Goal: Task Accomplishment & Management: Manage account settings

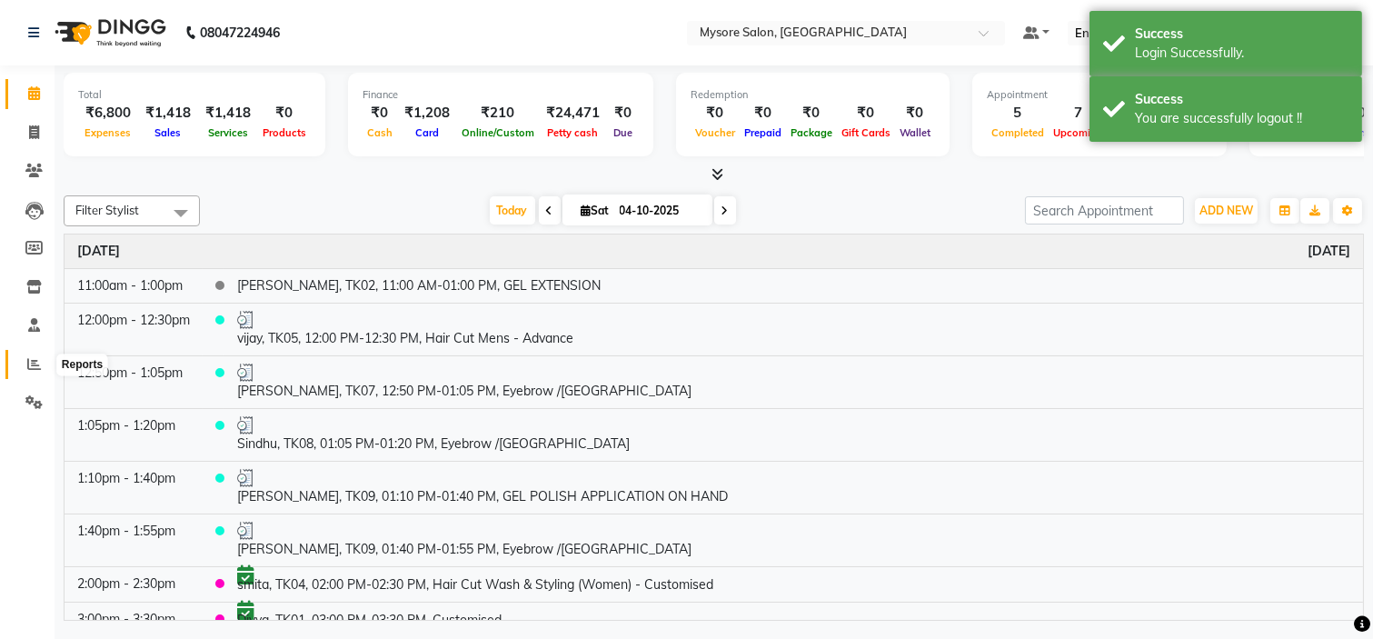
click at [23, 359] on span at bounding box center [34, 364] width 32 height 21
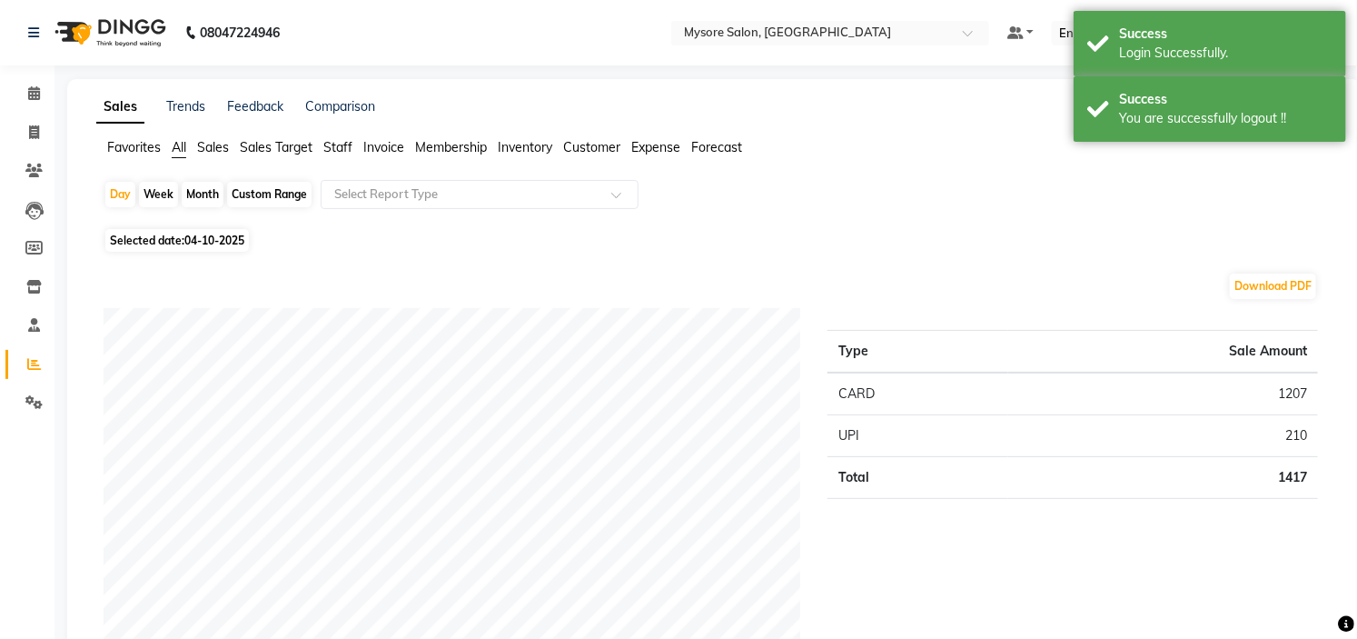
click at [186, 240] on span "04-10-2025" at bounding box center [214, 240] width 60 height 14
select select "10"
select select "2025"
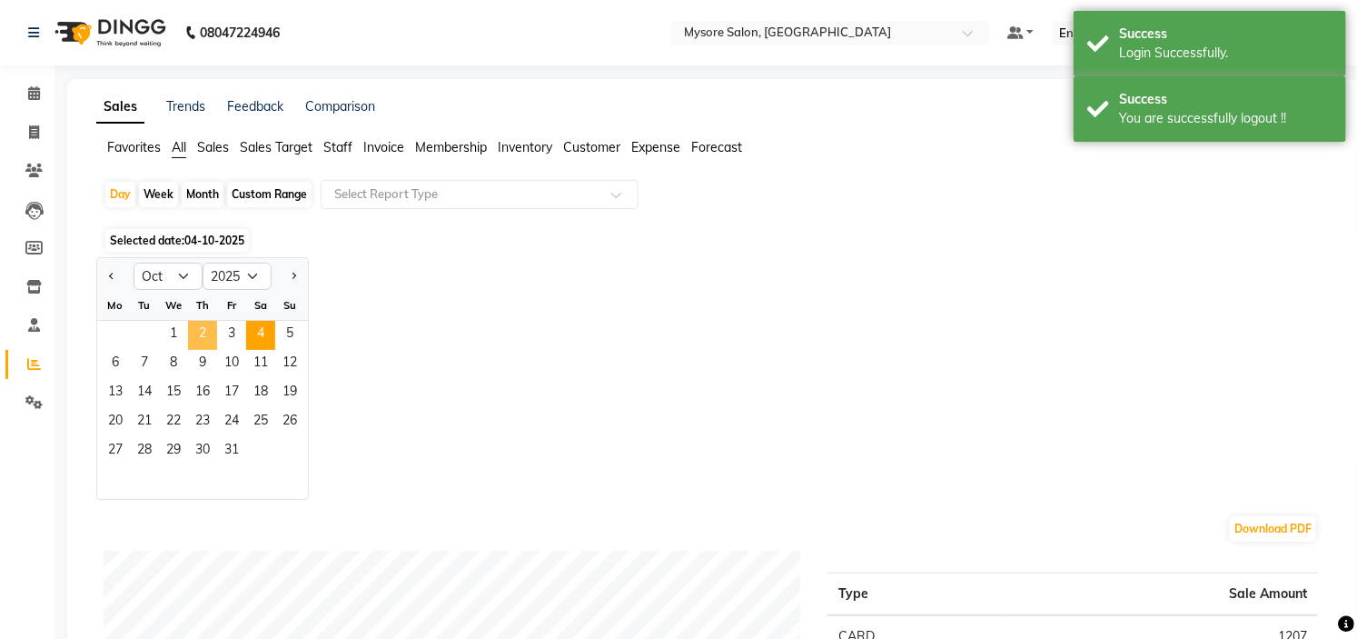
click at [198, 334] on span "2" at bounding box center [202, 335] width 29 height 29
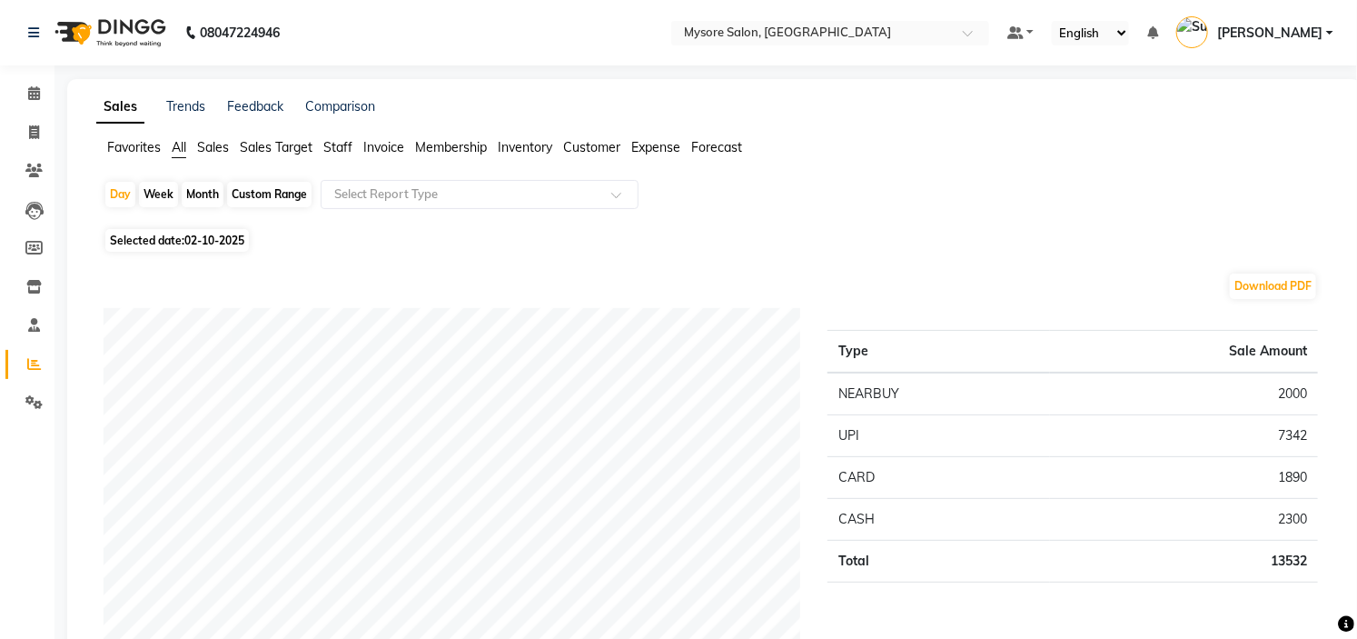
click at [204, 233] on span "02-10-2025" at bounding box center [214, 240] width 60 height 14
select select "10"
select select "2025"
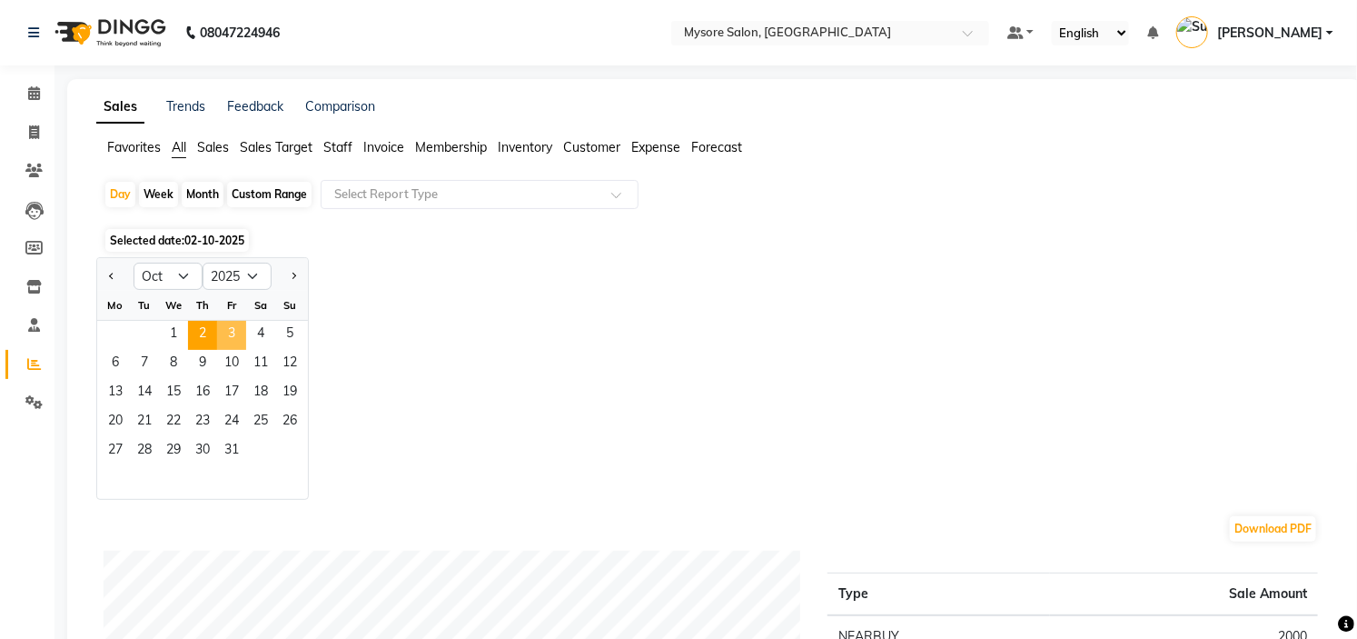
click at [232, 323] on span "3" at bounding box center [231, 335] width 29 height 29
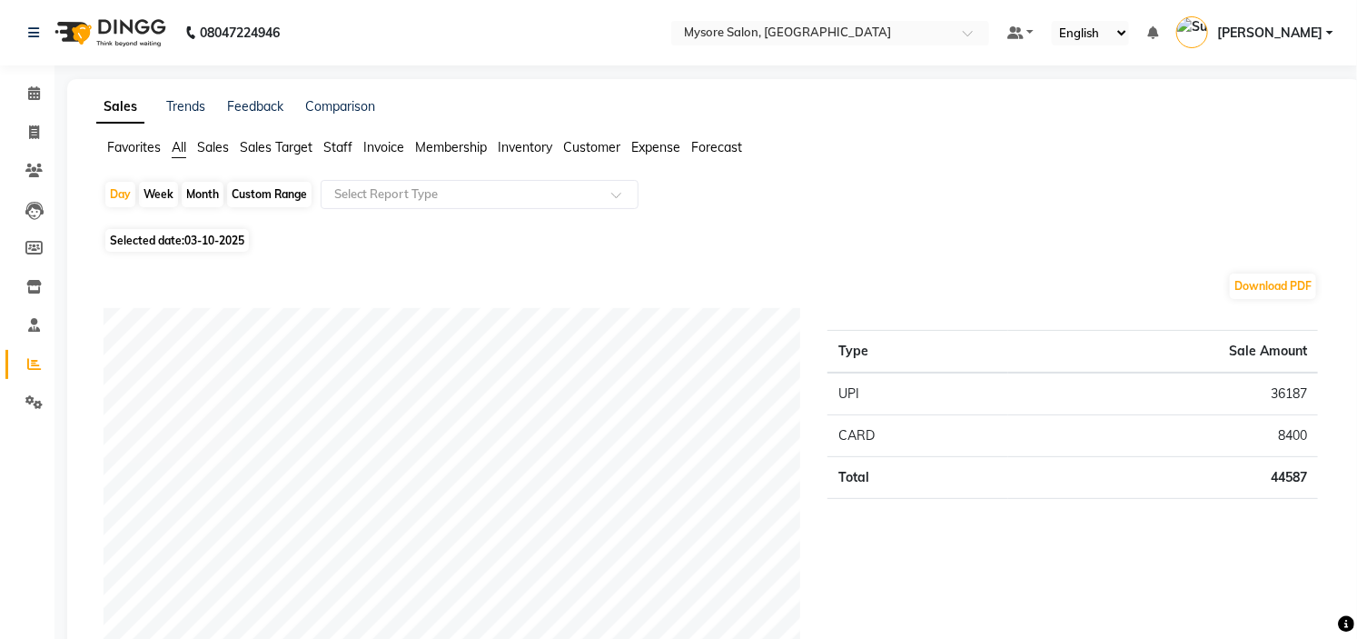
click at [198, 245] on span "03-10-2025" at bounding box center [214, 240] width 60 height 14
select select "10"
select select "2025"
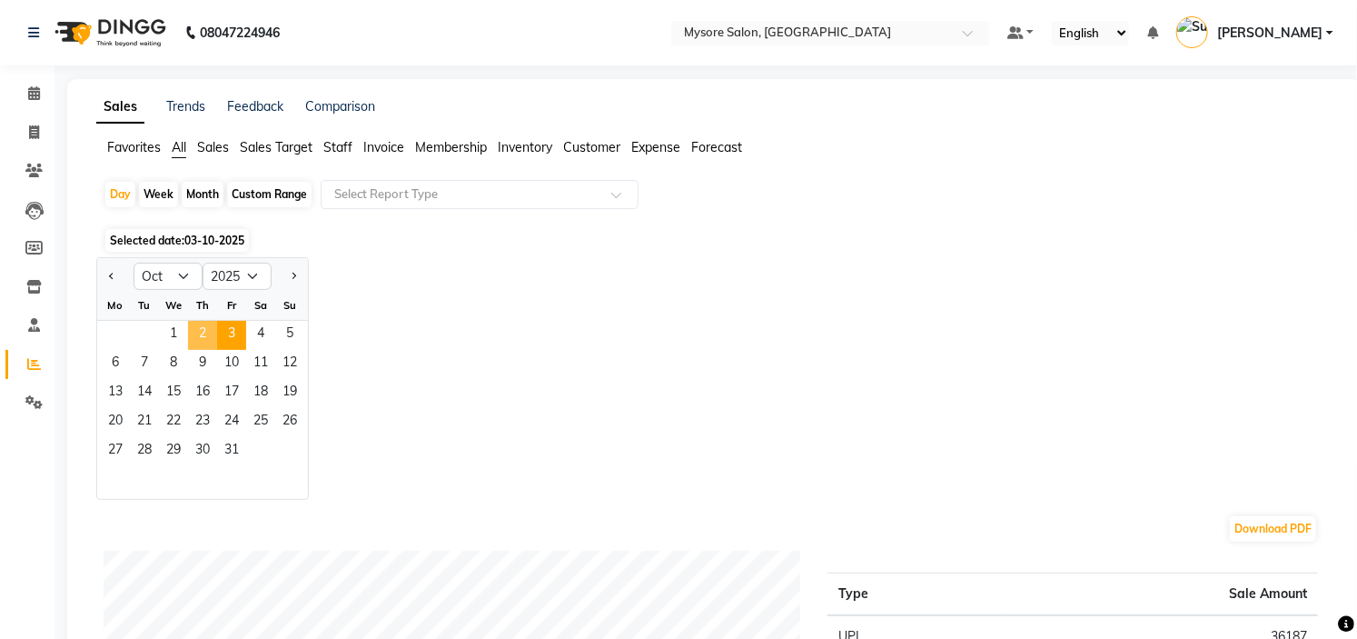
click at [198, 346] on span "2" at bounding box center [202, 335] width 29 height 29
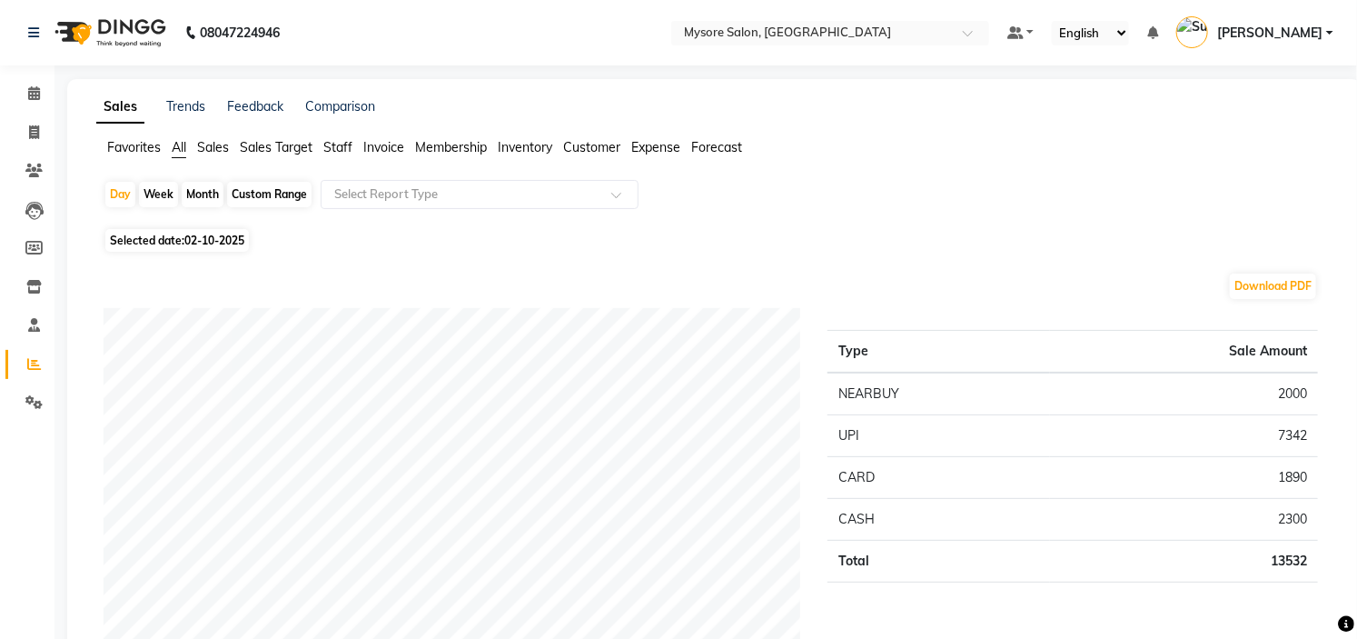
click at [1291, 510] on td "2300" at bounding box center [1184, 520] width 268 height 42
click at [44, 97] on span at bounding box center [34, 94] width 32 height 21
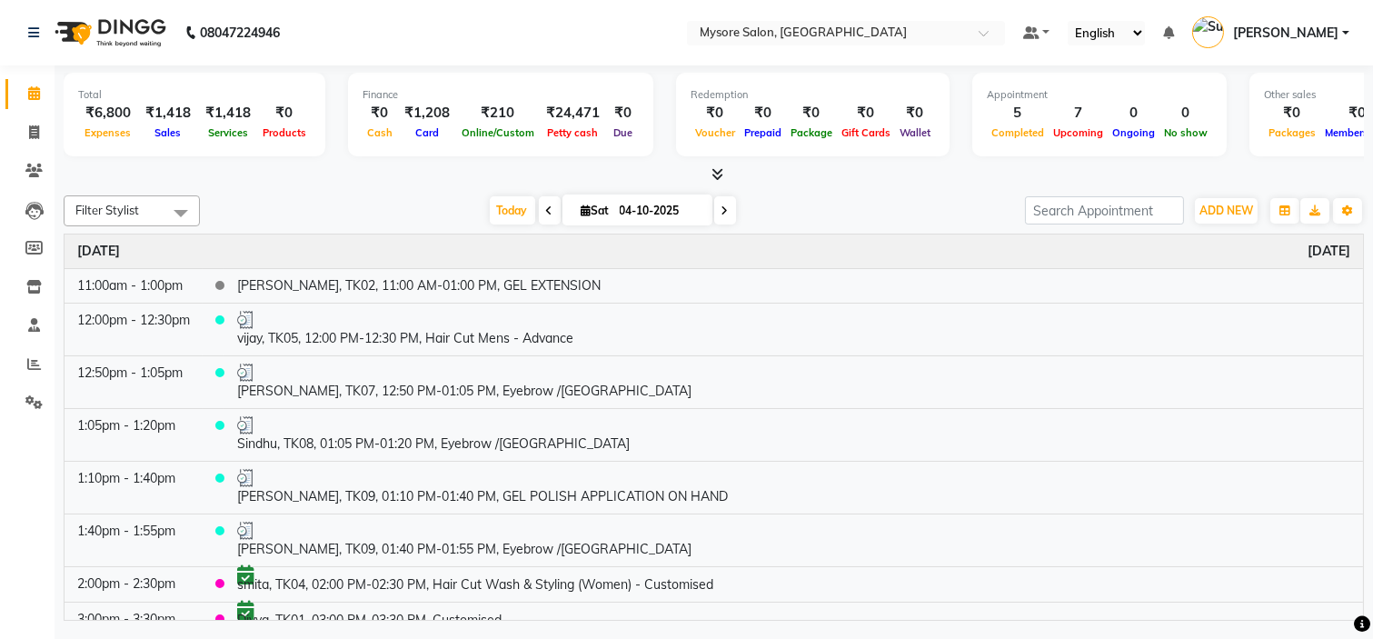
click at [546, 212] on icon at bounding box center [549, 210] width 7 height 11
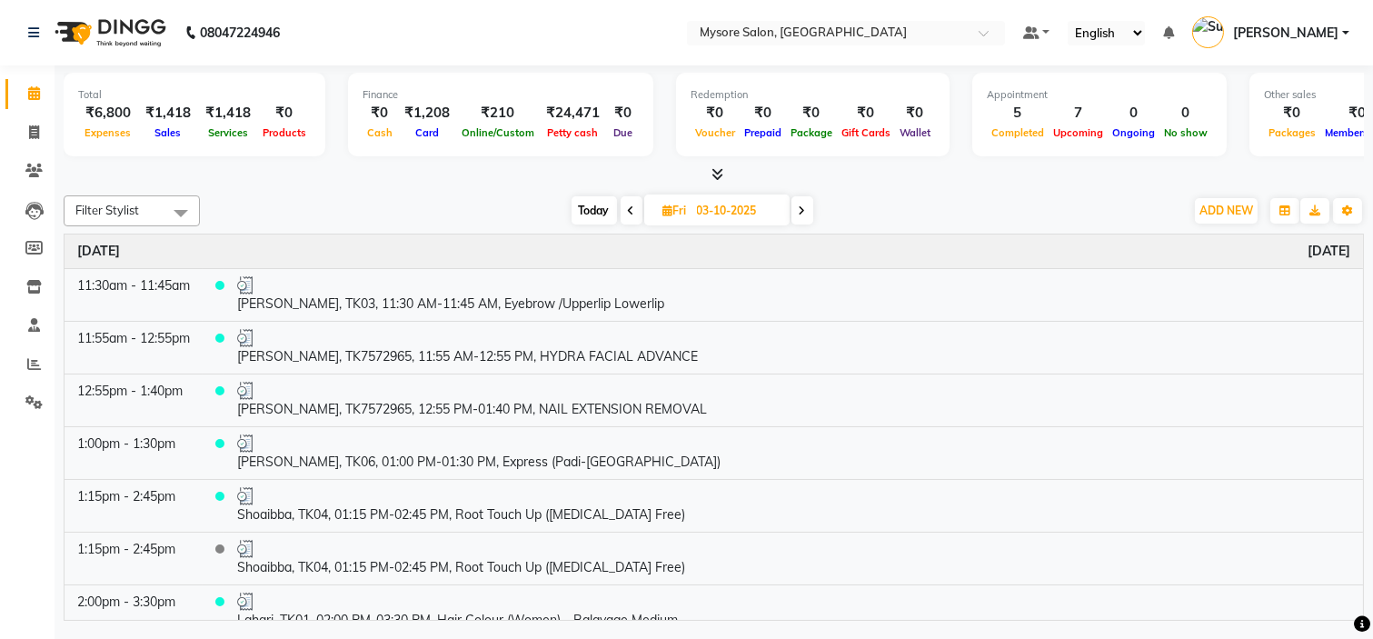
click at [545, 212] on div "Today Fri 03-10-2025" at bounding box center [692, 210] width 966 height 27
click at [632, 206] on icon at bounding box center [631, 210] width 7 height 11
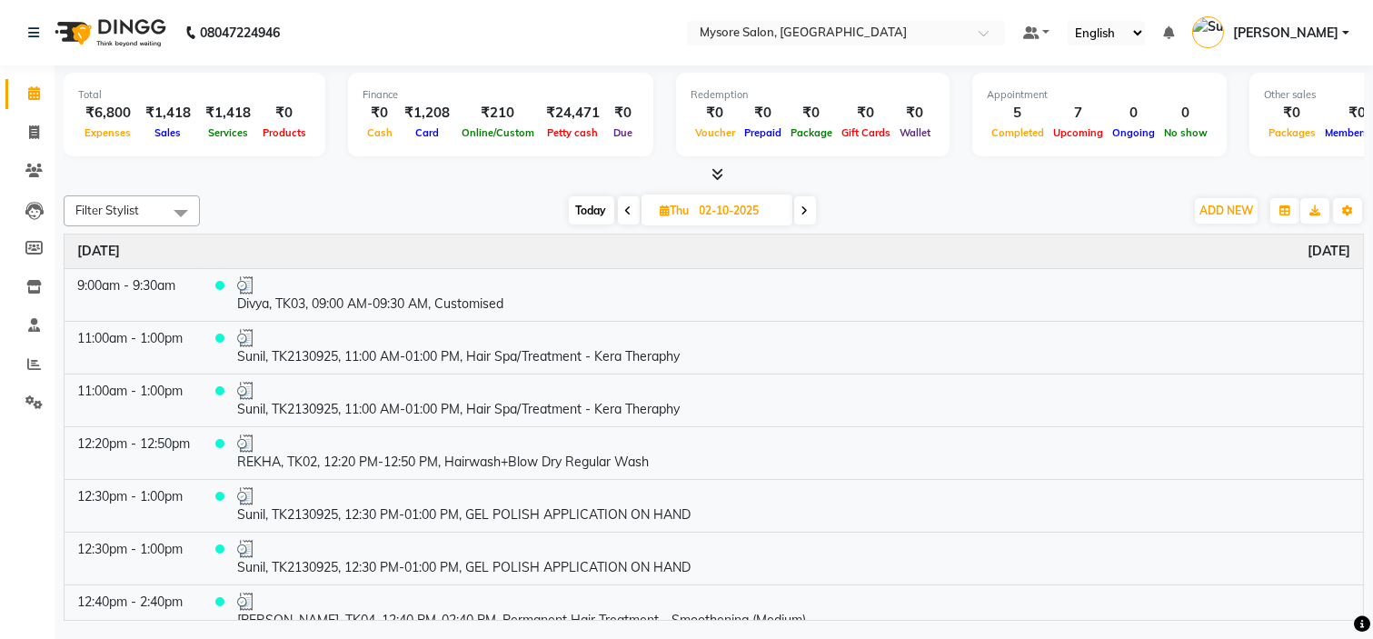
click at [625, 214] on icon at bounding box center [628, 210] width 7 height 11
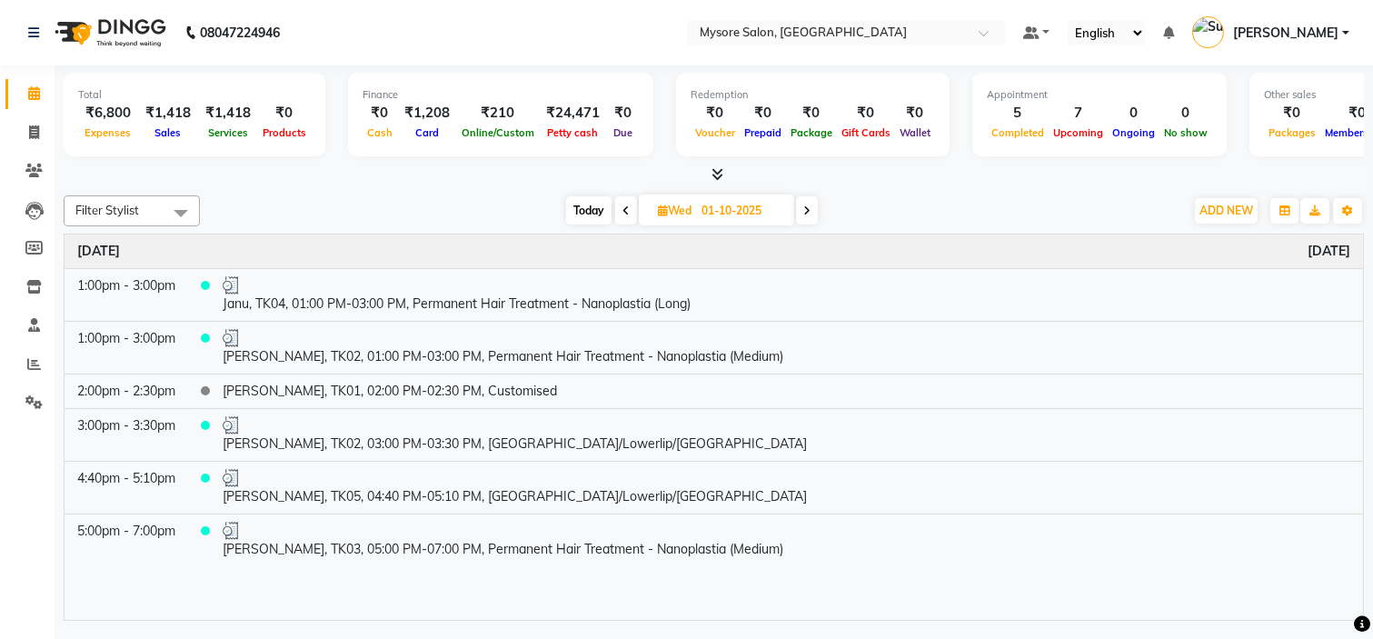
click at [811, 204] on span at bounding box center [807, 210] width 22 height 28
type input "02-10-2025"
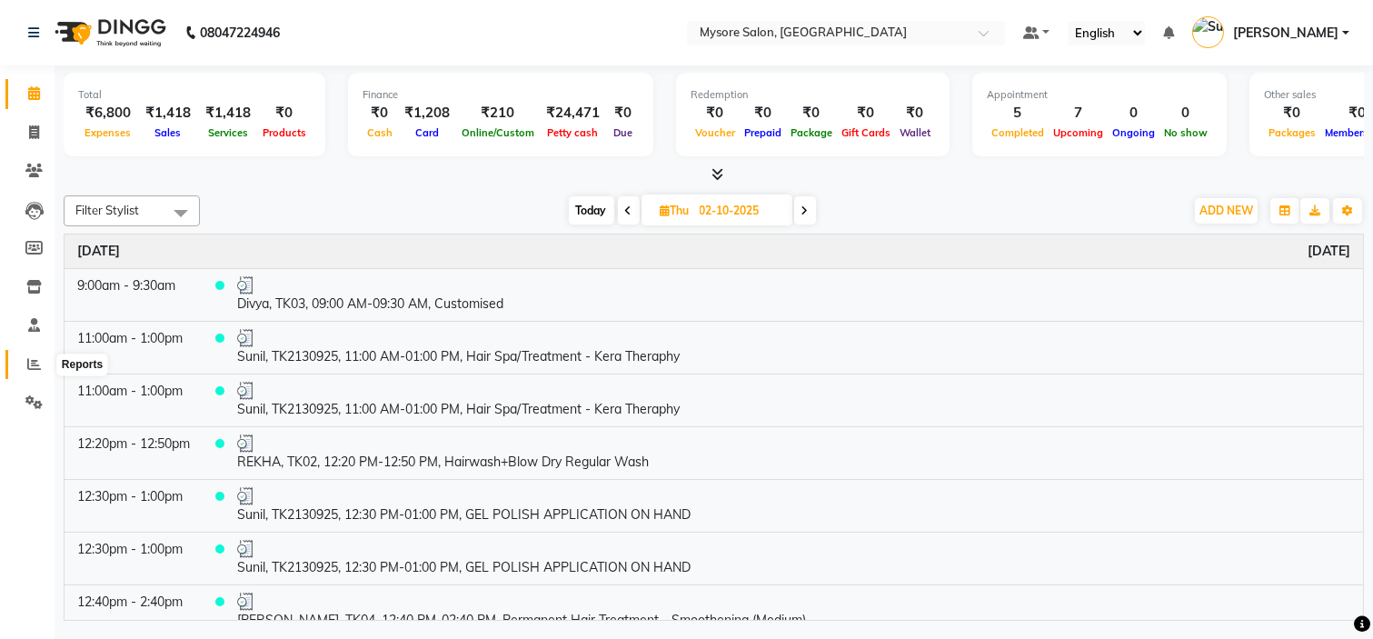
click at [33, 366] on icon at bounding box center [34, 364] width 14 height 14
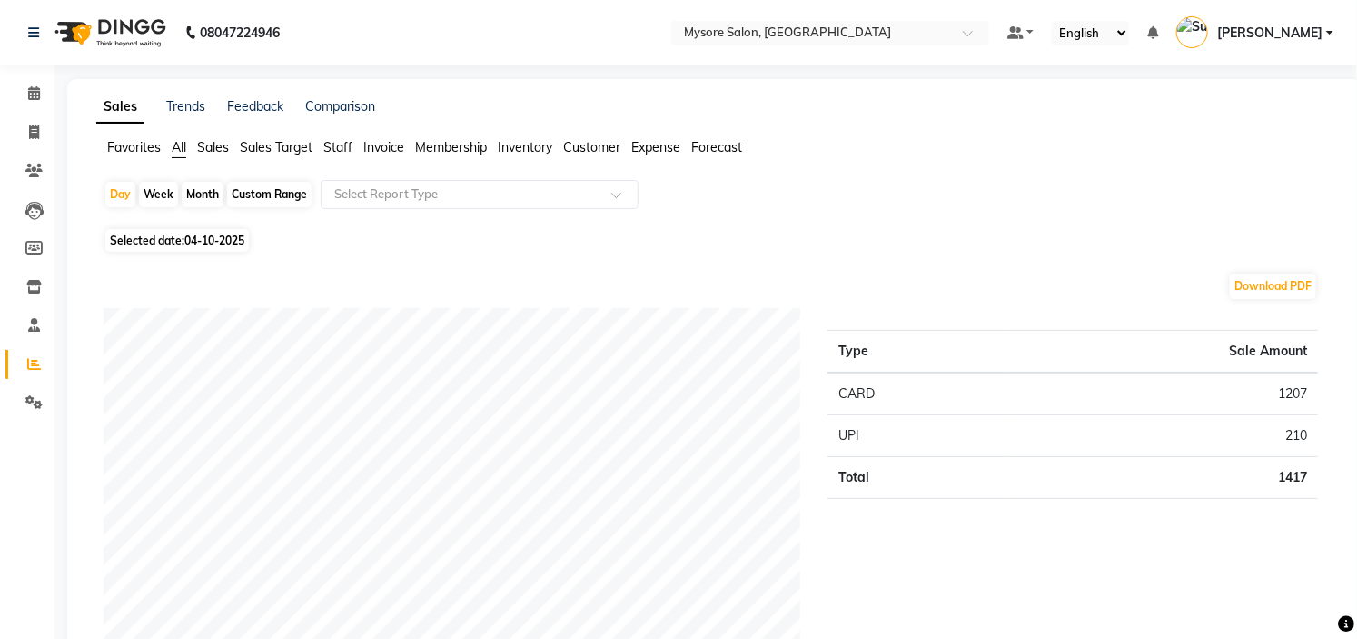
click at [193, 233] on span "04-10-2025" at bounding box center [214, 240] width 60 height 14
select select "10"
select select "2025"
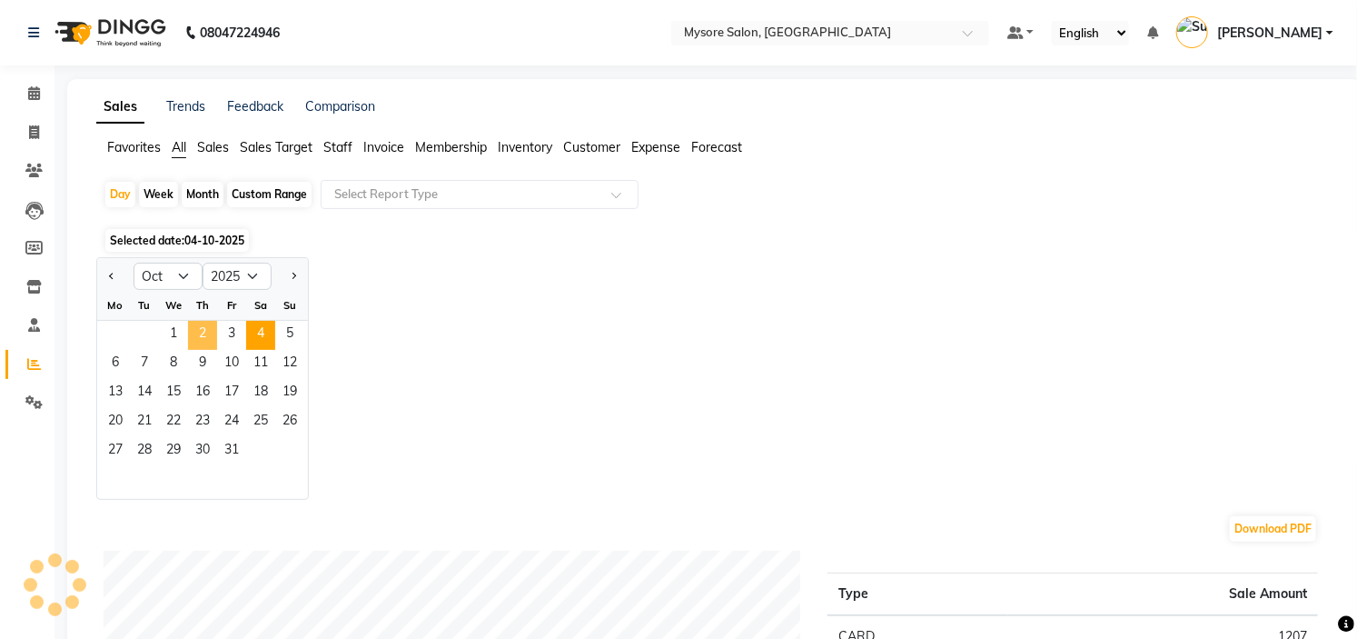
click at [206, 333] on span "2" at bounding box center [202, 335] width 29 height 29
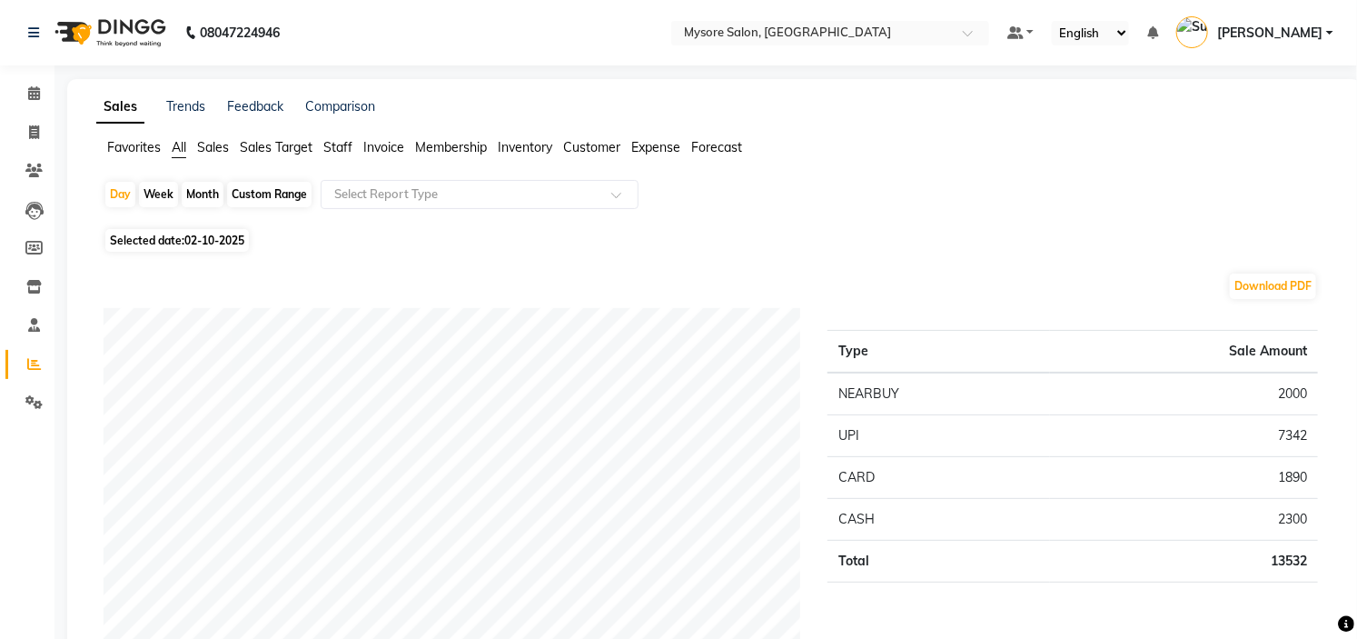
click at [1301, 525] on td "2300" at bounding box center [1184, 520] width 268 height 42
click at [32, 87] on icon at bounding box center [34, 93] width 12 height 14
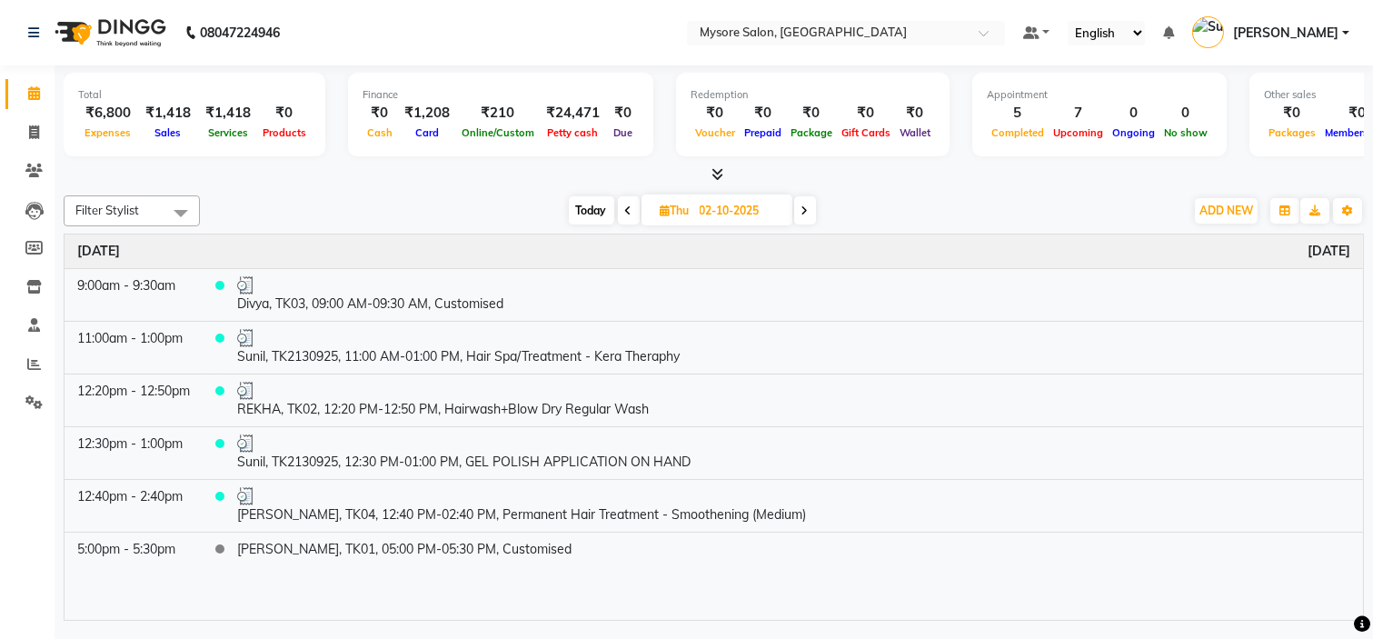
click at [696, 205] on input "02-10-2025" at bounding box center [739, 210] width 91 height 27
select select "10"
select select "2025"
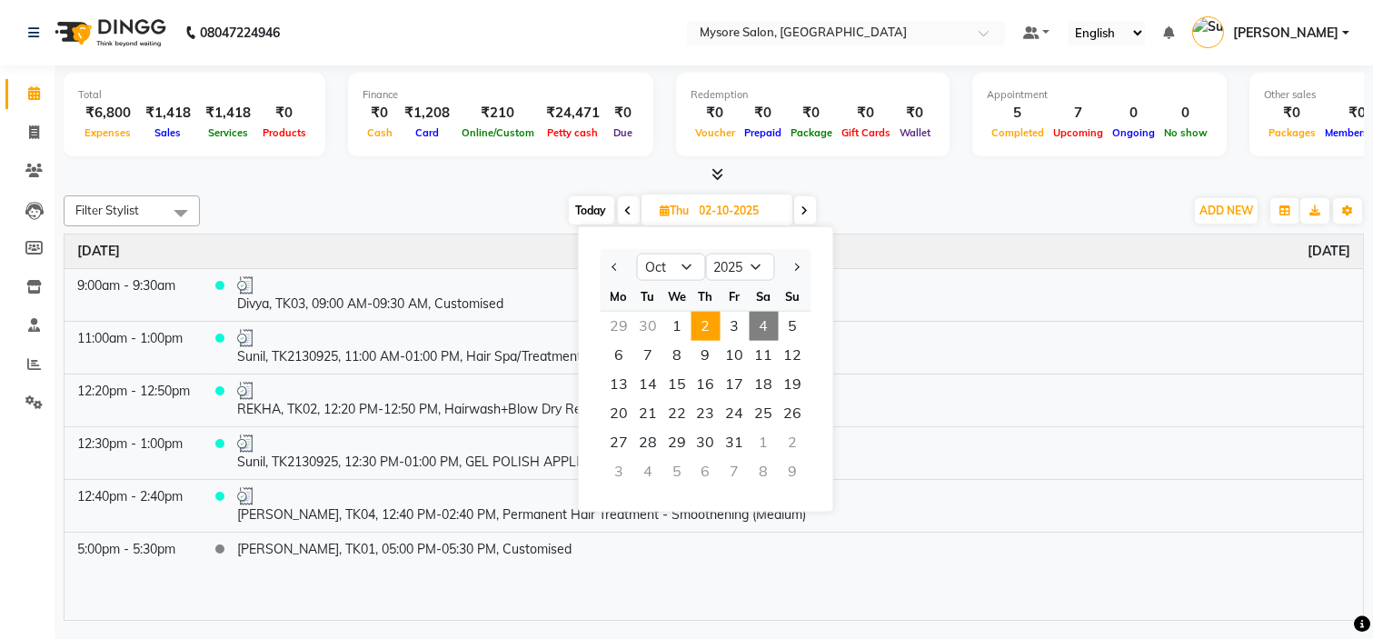
click at [703, 319] on span "2" at bounding box center [705, 326] width 29 height 29
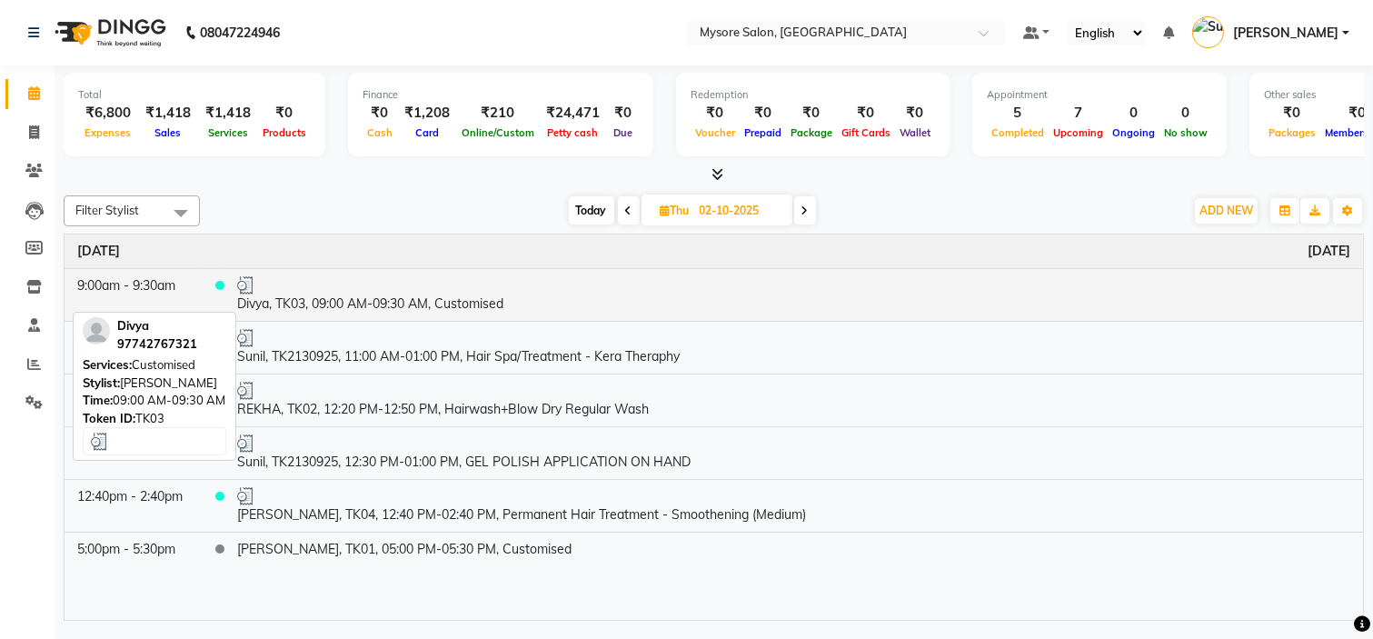
click at [500, 297] on td "Divya, TK03, 09:00 AM-09:30 AM, Customised" at bounding box center [793, 294] width 1138 height 53
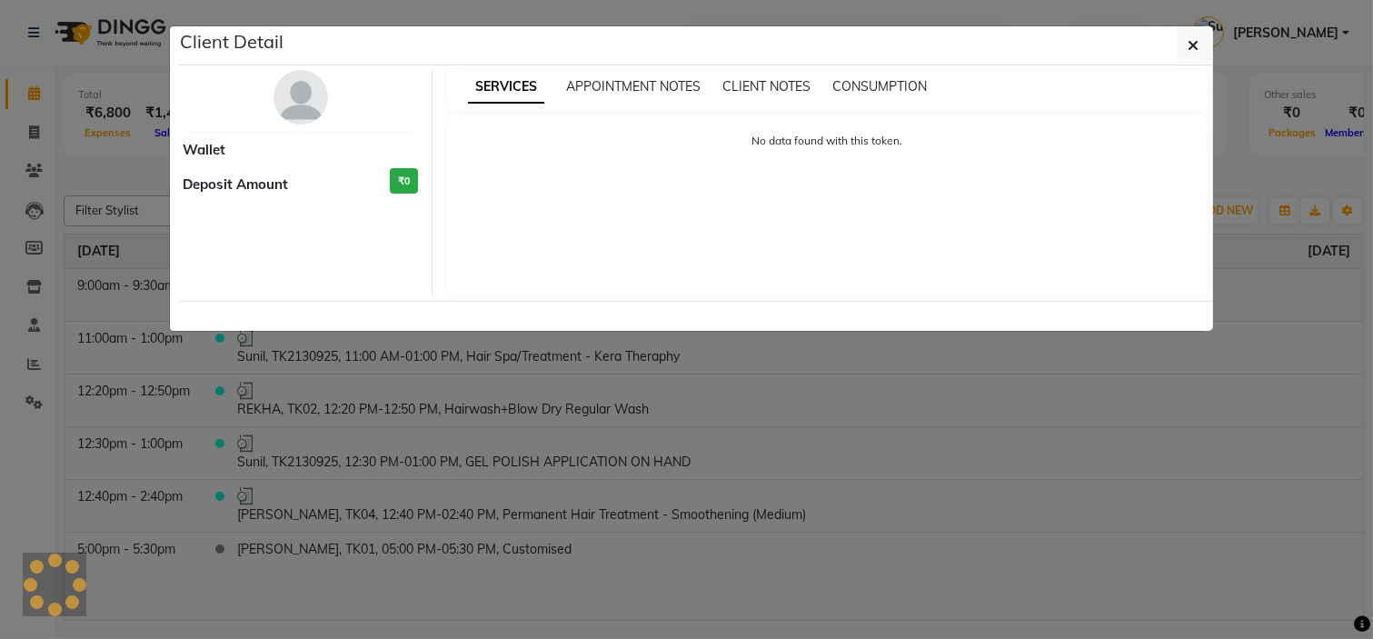
select select "3"
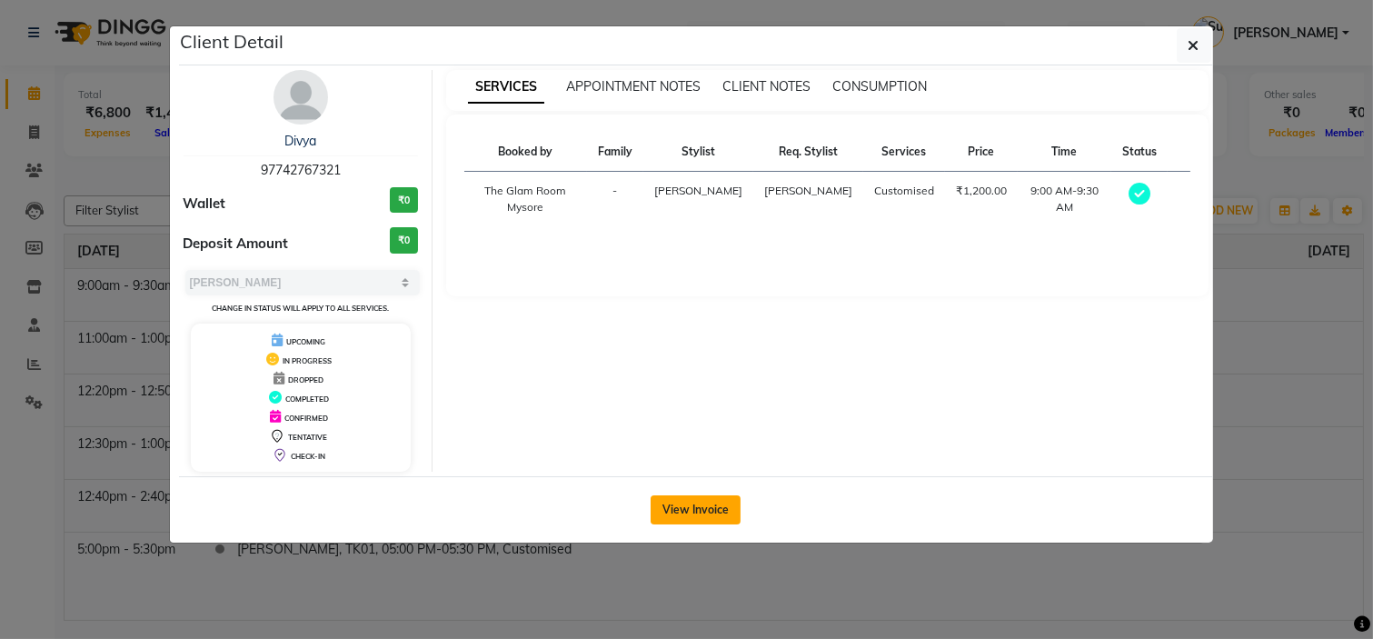
click at [705, 512] on button "View Invoice" at bounding box center [696, 509] width 90 height 29
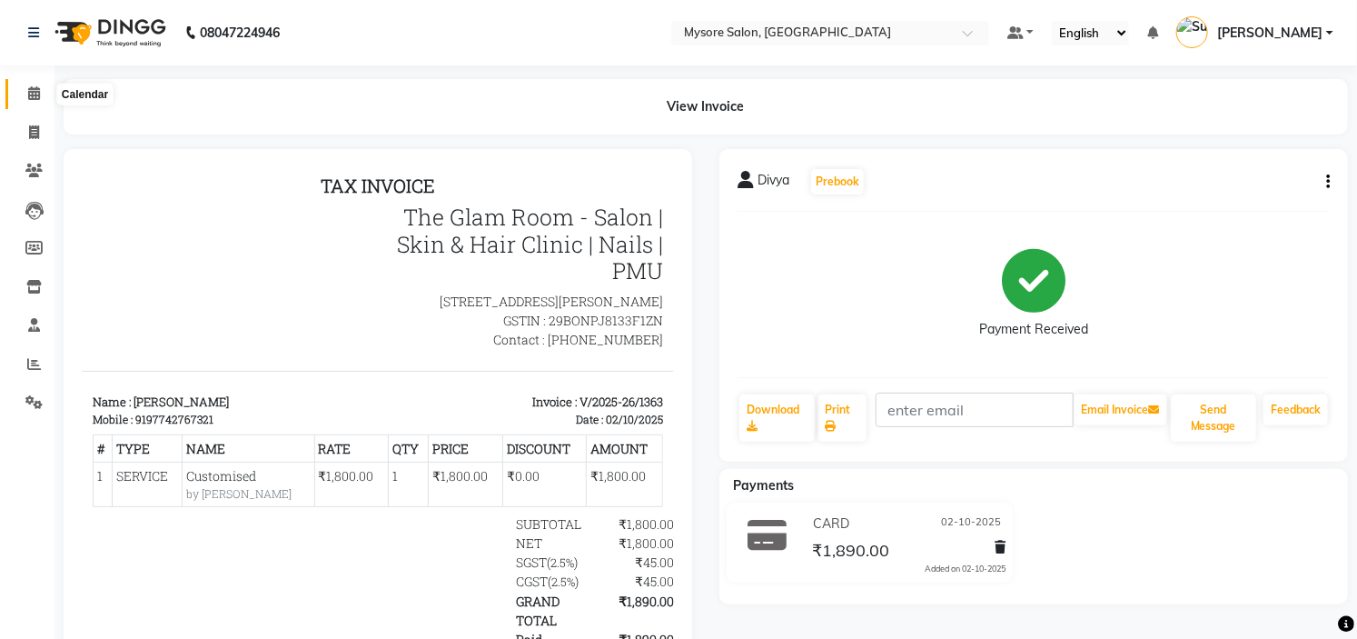
click at [30, 88] on icon at bounding box center [34, 93] width 12 height 14
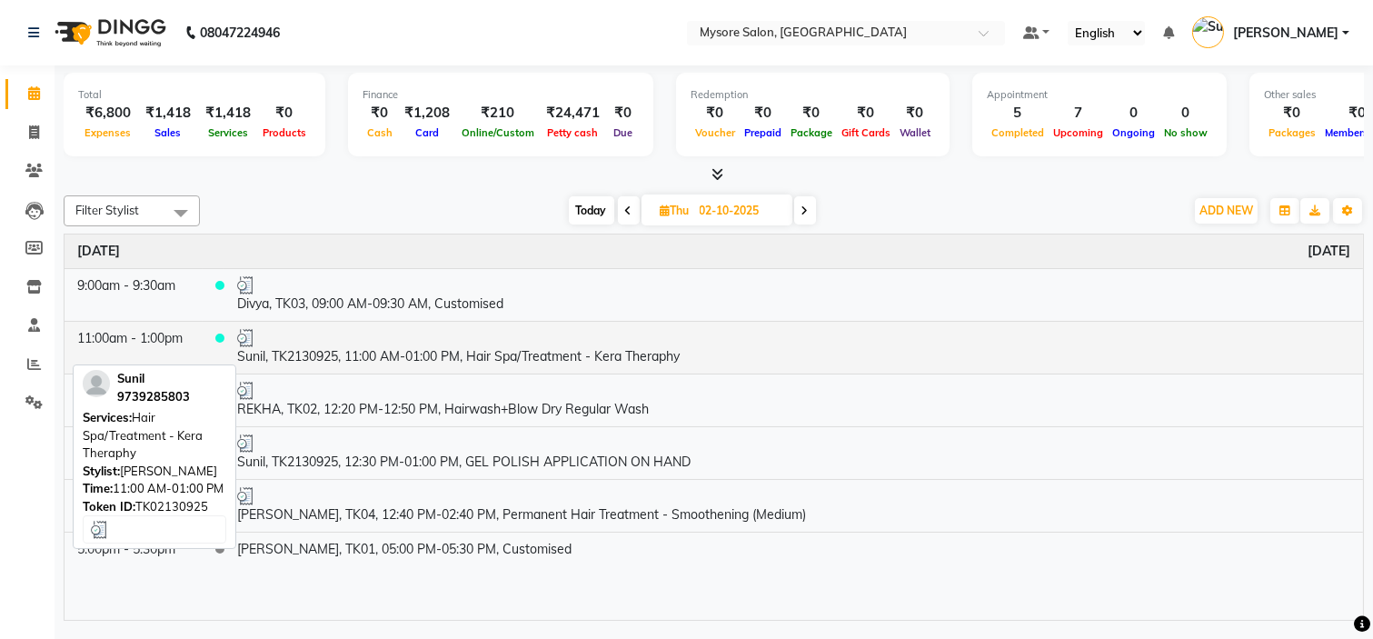
click at [407, 357] on td "Sunil, TK2130925, 11:00 AM-01:00 PM, Hair Spa/Treatment - Kera Theraphy" at bounding box center [793, 347] width 1138 height 53
select select "3"
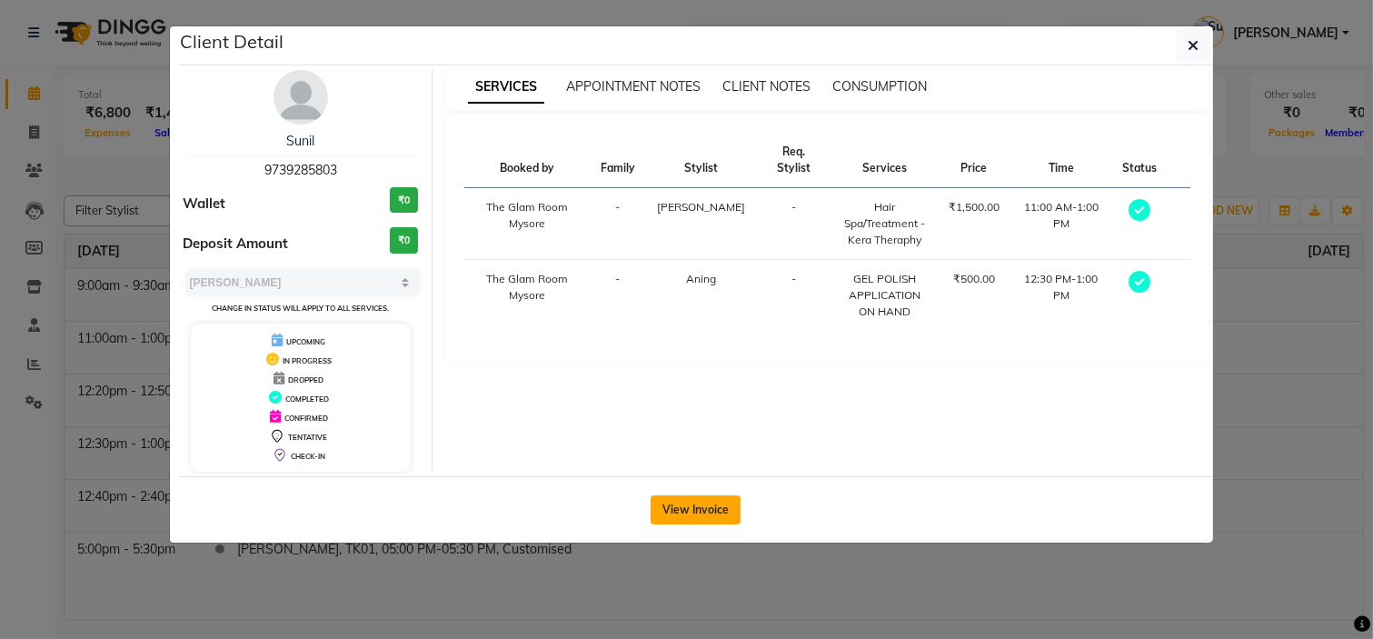
click at [680, 500] on button "View Invoice" at bounding box center [696, 509] width 90 height 29
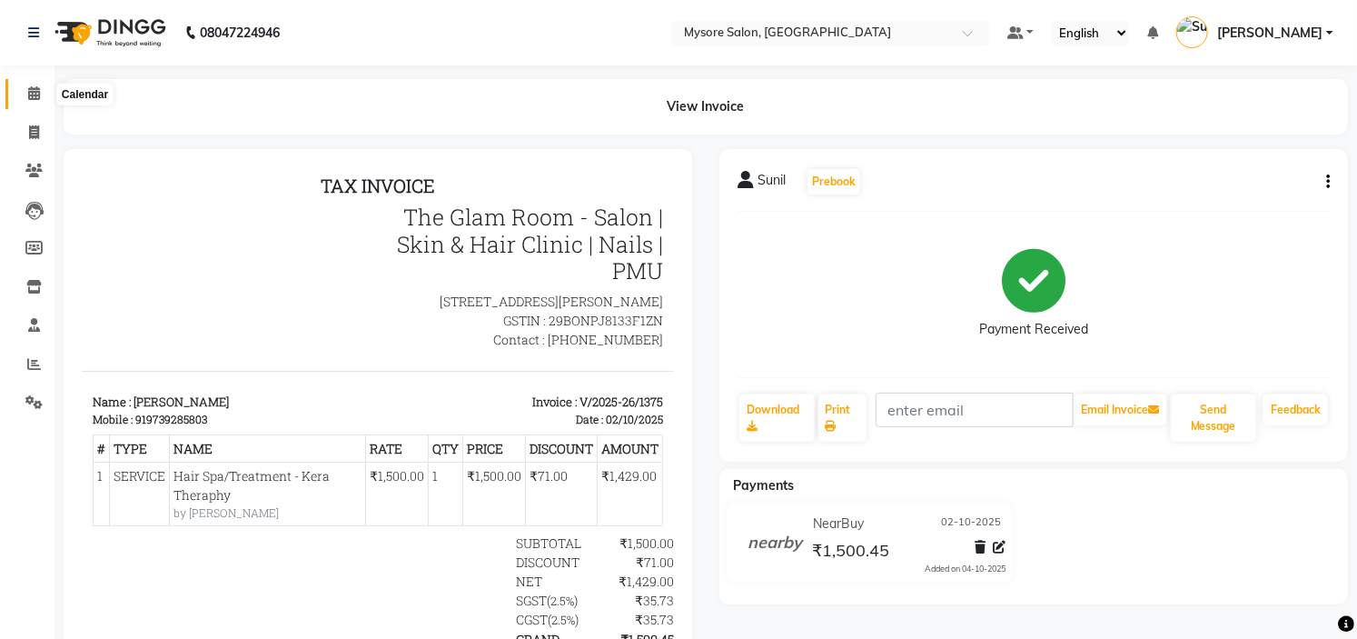
click at [20, 93] on span at bounding box center [34, 94] width 32 height 21
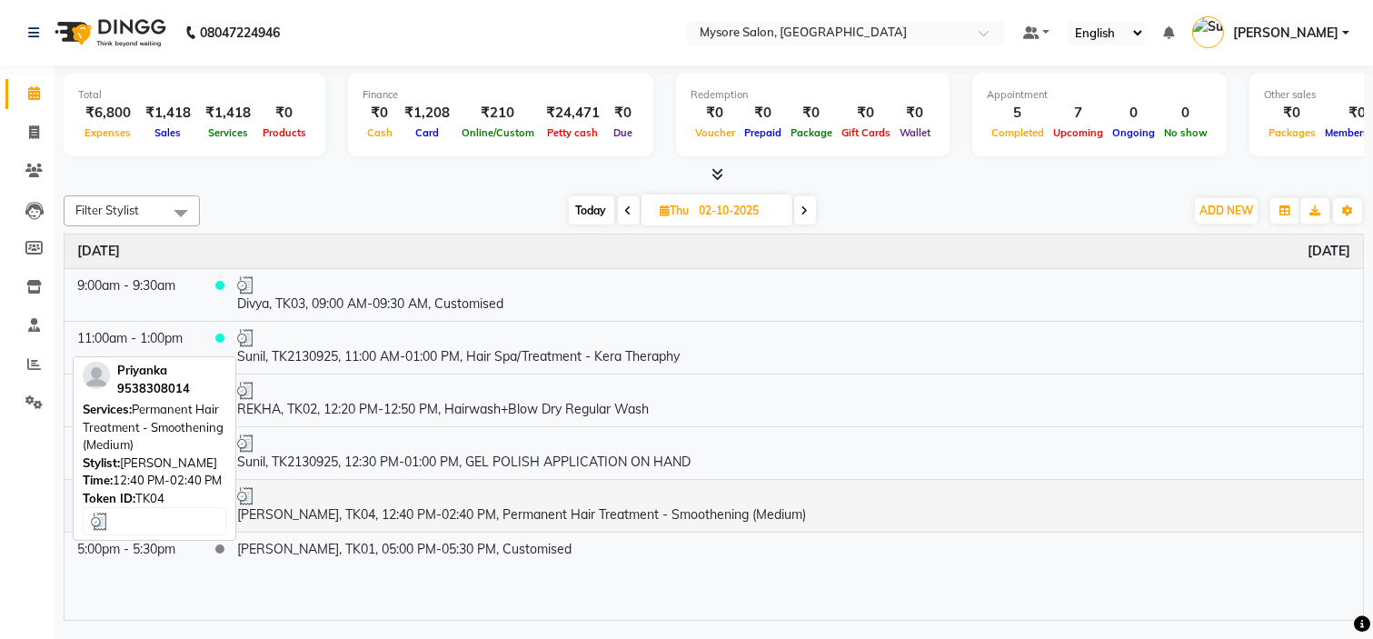
click at [462, 522] on td "Priyanka, TK04, 12:40 PM-02:40 PM, Permanent Hair Treatment - Smoothening (Medi…" at bounding box center [793, 505] width 1138 height 53
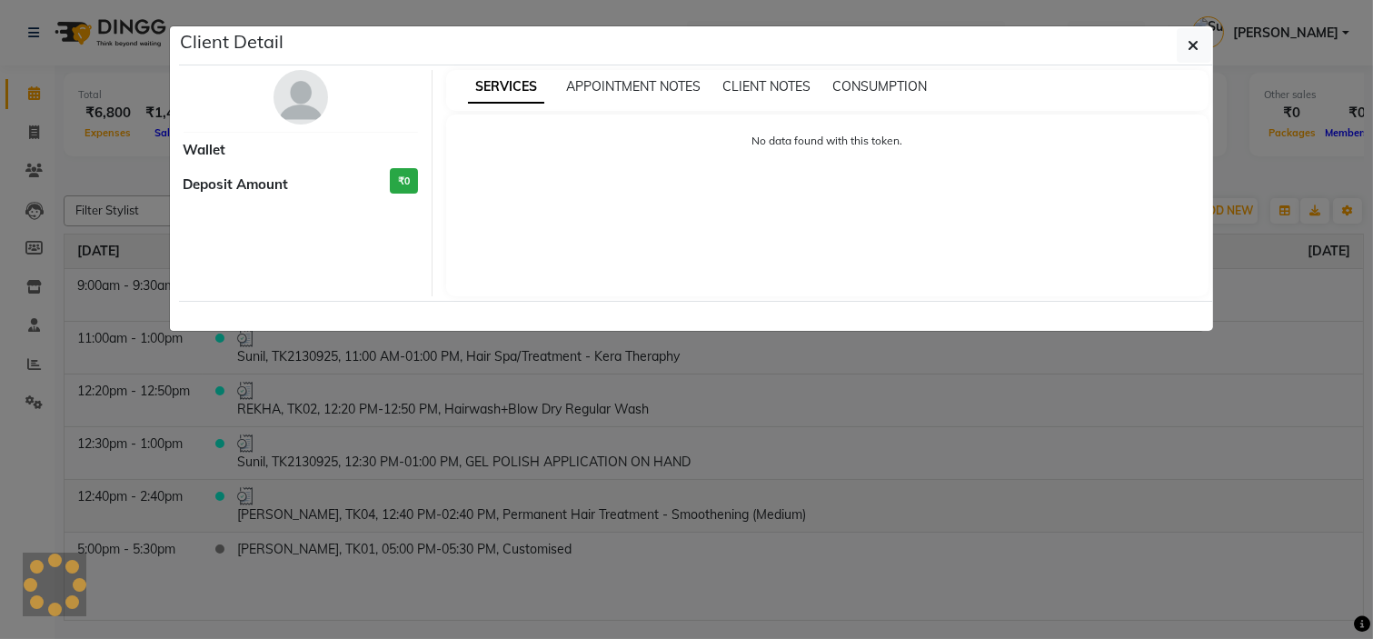
select select "3"
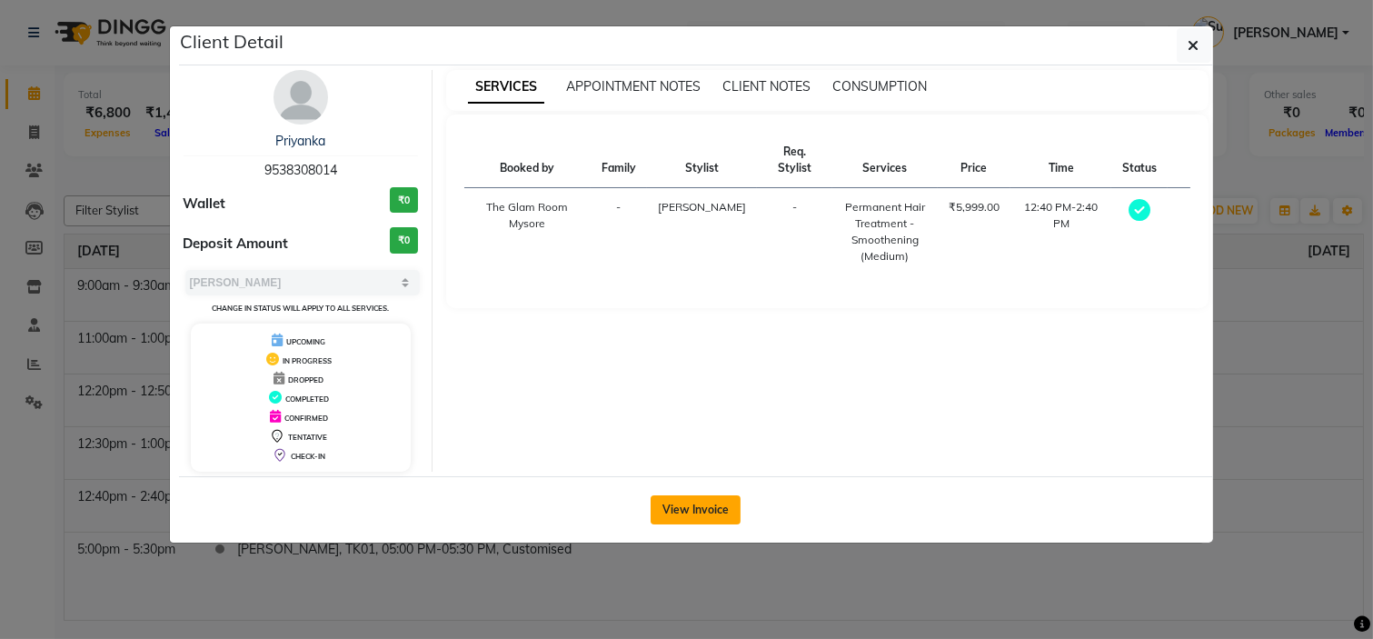
click at [704, 503] on button "View Invoice" at bounding box center [696, 509] width 90 height 29
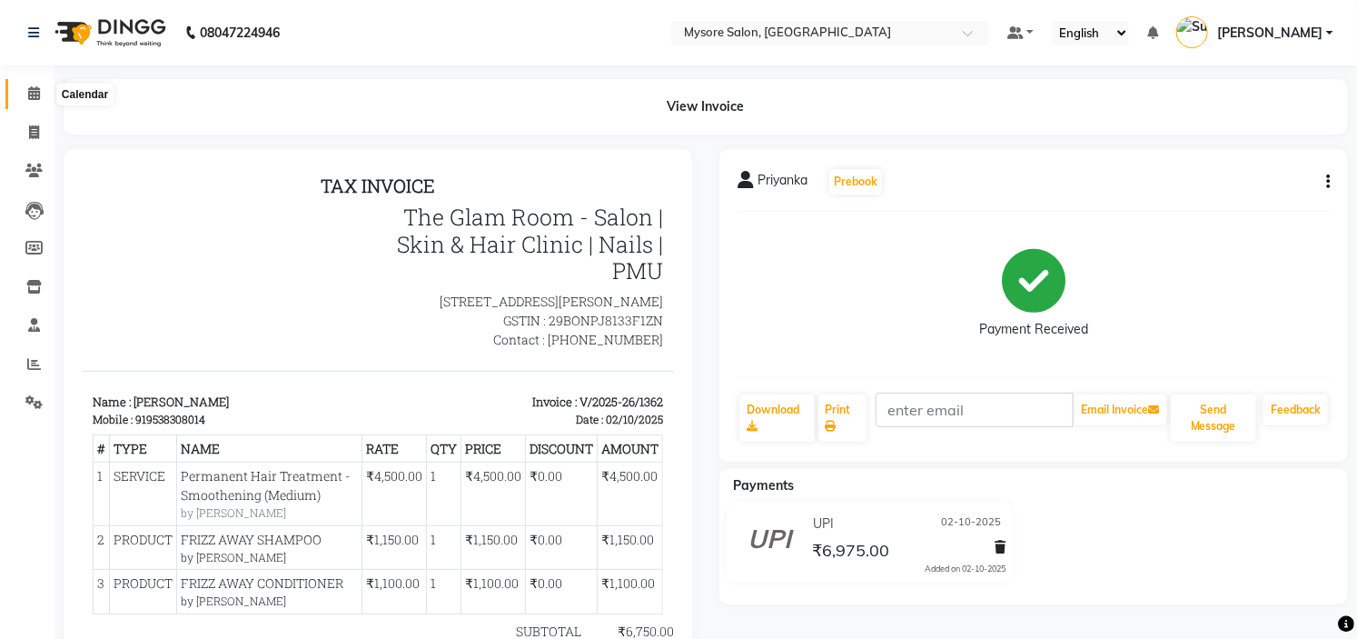
click at [31, 92] on icon at bounding box center [34, 93] width 12 height 14
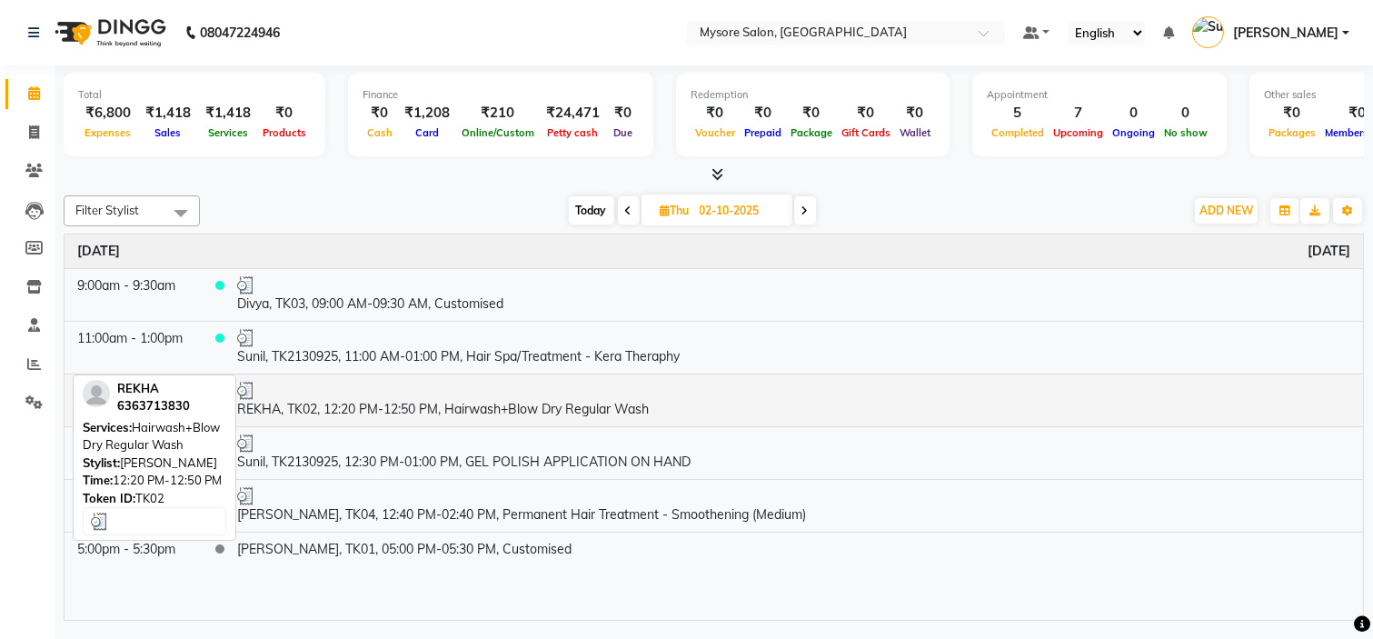
click at [401, 393] on div at bounding box center [793, 391] width 1113 height 18
select select "3"
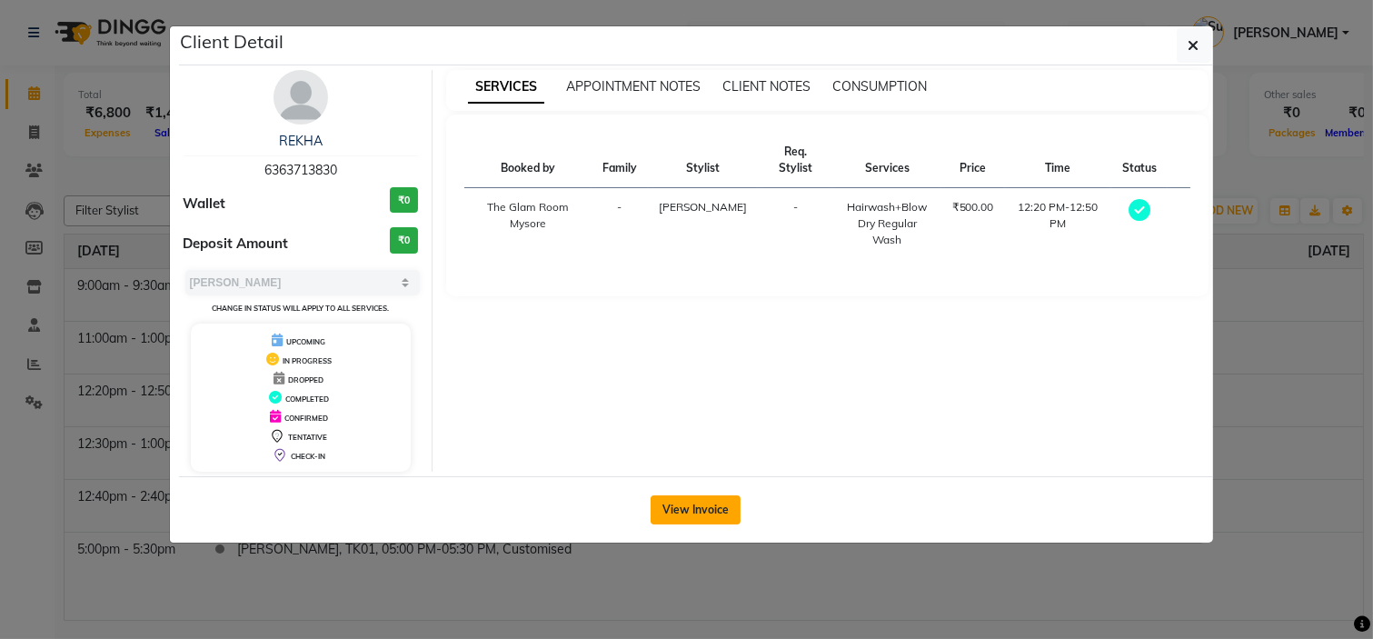
click at [700, 512] on button "View Invoice" at bounding box center [696, 509] width 90 height 29
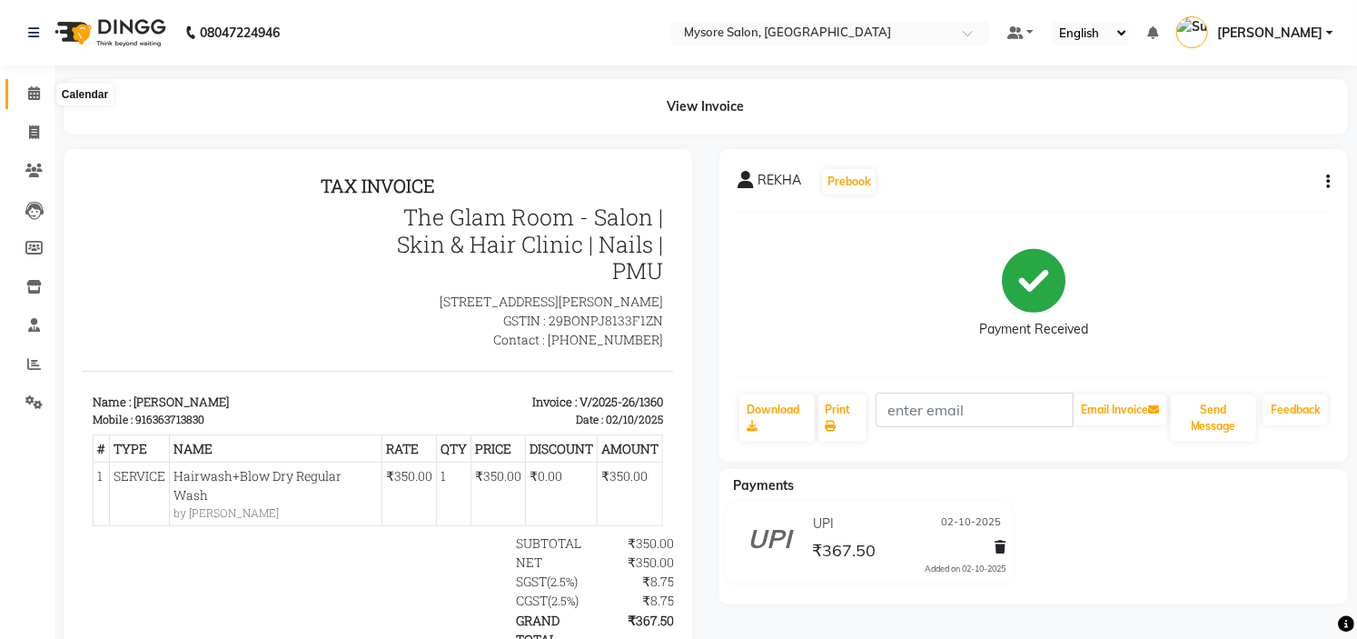
click at [32, 95] on icon at bounding box center [34, 93] width 12 height 14
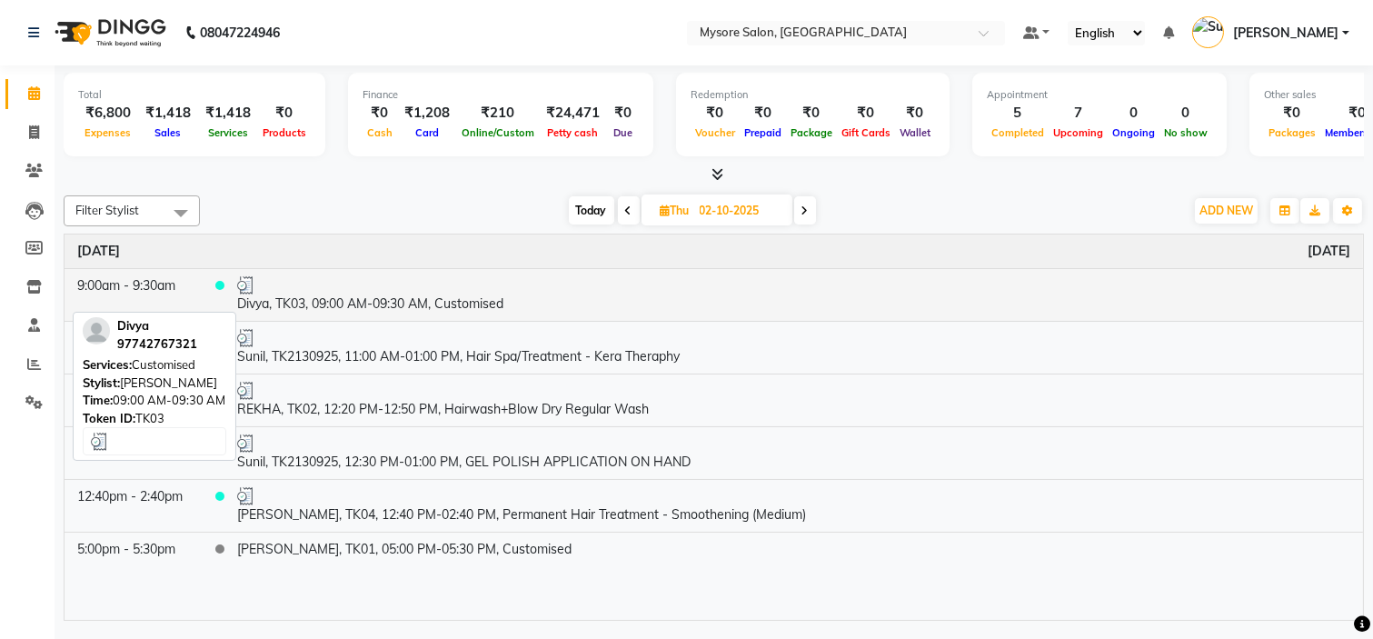
click at [577, 276] on div at bounding box center [793, 285] width 1113 height 18
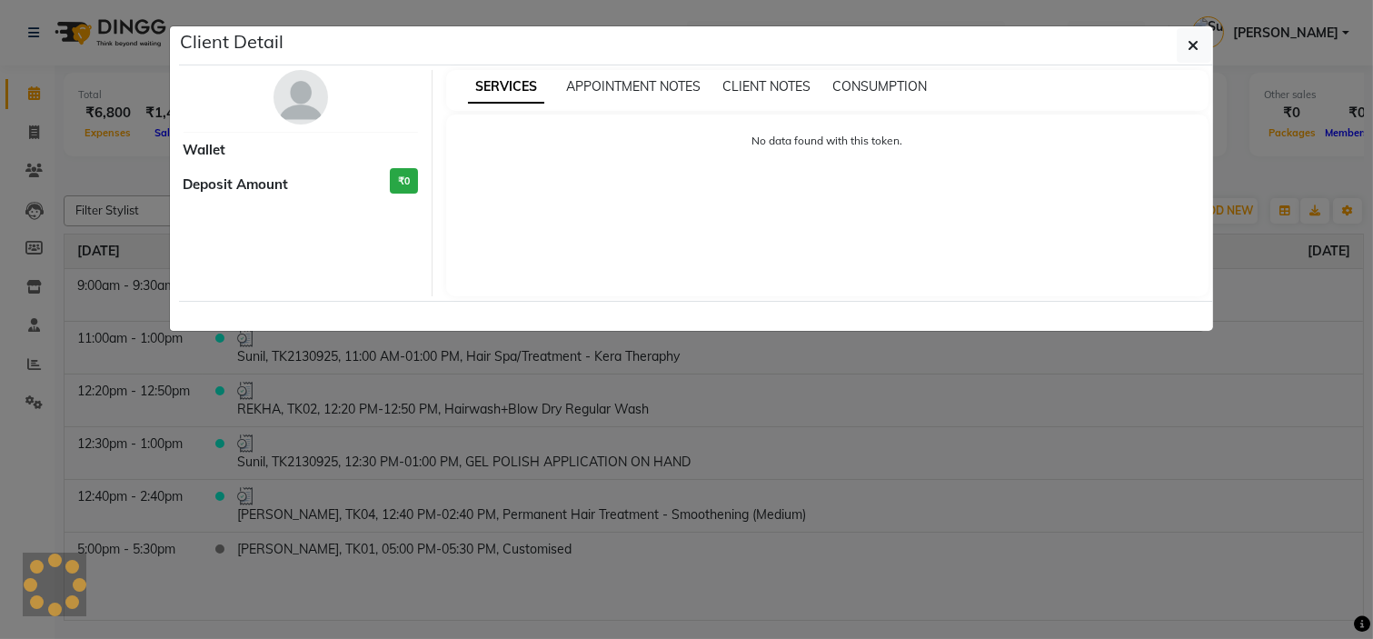
select select "3"
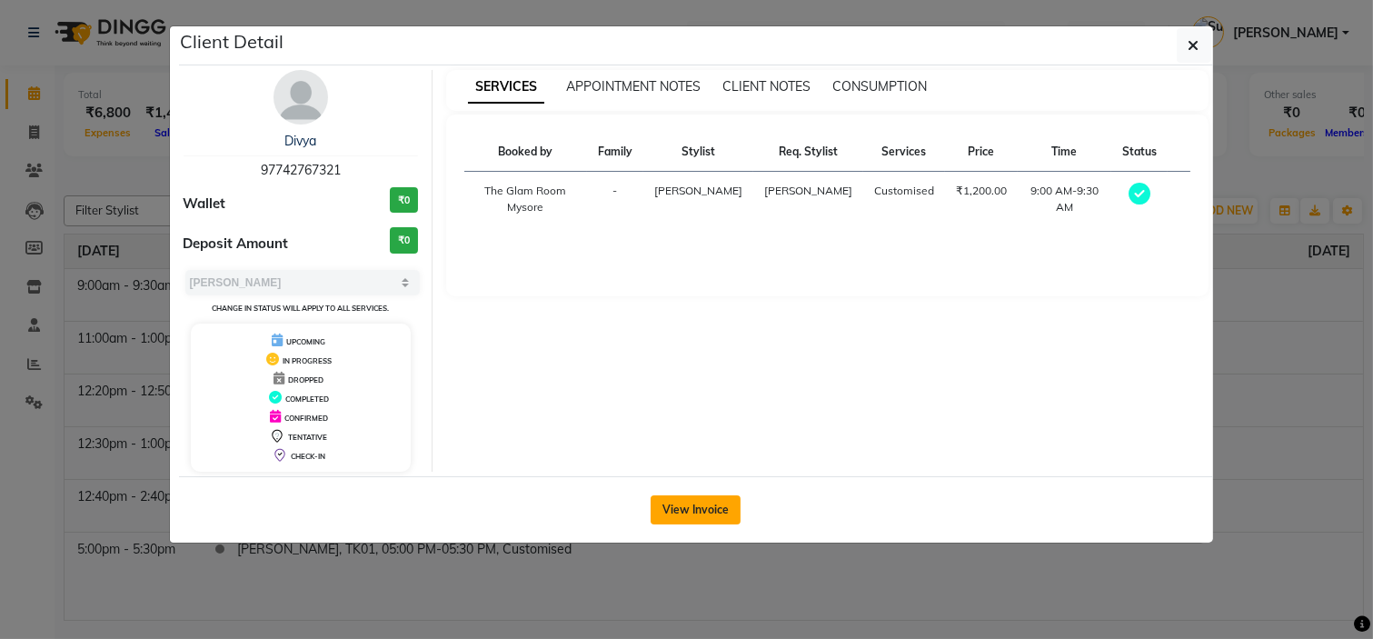
click at [703, 511] on button "View Invoice" at bounding box center [696, 509] width 90 height 29
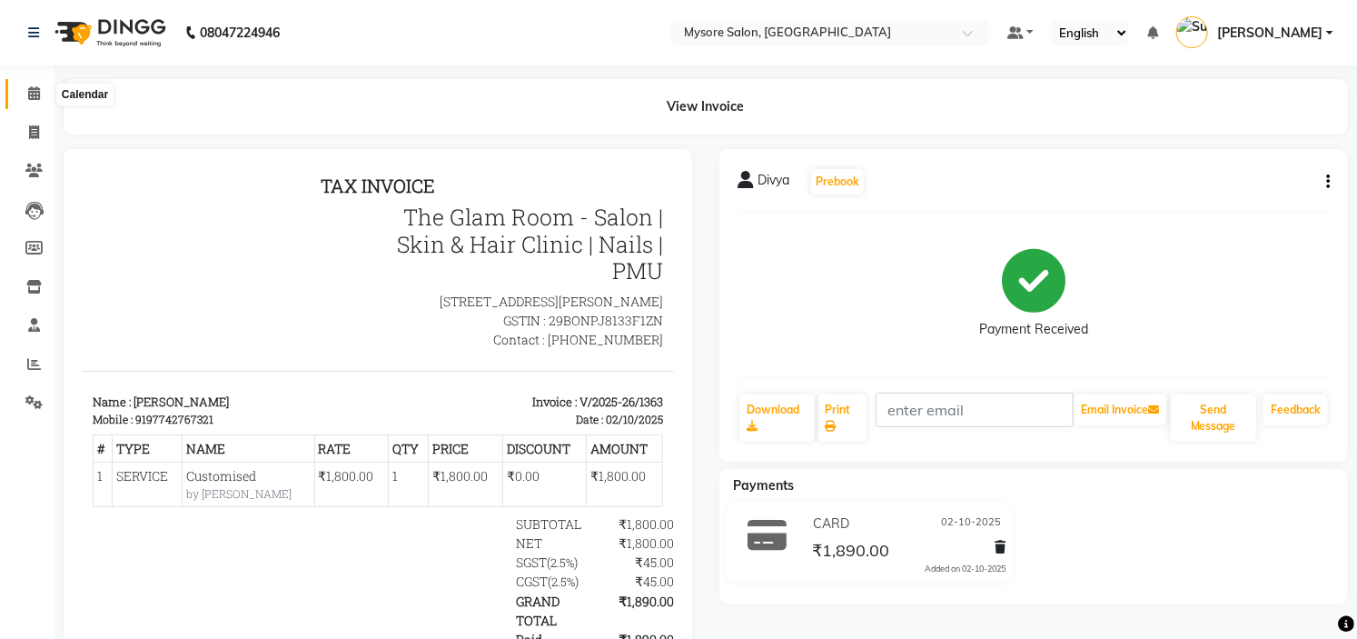
click at [33, 102] on span at bounding box center [34, 94] width 32 height 21
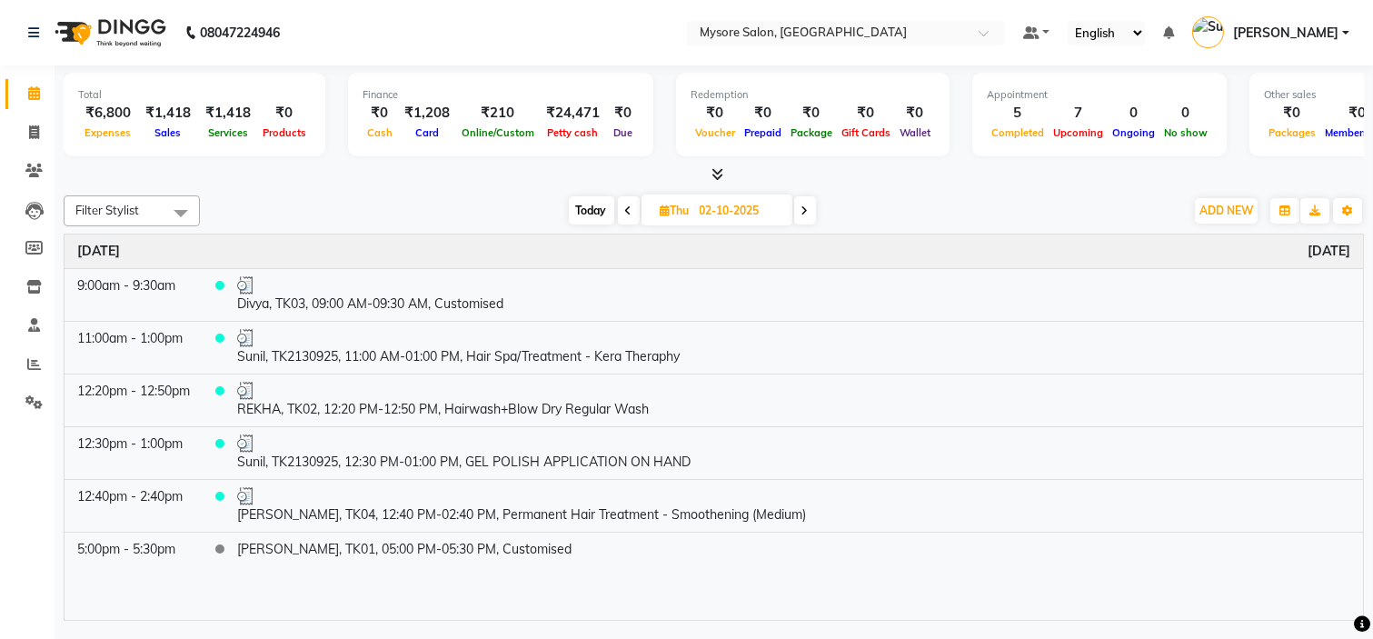
click at [439, 205] on div "Today Thu 02-10-2025" at bounding box center [692, 210] width 966 height 27
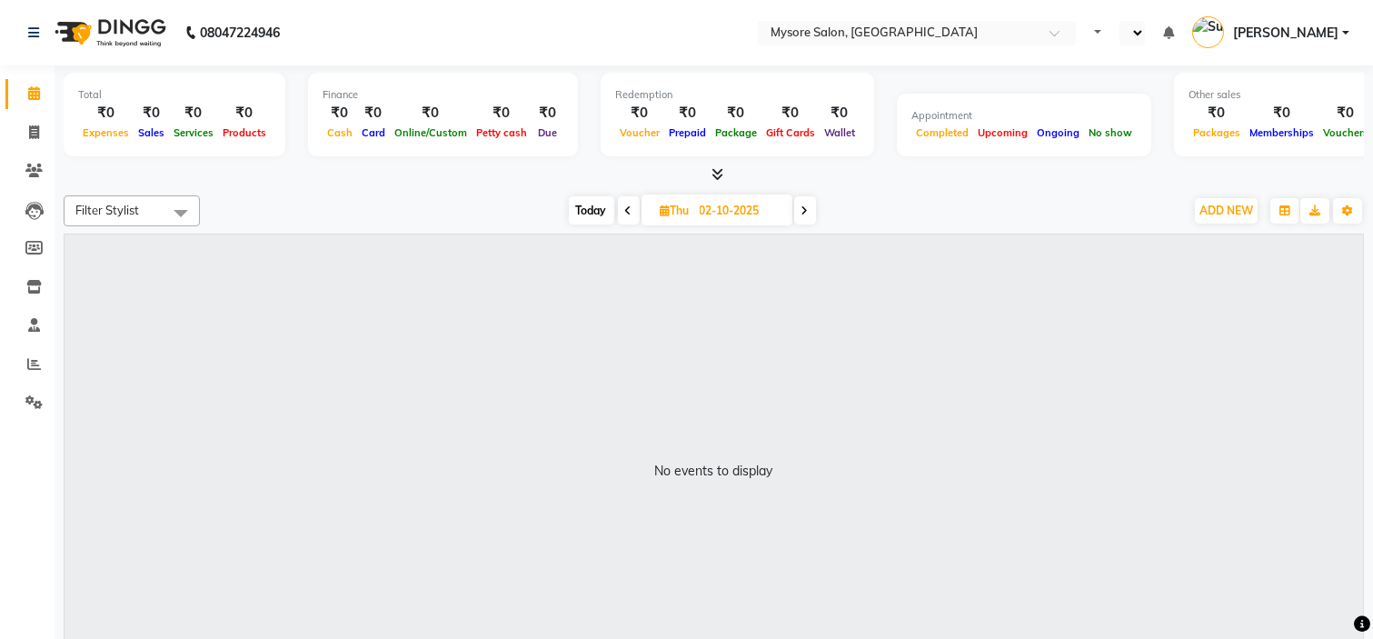
select select "en"
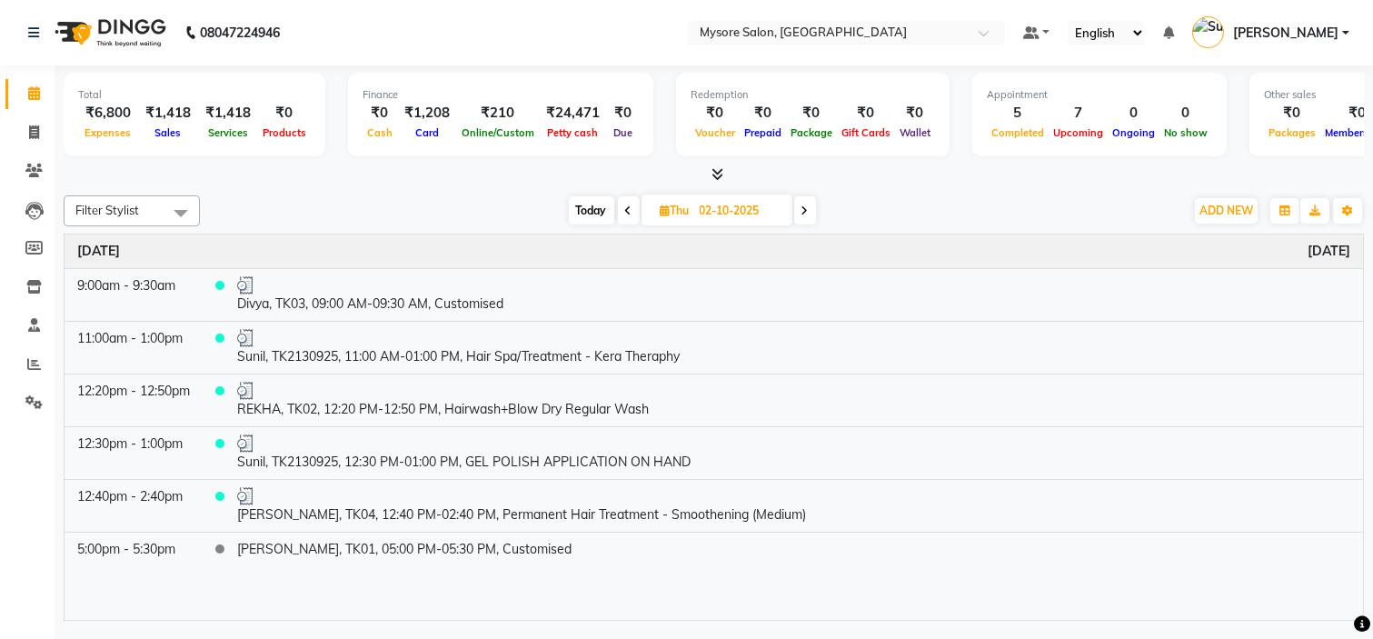
click at [582, 209] on span "Today" at bounding box center [591, 210] width 45 height 28
type input "04-10-2025"
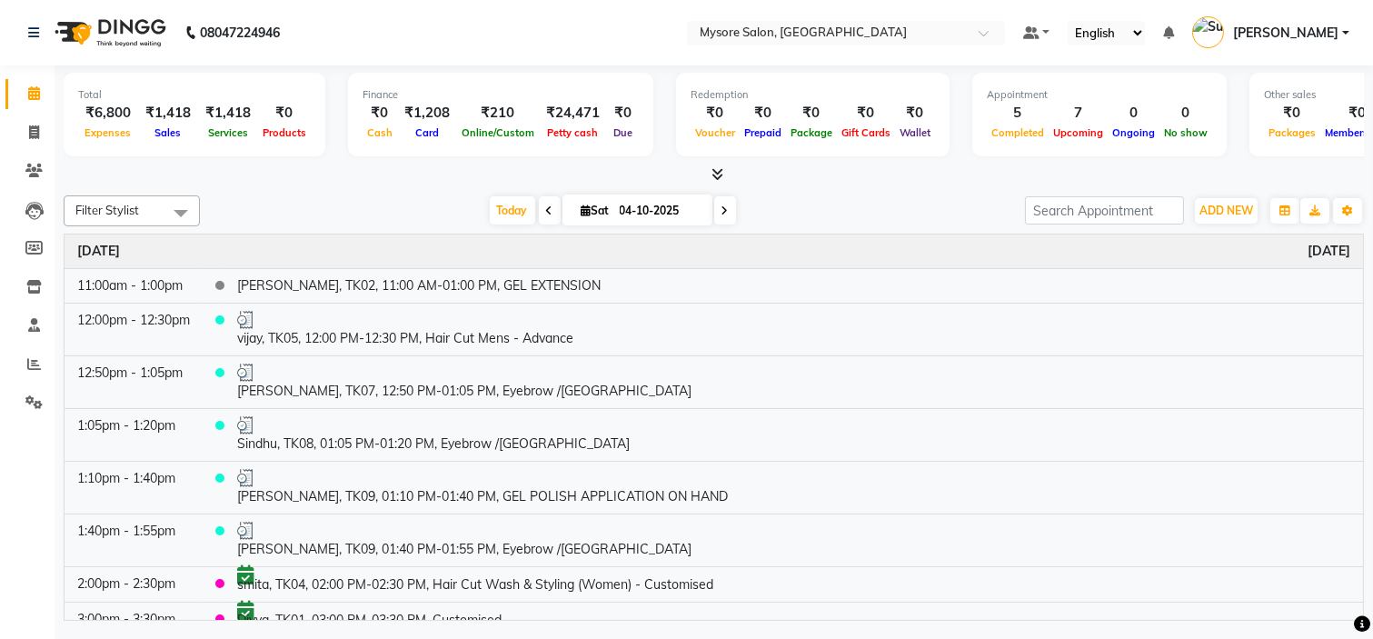
drag, startPoint x: 416, startPoint y: 200, endPoint x: 371, endPoint y: 196, distance: 45.6
click at [371, 197] on div "Today Sat 04-10-2025" at bounding box center [612, 210] width 807 height 27
click at [614, 204] on input "04-10-2025" at bounding box center [659, 210] width 91 height 27
select select "10"
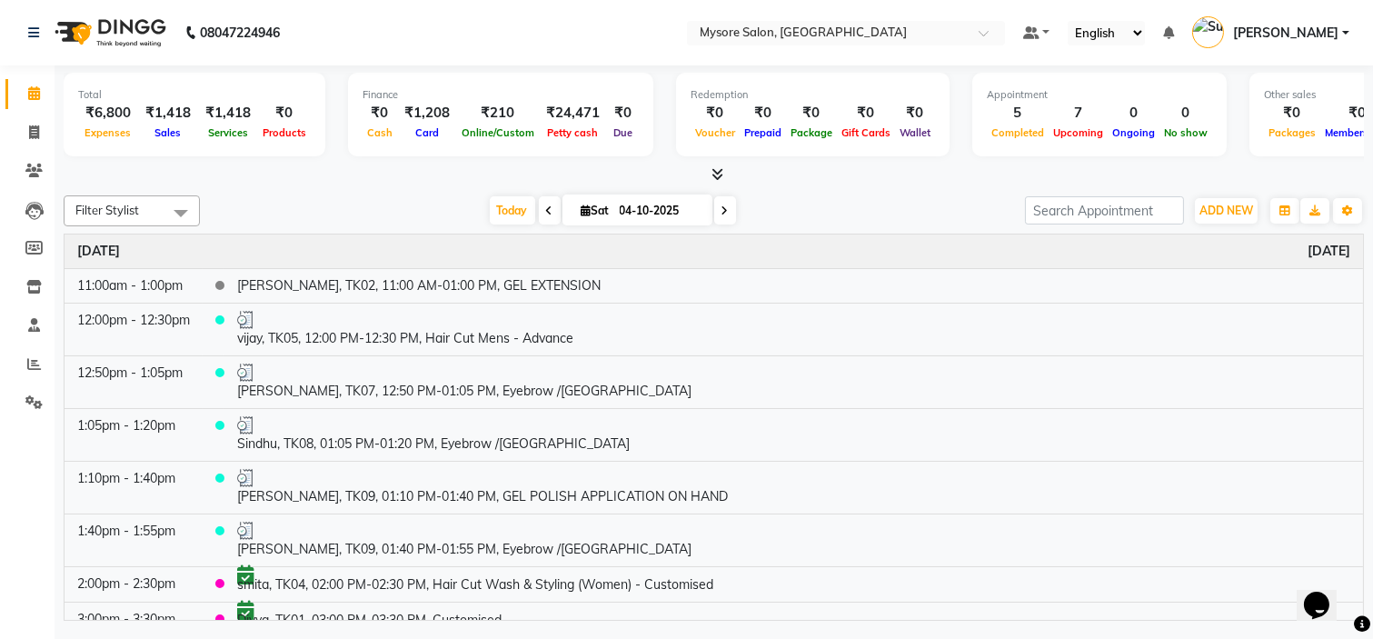
select select "2025"
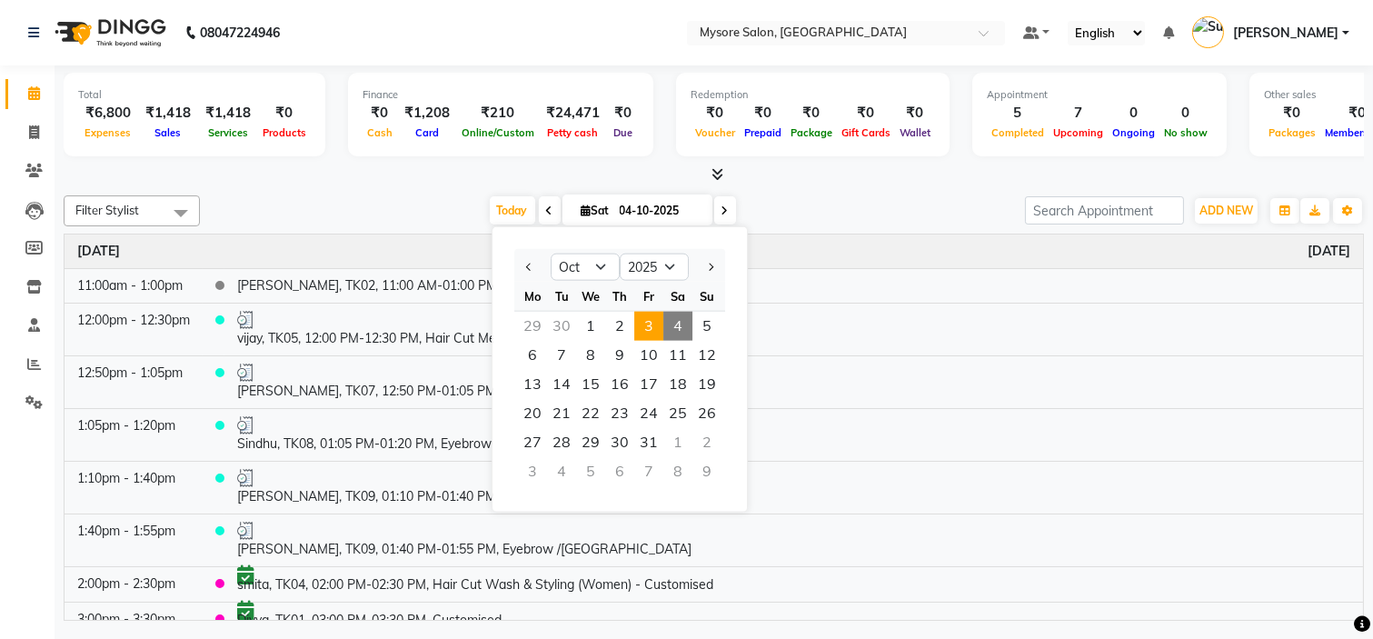
click at [638, 321] on span "3" at bounding box center [648, 326] width 29 height 29
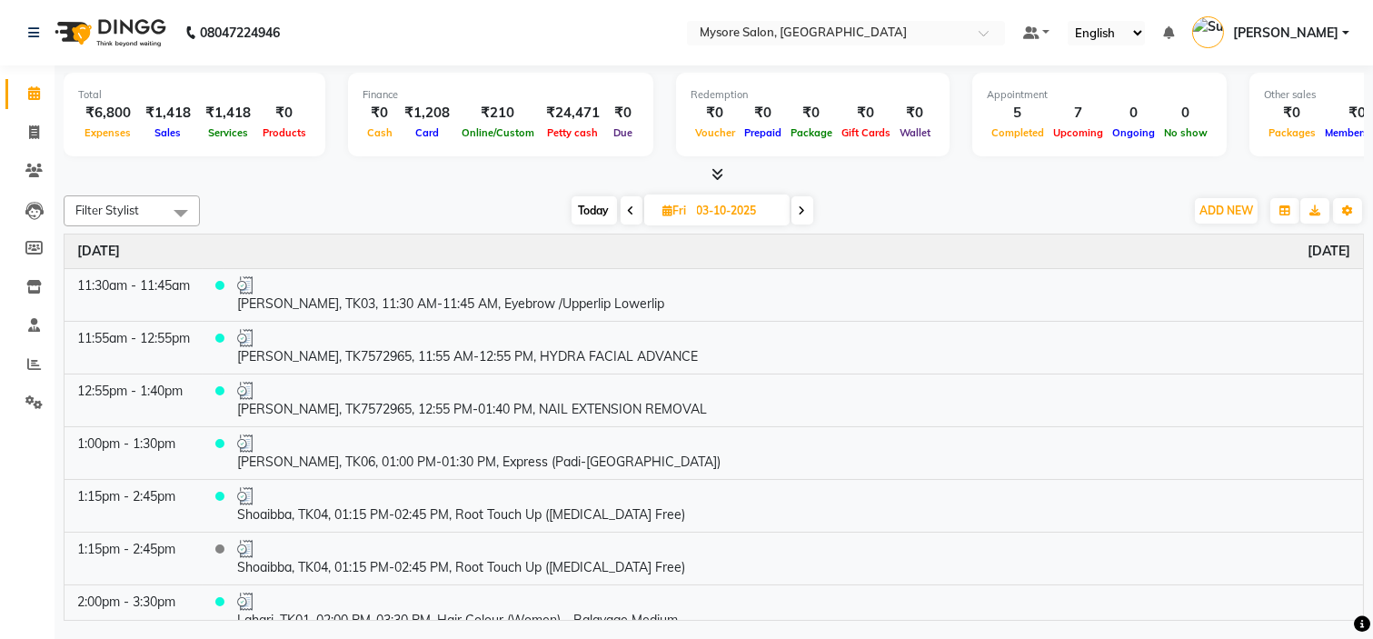
click at [633, 206] on span at bounding box center [632, 210] width 22 height 28
type input "02-10-2025"
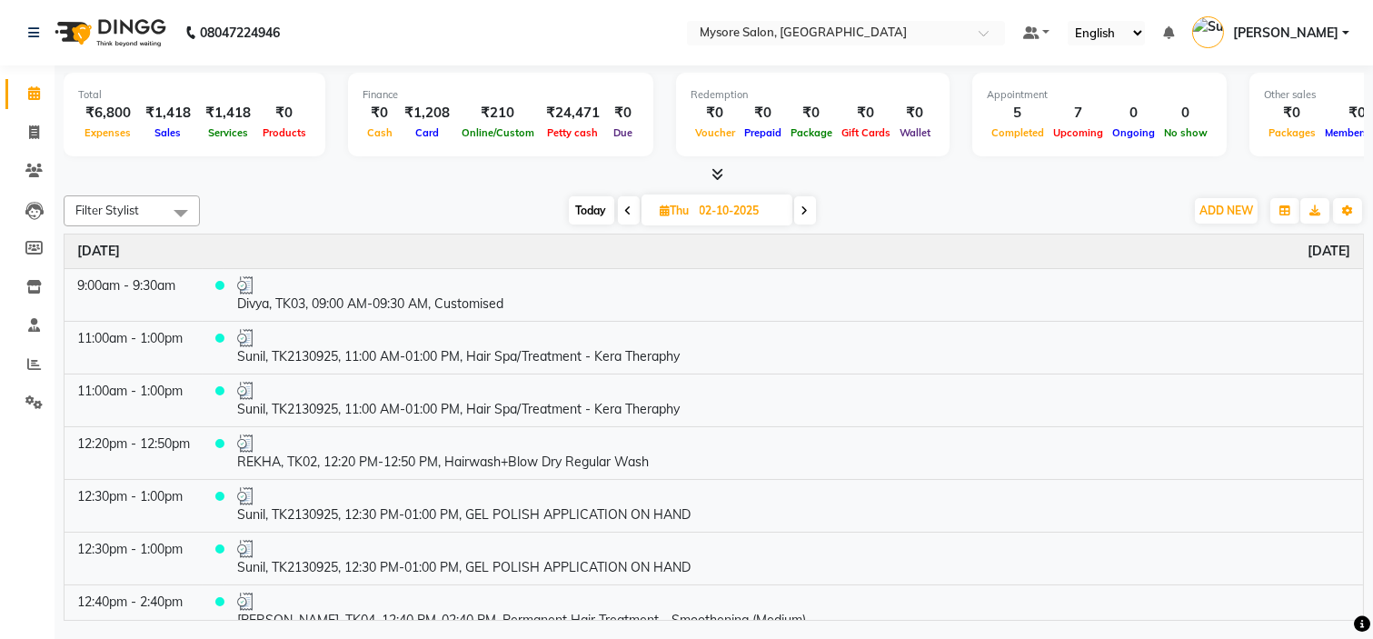
click at [466, 176] on div at bounding box center [714, 174] width 1300 height 19
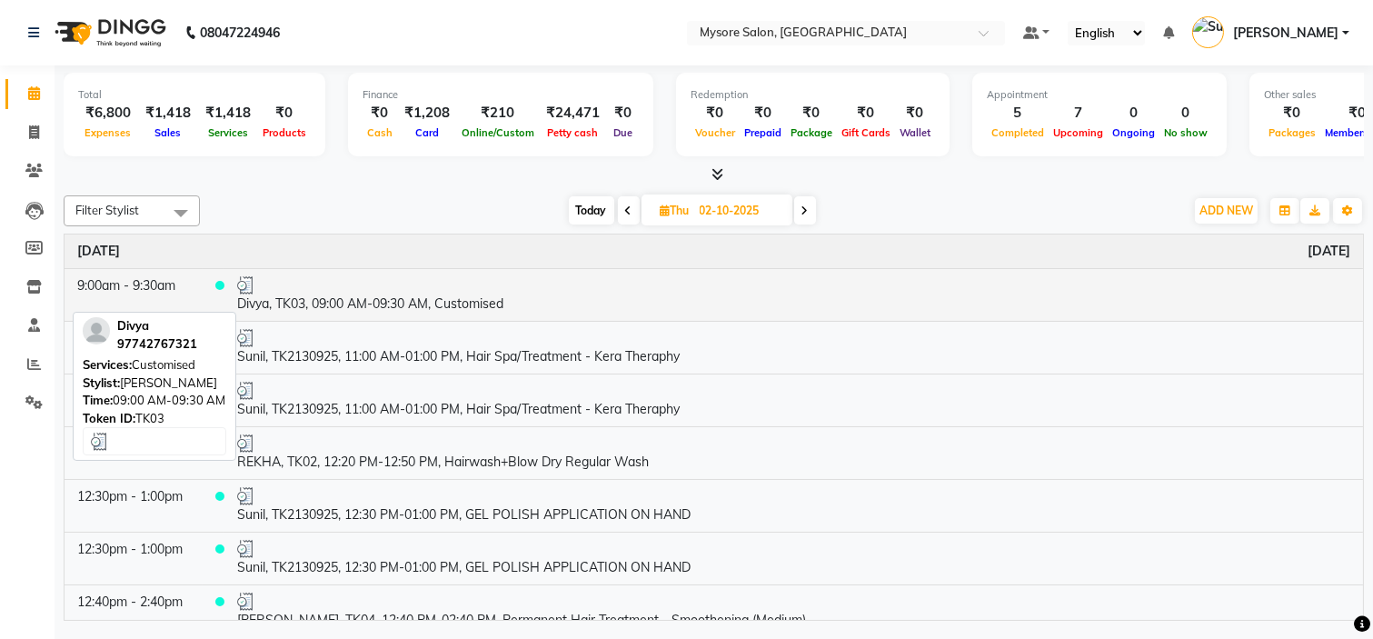
click at [487, 285] on div at bounding box center [793, 285] width 1113 height 18
select select "3"
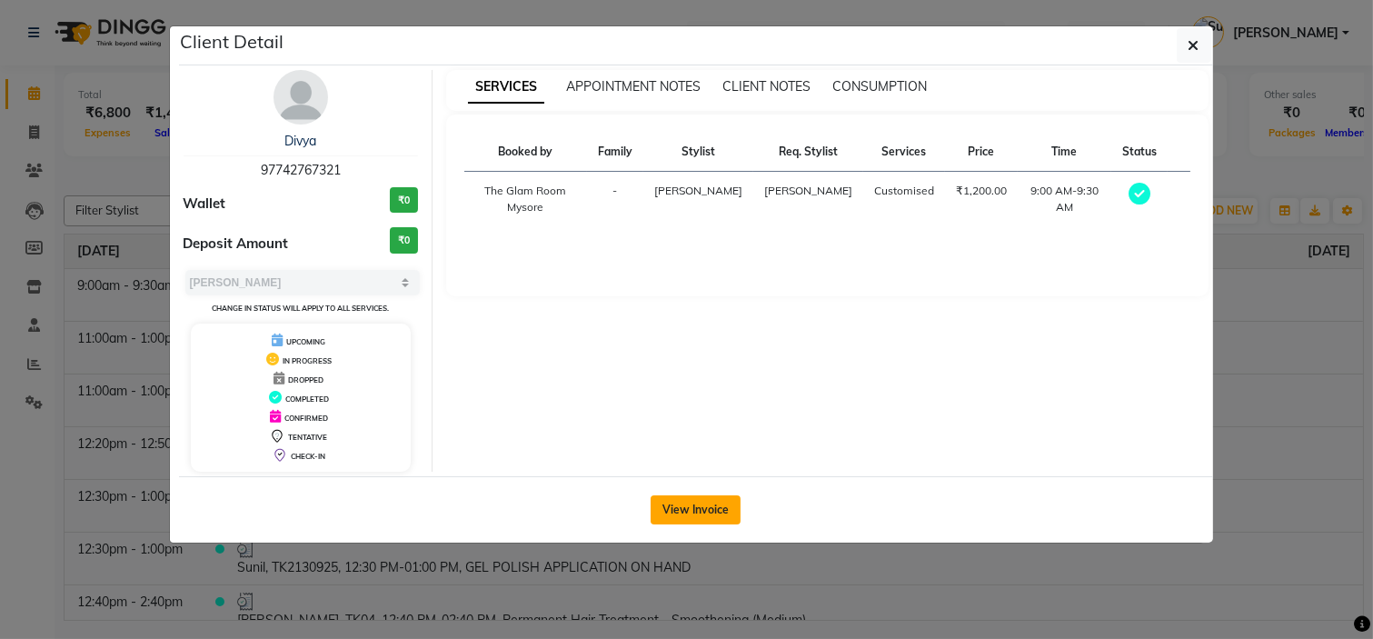
click at [705, 512] on button "View Invoice" at bounding box center [696, 509] width 90 height 29
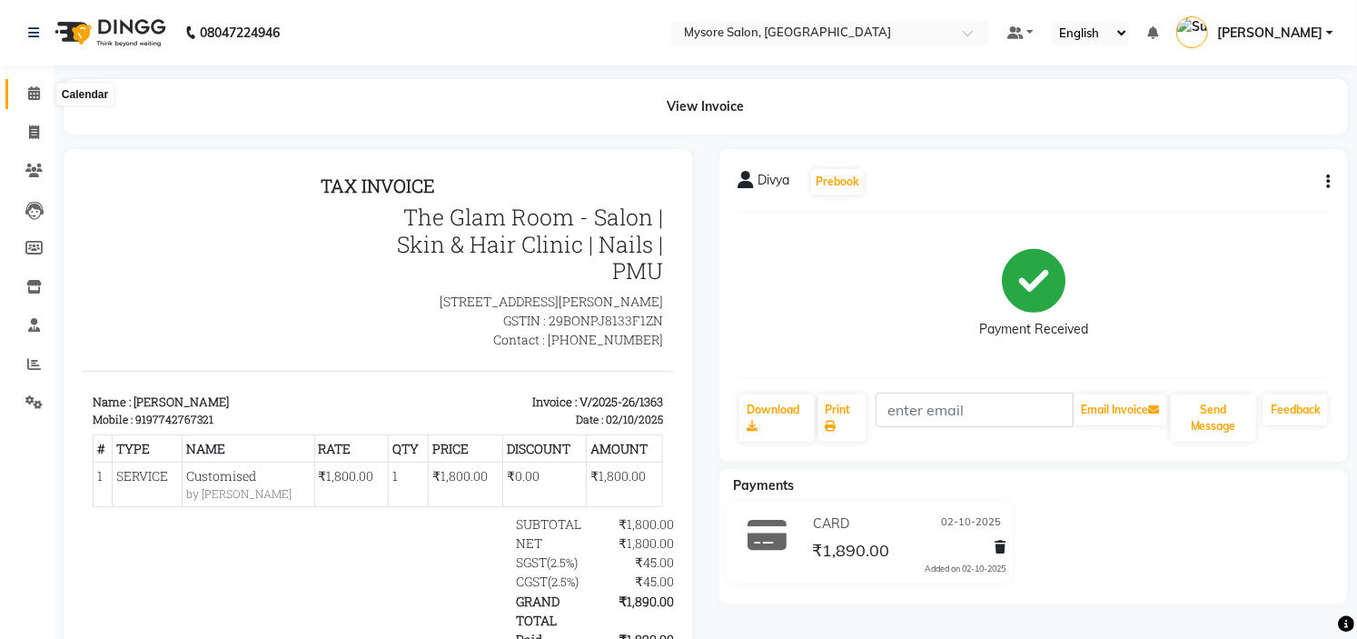
click at [31, 94] on icon at bounding box center [34, 93] width 12 height 14
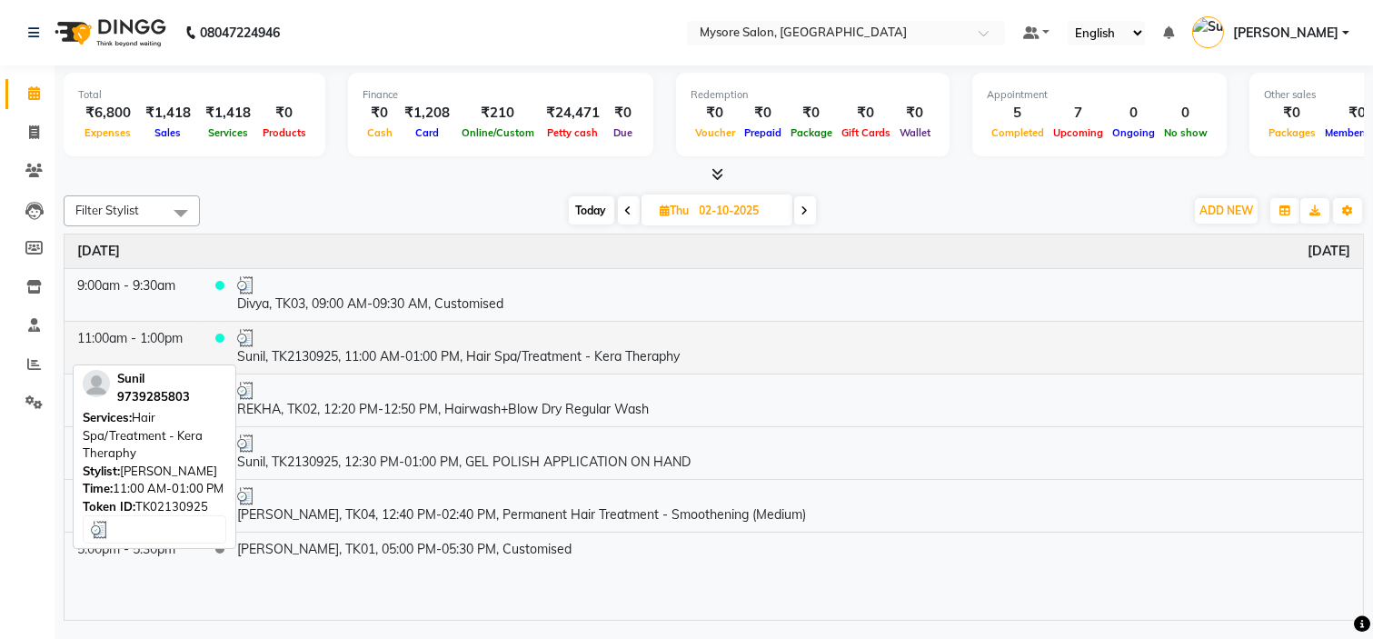
click at [440, 360] on td "Sunil, TK2130925, 11:00 AM-01:00 PM, Hair Spa/Treatment - Kera Theraphy" at bounding box center [793, 347] width 1138 height 53
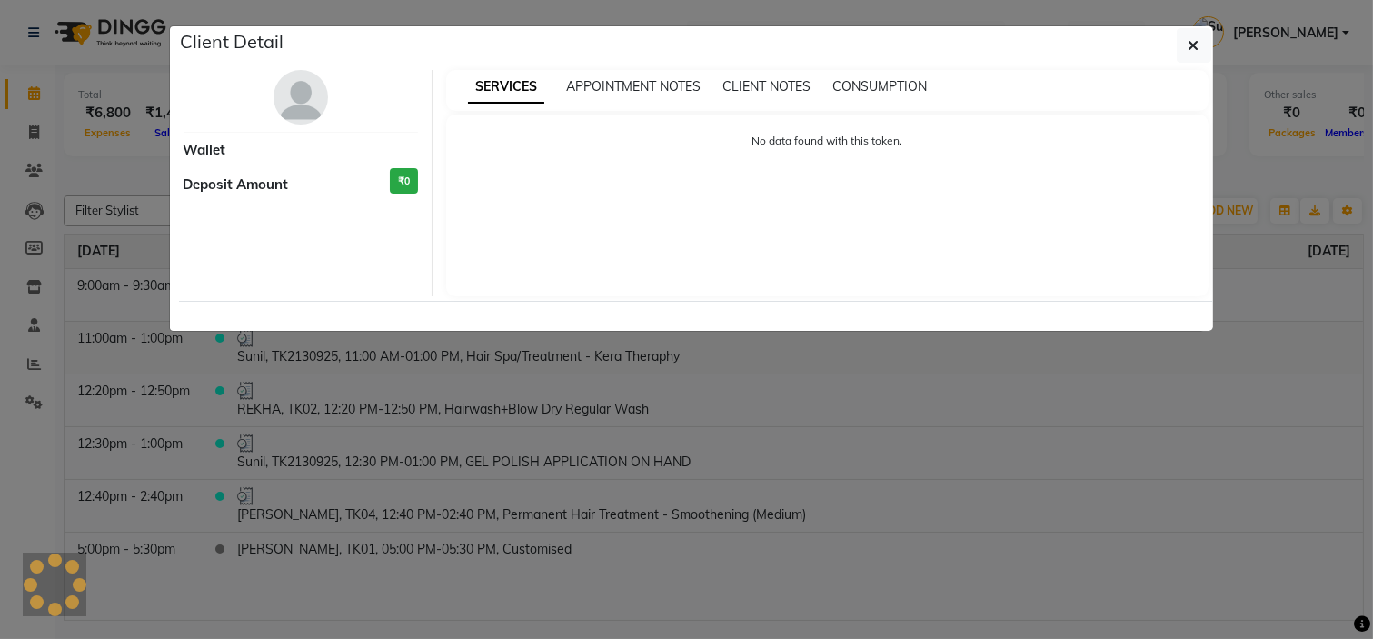
select select "3"
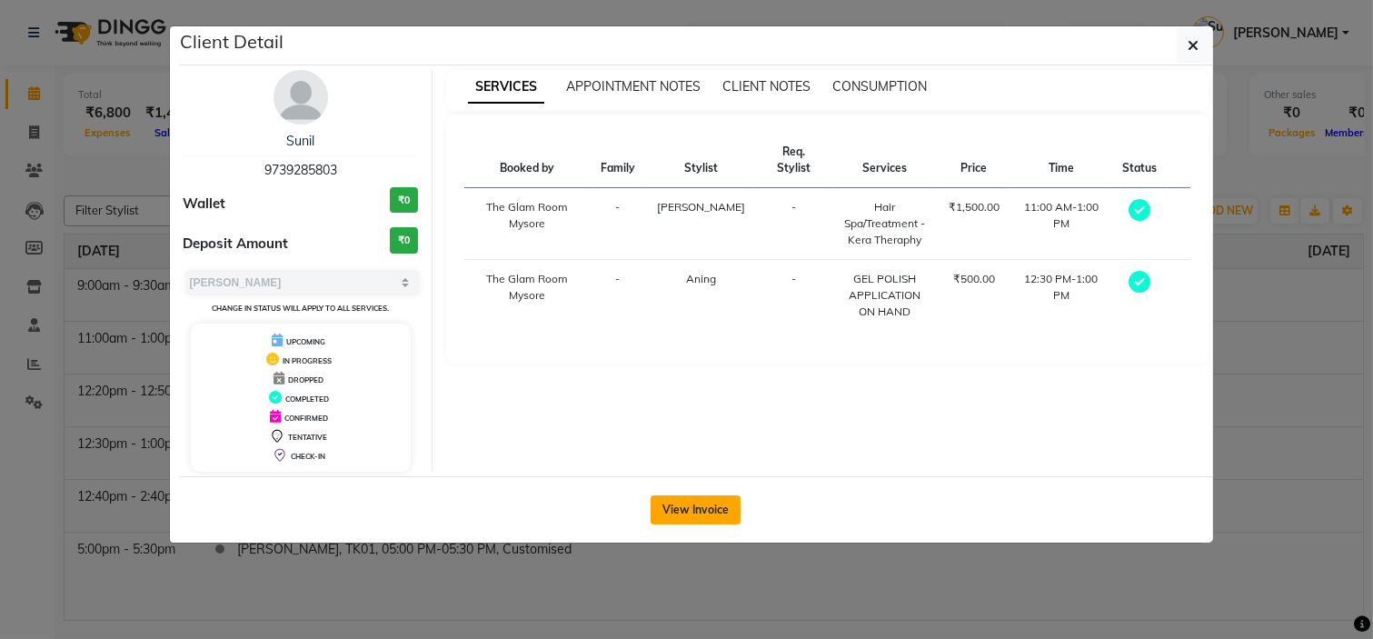
click at [688, 503] on button "View Invoice" at bounding box center [696, 509] width 90 height 29
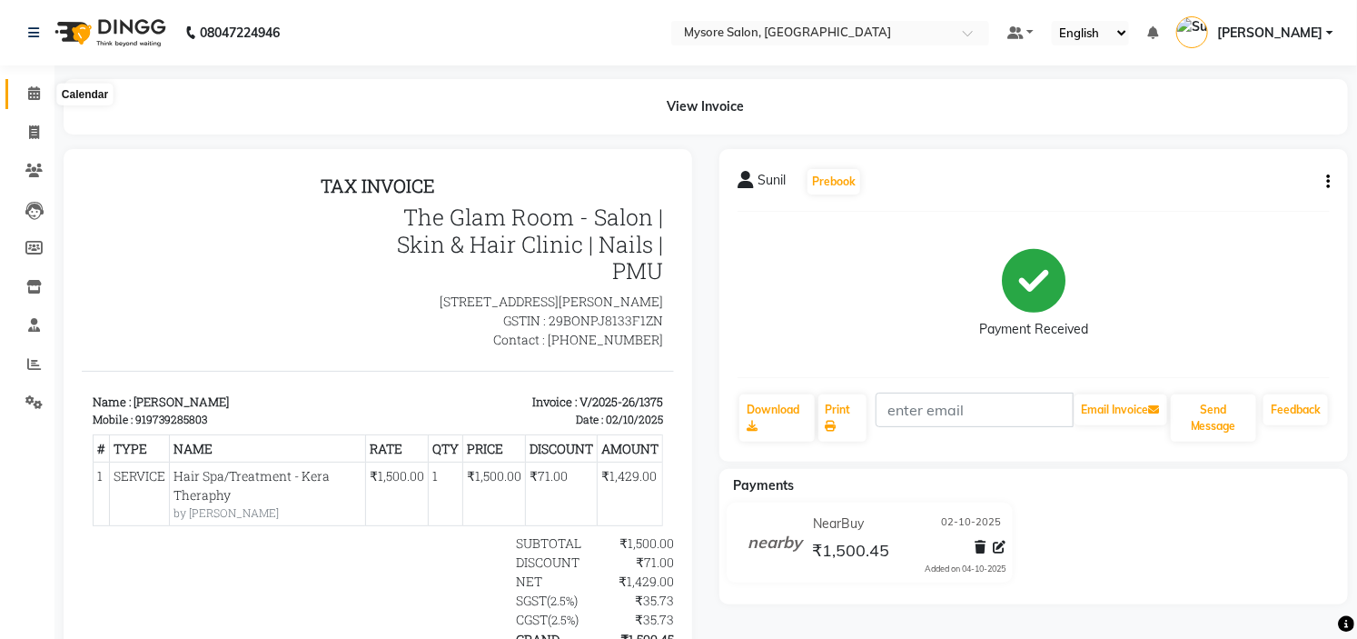
click at [29, 91] on icon at bounding box center [34, 93] width 12 height 14
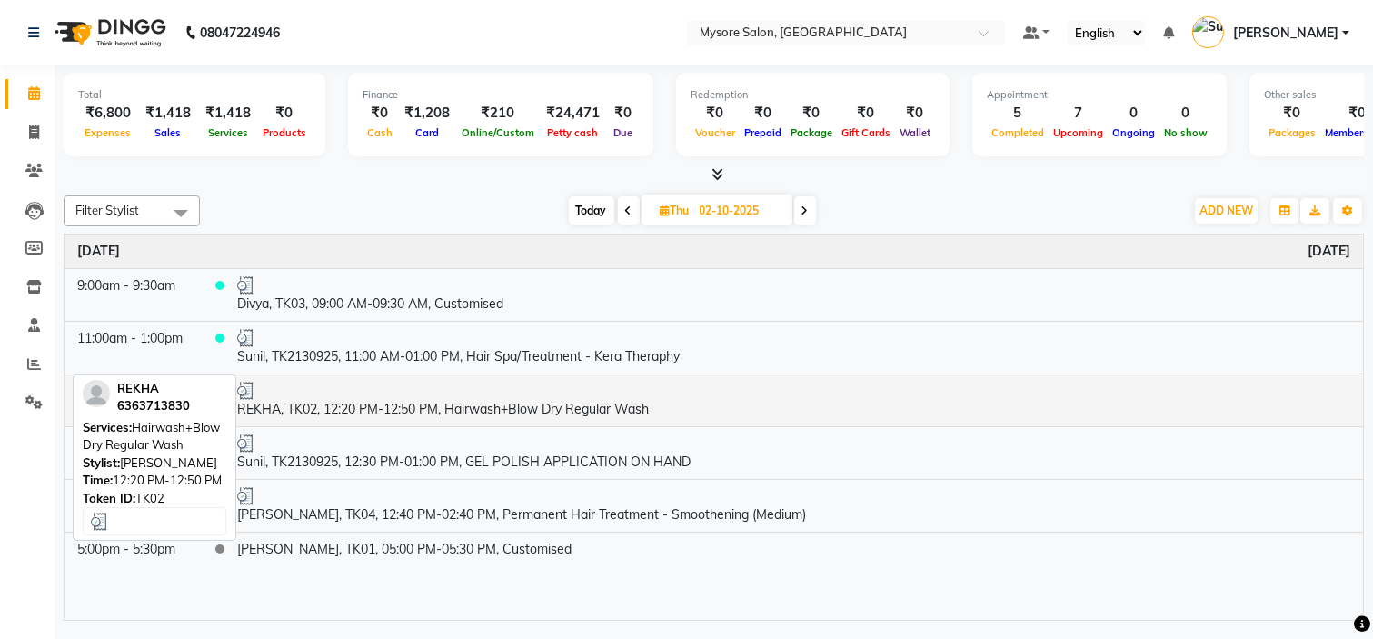
click at [429, 409] on td "REKHA, TK02, 12:20 PM-12:50 PM, Hairwash+Blow Dry Regular Wash" at bounding box center [793, 399] width 1138 height 53
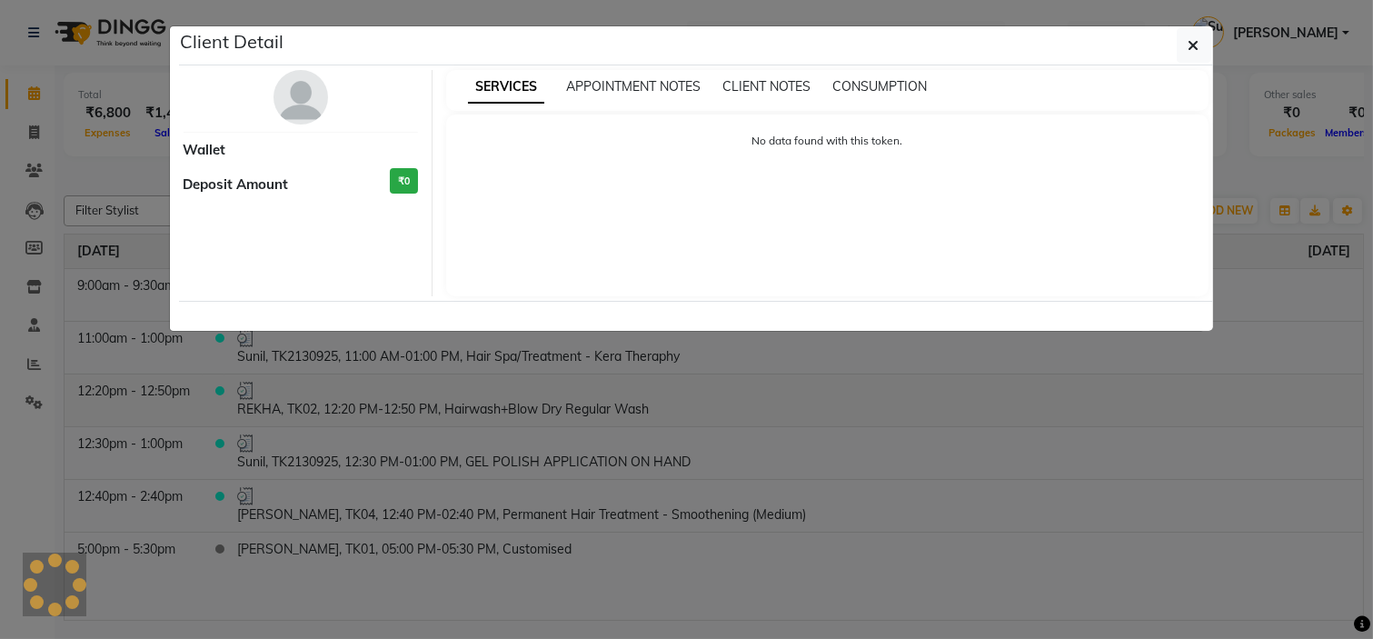
select select "3"
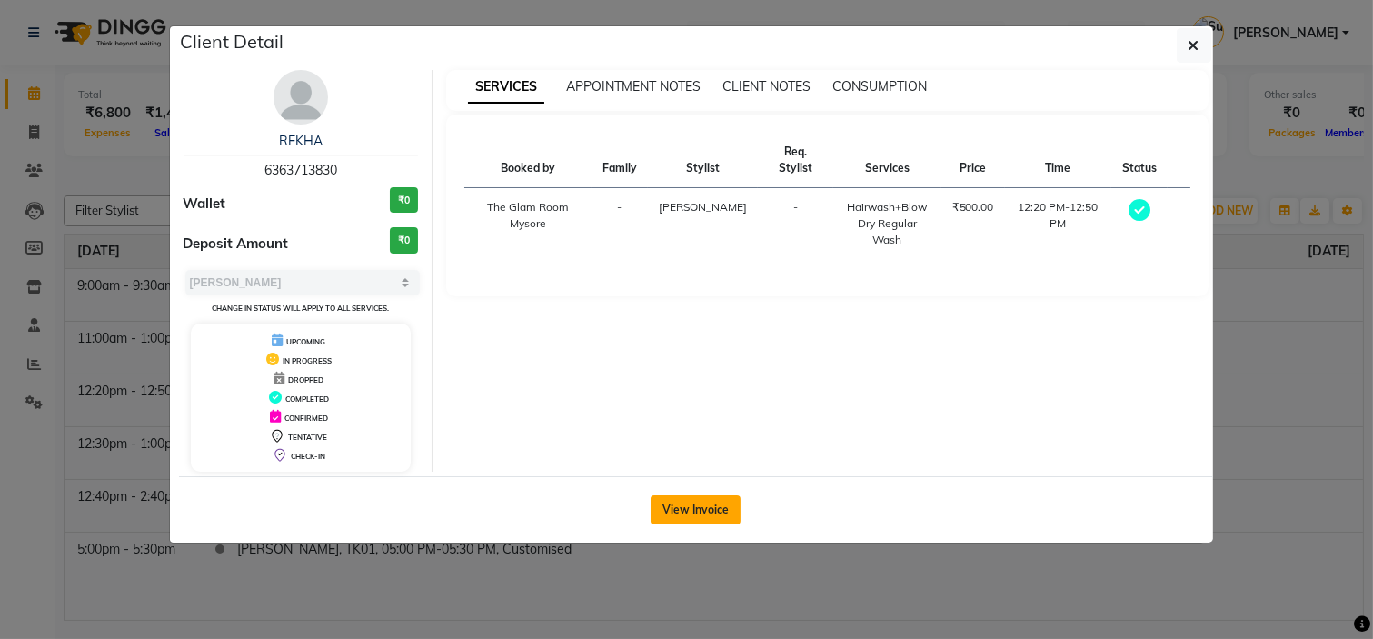
click at [684, 495] on button "View Invoice" at bounding box center [696, 509] width 90 height 29
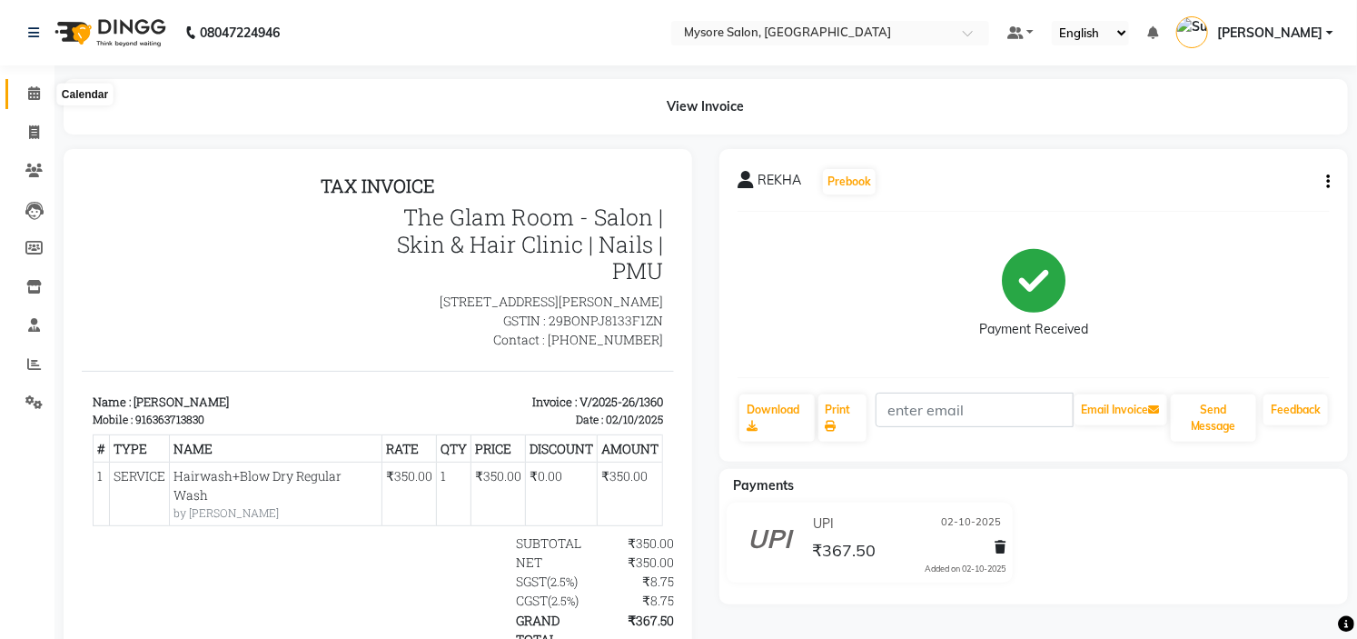
click at [30, 102] on span at bounding box center [34, 94] width 32 height 21
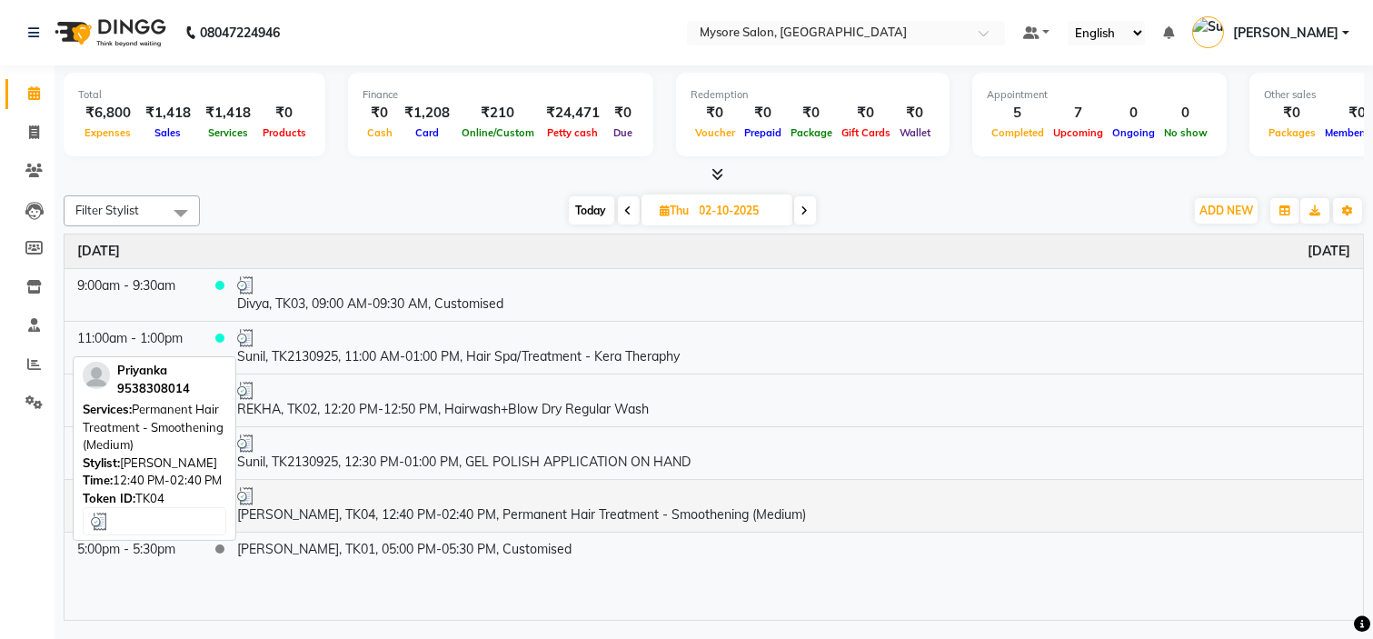
click at [414, 515] on td "[PERSON_NAME], TK04, 12:40 PM-02:40 PM, Permanent Hair Treatment - Smoothening …" at bounding box center [793, 505] width 1138 height 53
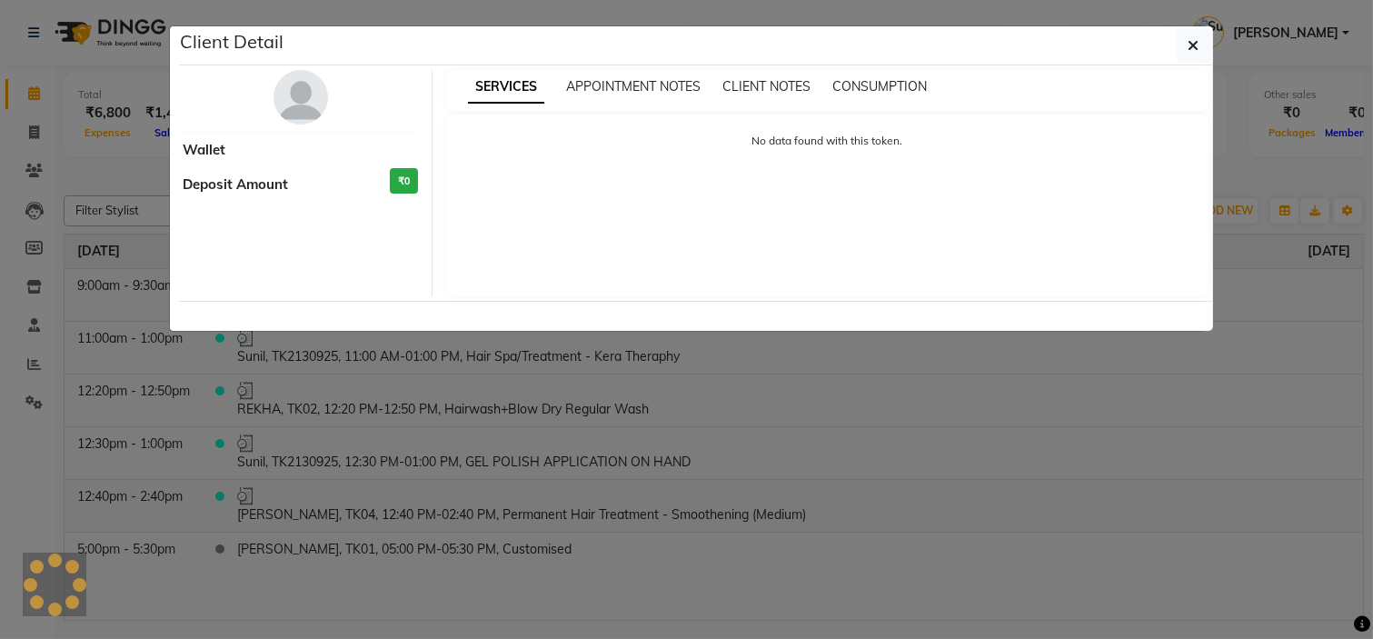
select select "3"
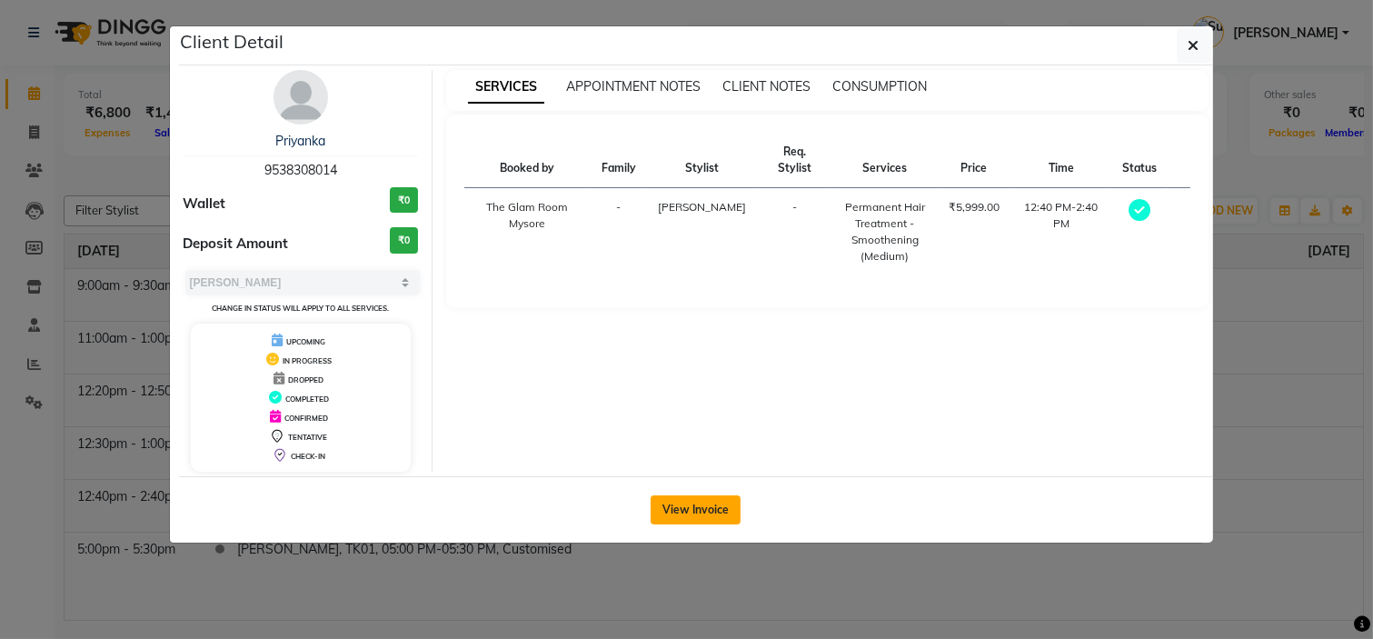
click at [689, 503] on button "View Invoice" at bounding box center [696, 509] width 90 height 29
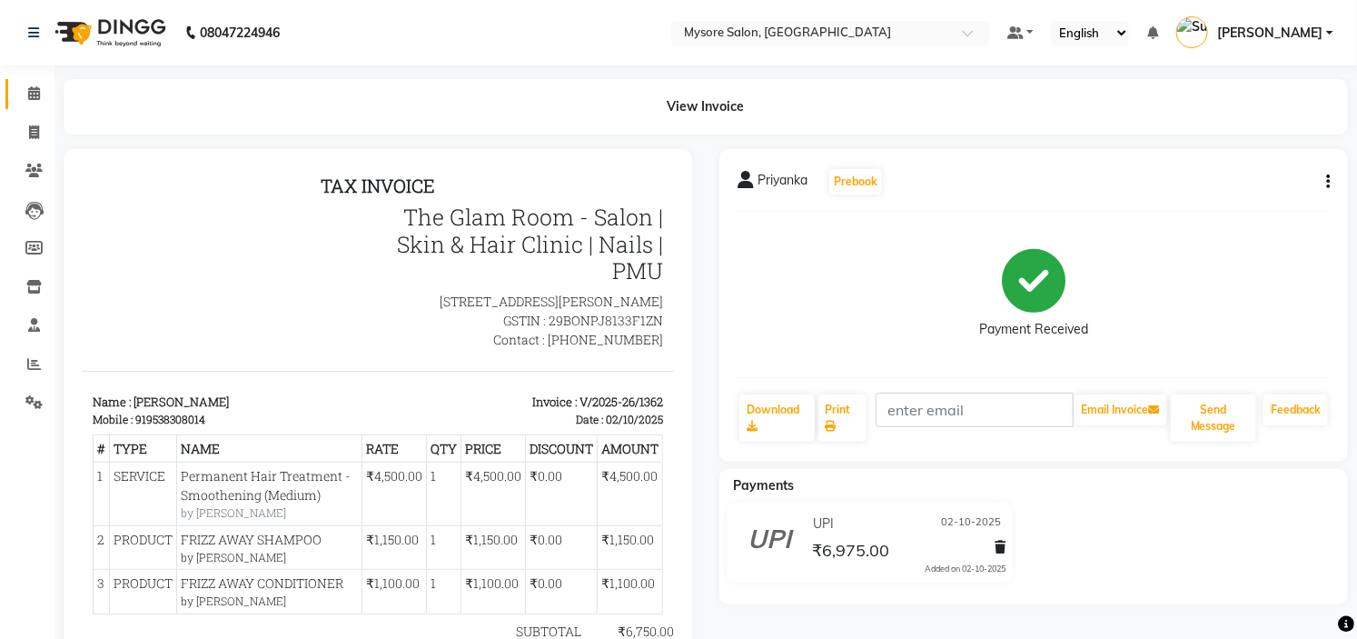
click at [27, 79] on link "Calendar" at bounding box center [27, 94] width 44 height 30
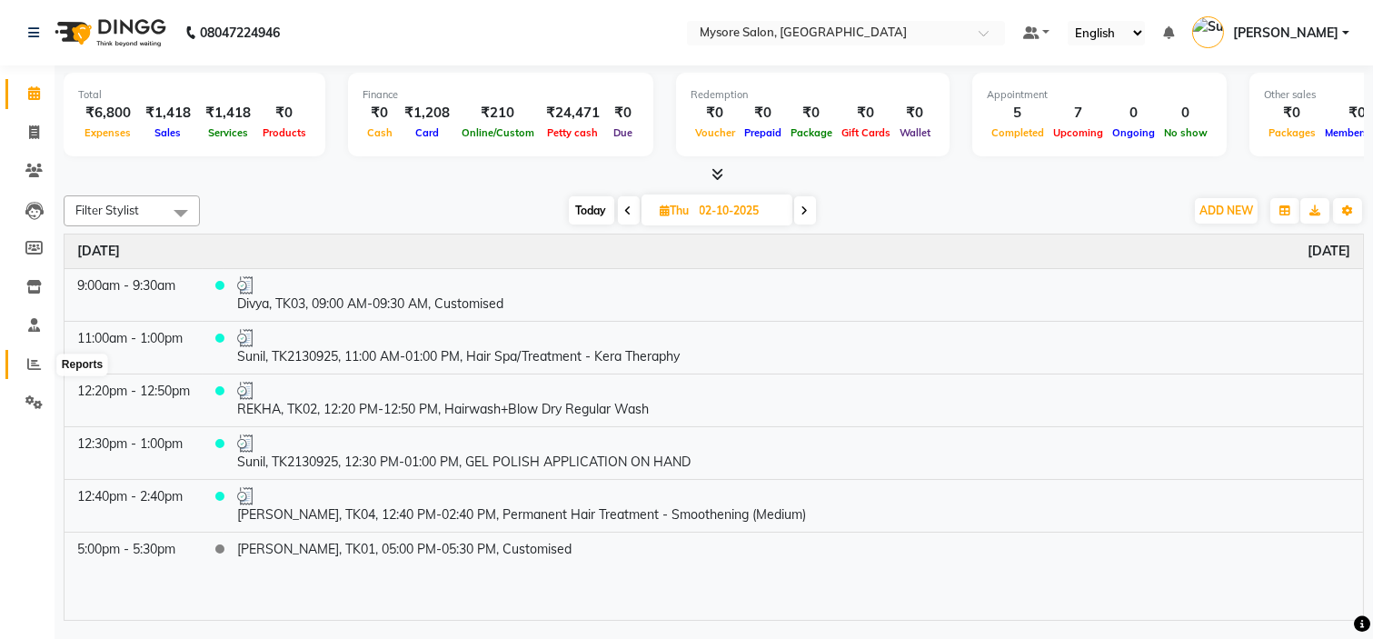
click at [27, 363] on icon at bounding box center [34, 364] width 14 height 14
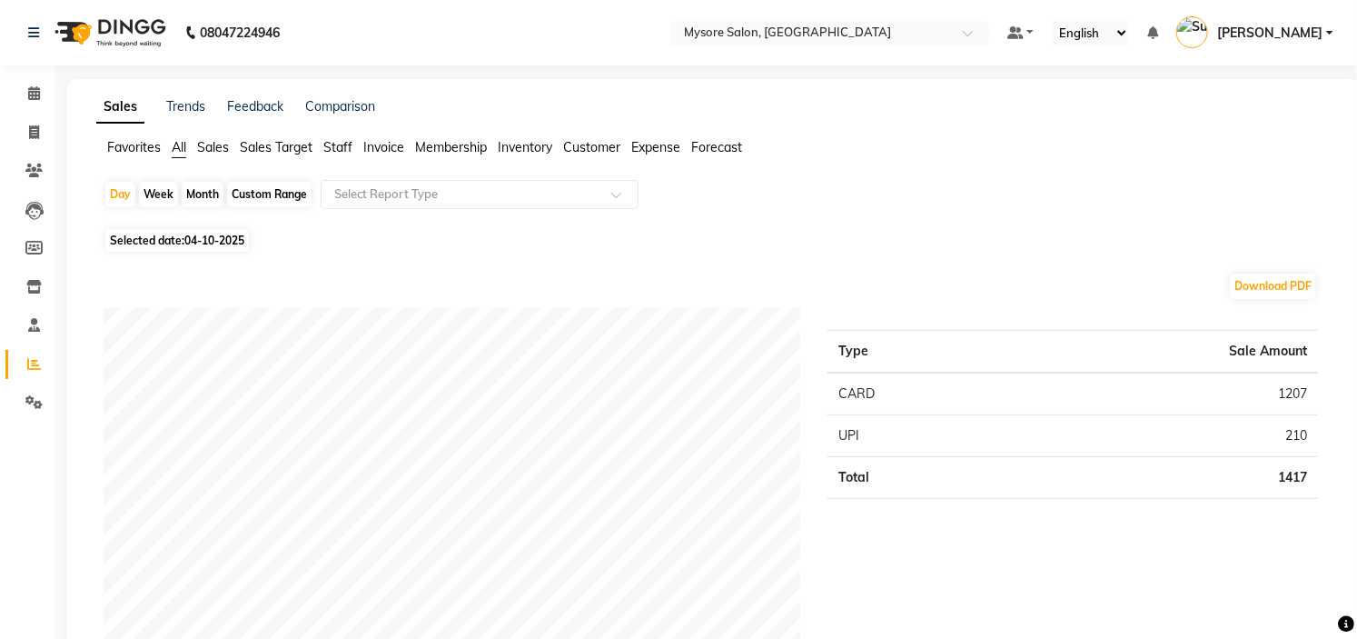
click at [187, 230] on span "Selected date: 04-10-2025" at bounding box center [177, 240] width 144 height 23
select select "10"
select select "2025"
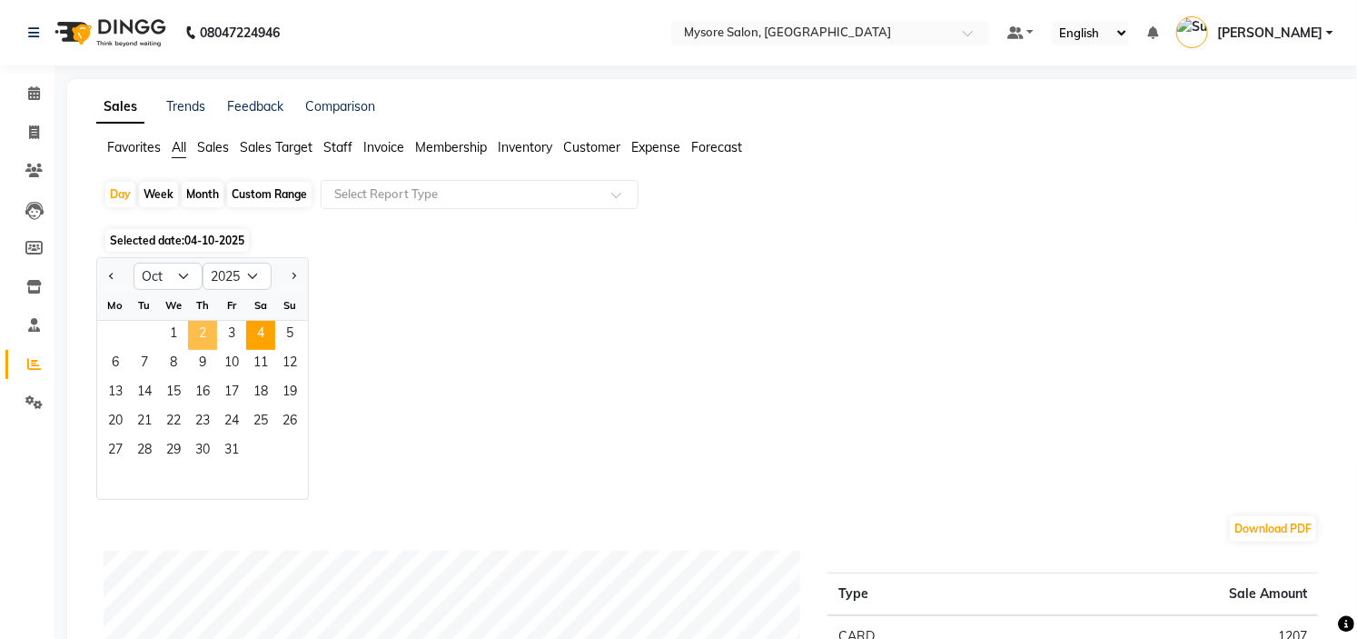
click at [205, 332] on span "2" at bounding box center [202, 335] width 29 height 29
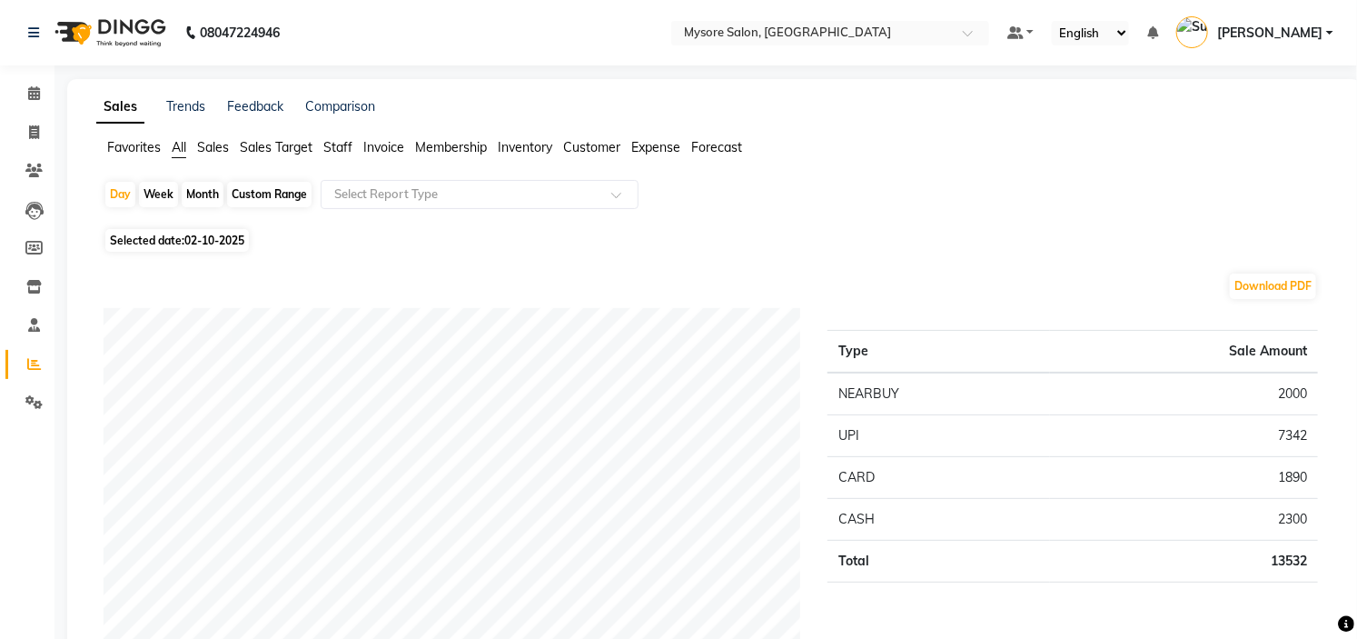
click at [1069, 221] on div "Day Week Month Custom Range Select Report Type" at bounding box center [715, 202] width 1222 height 44
click at [32, 94] on icon at bounding box center [34, 93] width 12 height 14
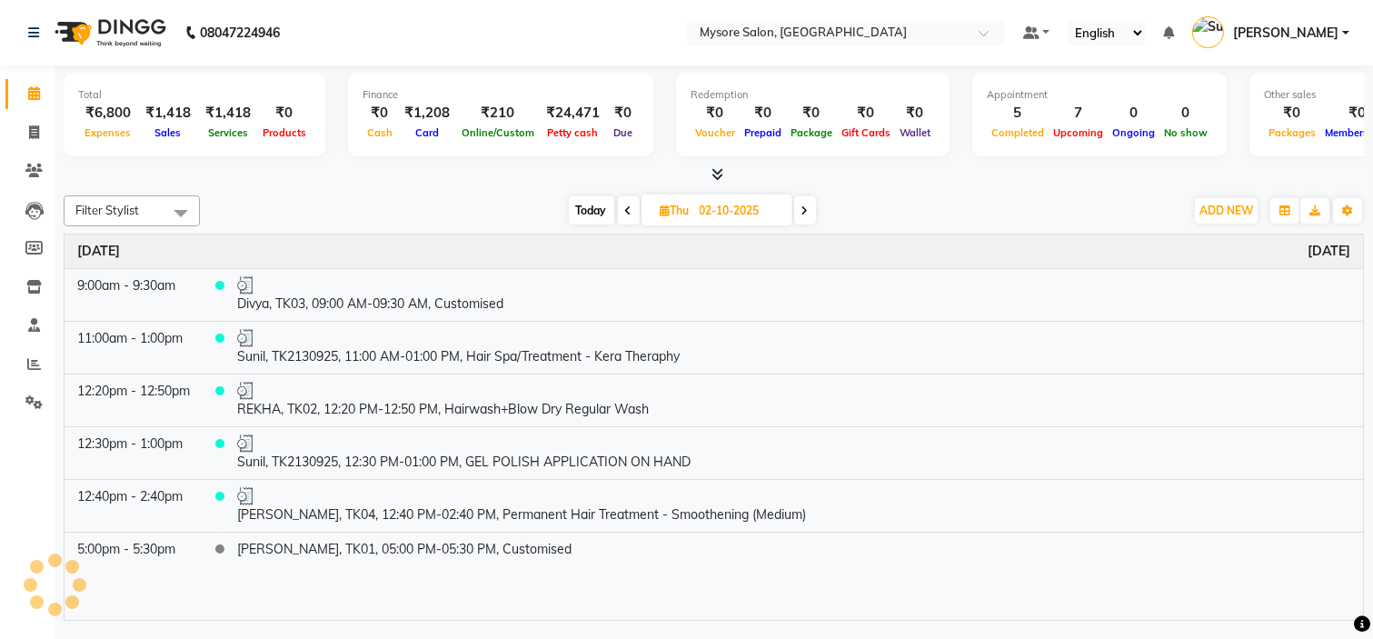
click at [672, 216] on span "Thu 02-10-2025" at bounding box center [716, 209] width 151 height 31
click at [509, 182] on div at bounding box center [714, 174] width 1300 height 19
click at [502, 192] on div "Filter Stylist Select All Aning Ankita Arpitha Arti Ashwini Ayaan DR. Apurva Fa…" at bounding box center [714, 404] width 1300 height 432
click at [629, 207] on icon at bounding box center [628, 210] width 7 height 11
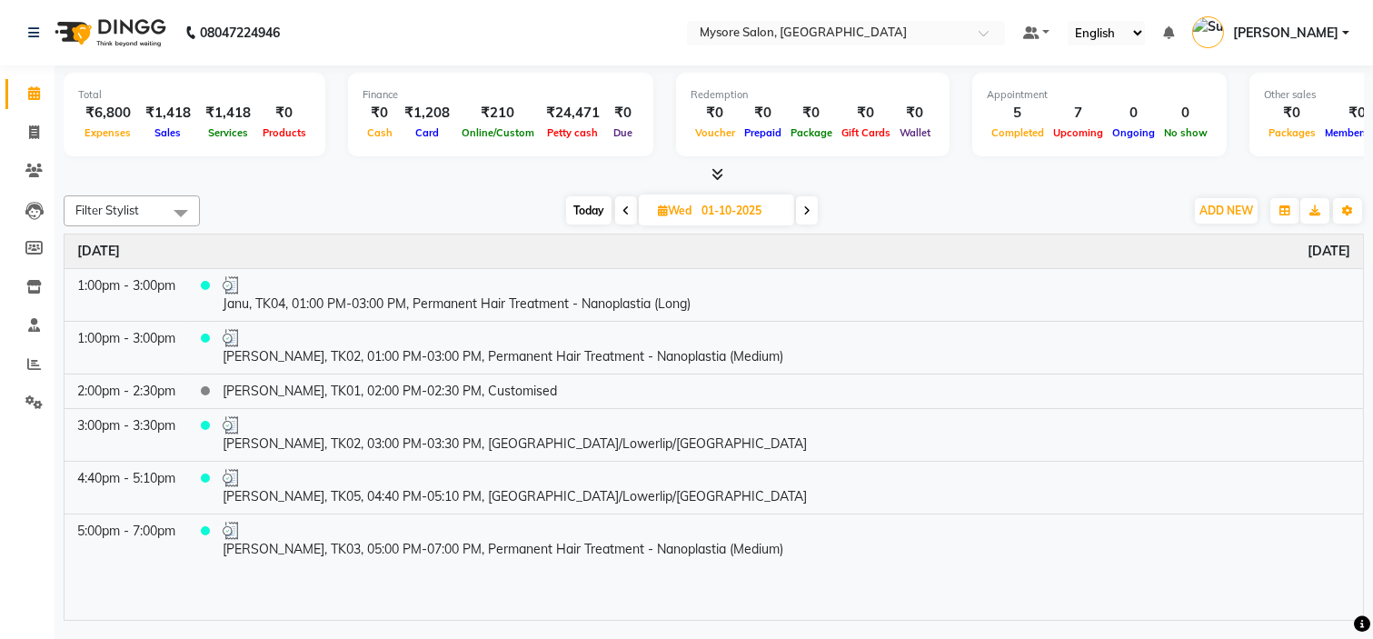
click at [812, 205] on span at bounding box center [807, 210] width 22 height 28
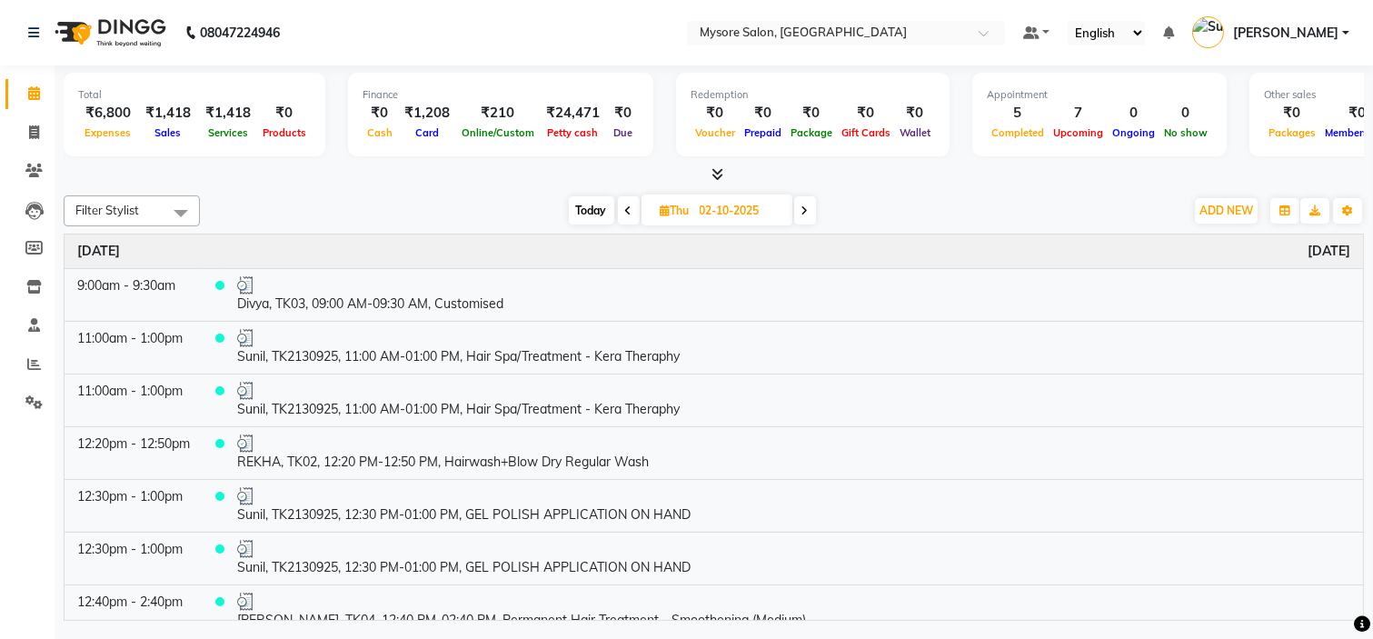
click at [812, 205] on span at bounding box center [805, 210] width 22 height 28
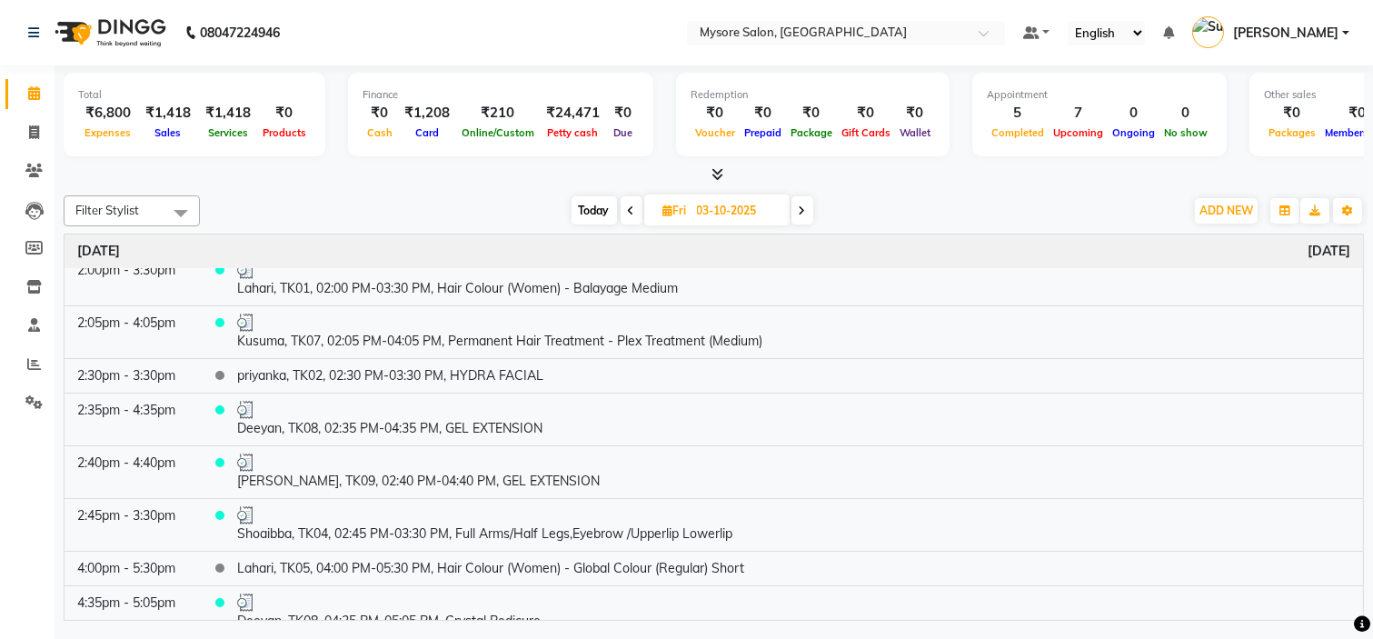
scroll to position [41, 0]
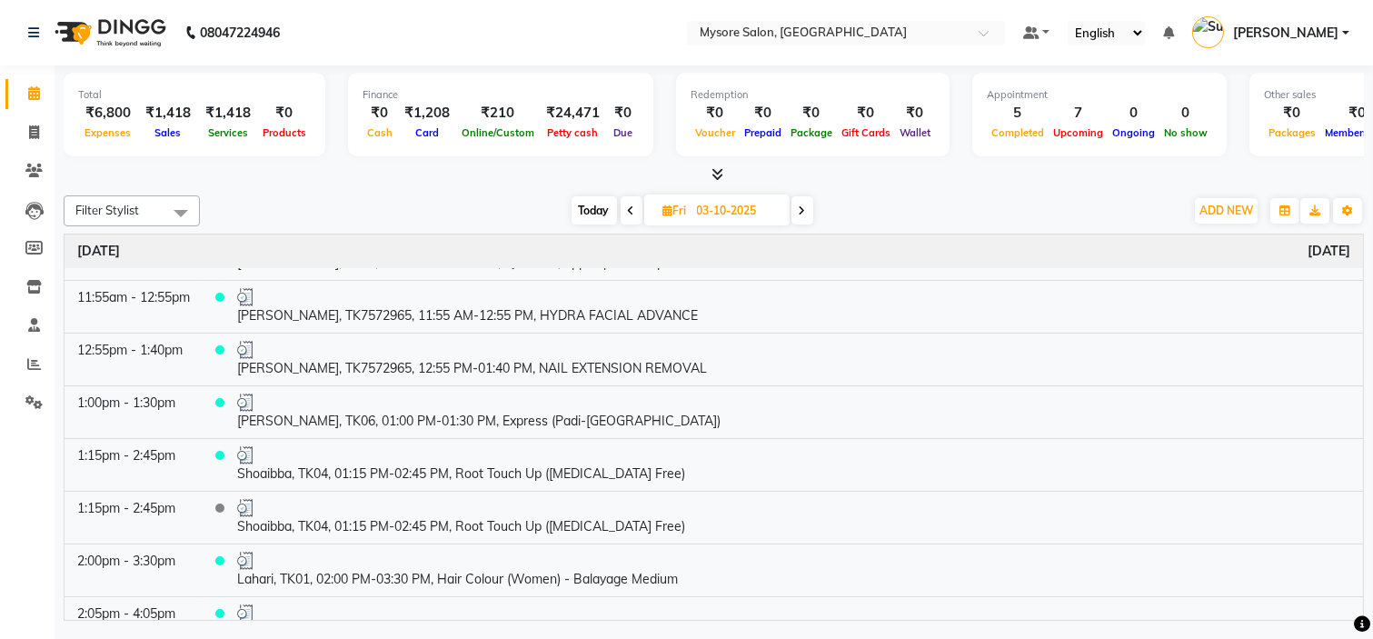
click at [586, 195] on div "Filter Stylist Select All Aning Ankita Arpitha Arti Ashwini Ayaan DR. Apurva Fa…" at bounding box center [714, 210] width 1300 height 31
click at [586, 204] on span "Today" at bounding box center [593, 210] width 45 height 28
type input "04-10-2025"
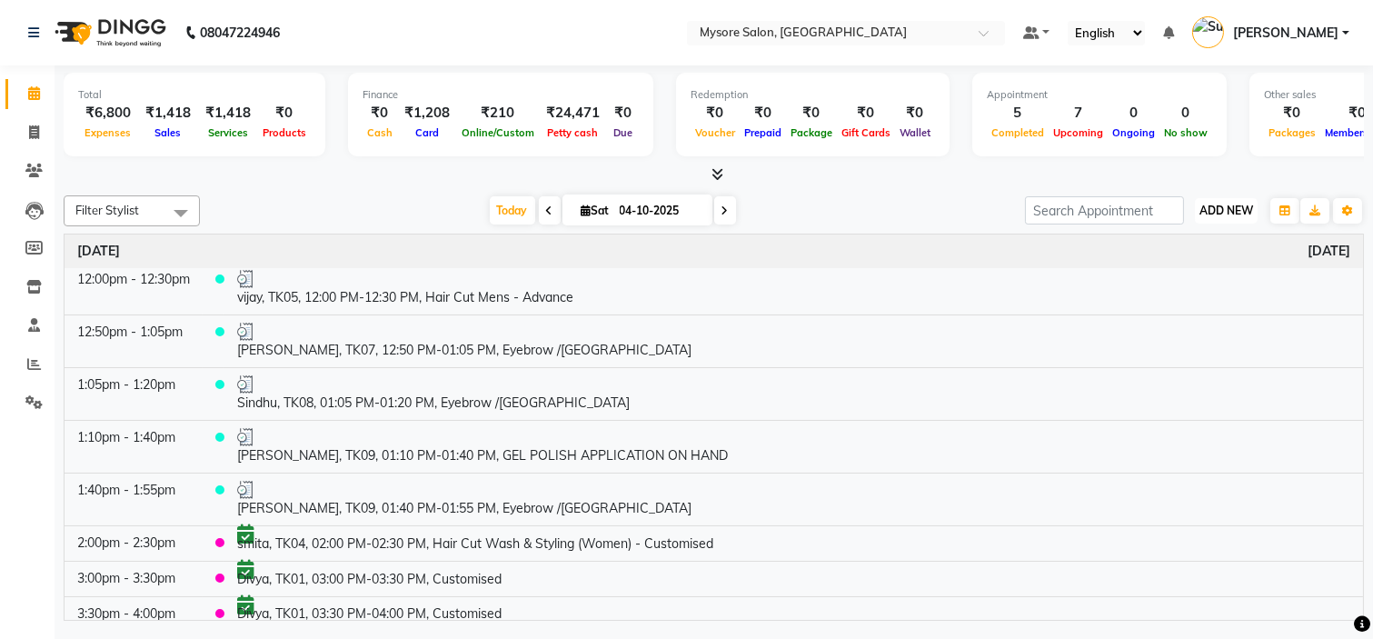
click at [1227, 216] on span "ADD NEW" at bounding box center [1226, 211] width 54 height 14
click at [1177, 285] on link "Add Expense" at bounding box center [1185, 292] width 144 height 24
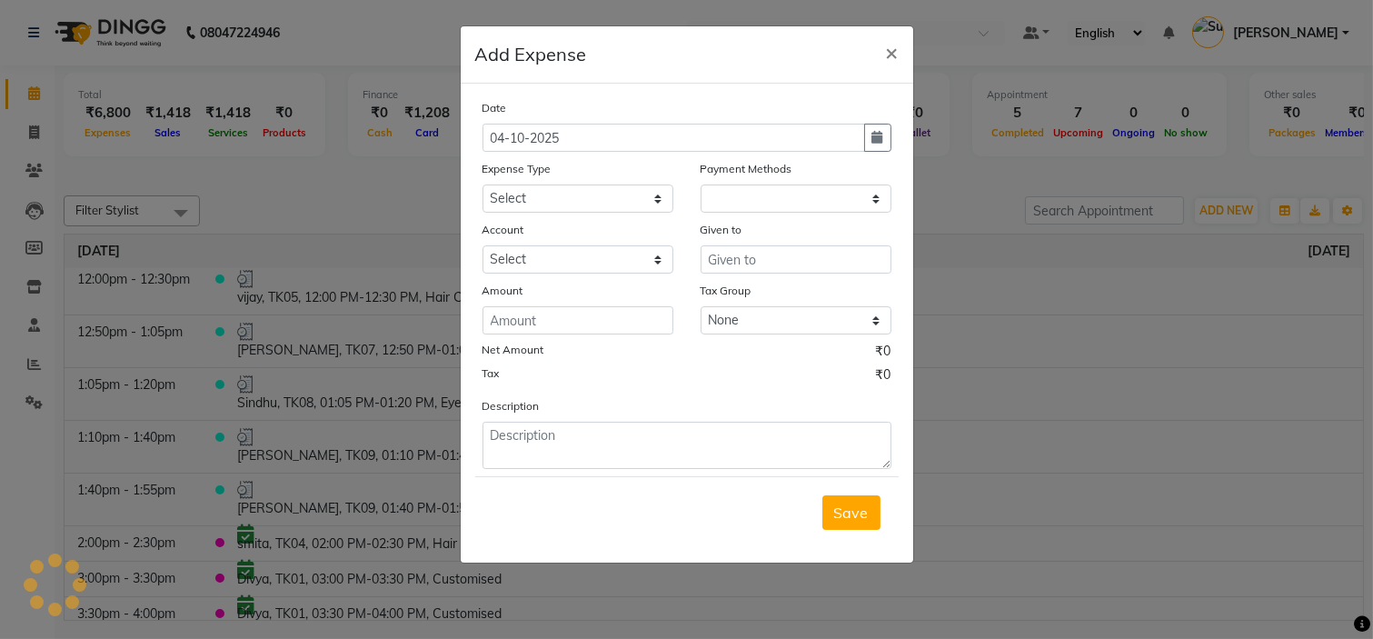
select select "1"
select select "3066"
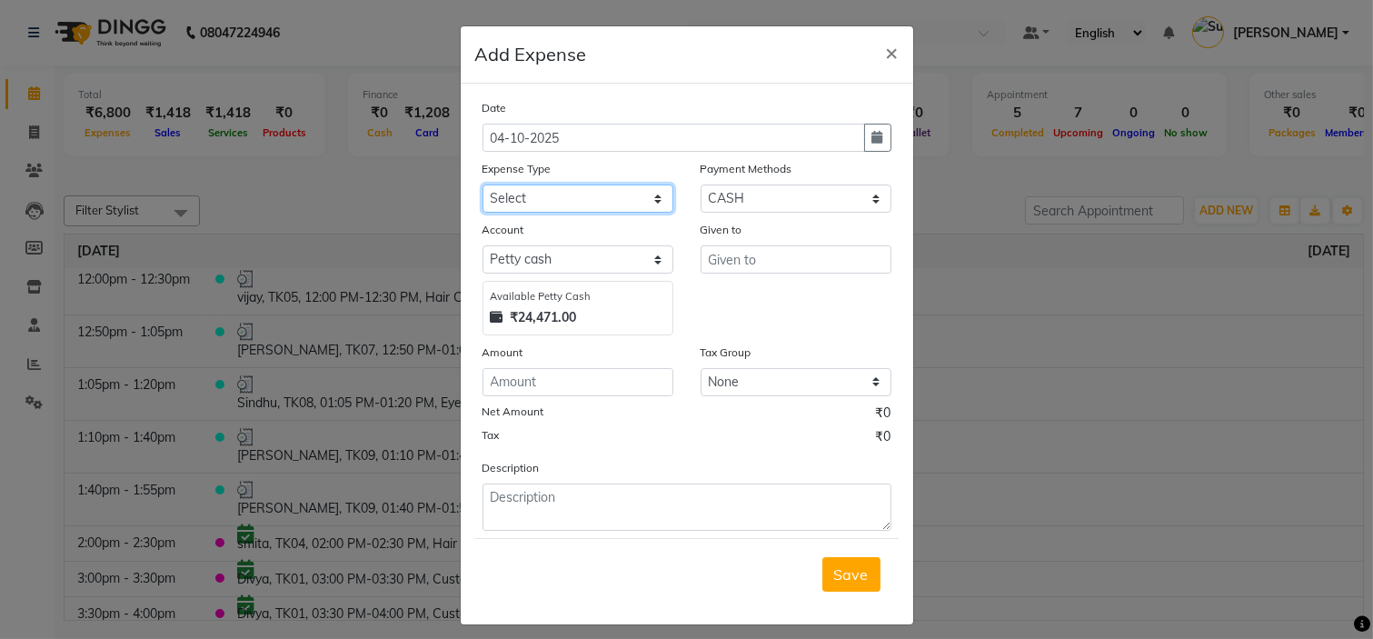
click at [601, 198] on select "Select AC SERVICE Beauty Center BLINKIT BPMP BUILDING MAINTENACE Building Rent …" at bounding box center [577, 198] width 191 height 28
select select "8091"
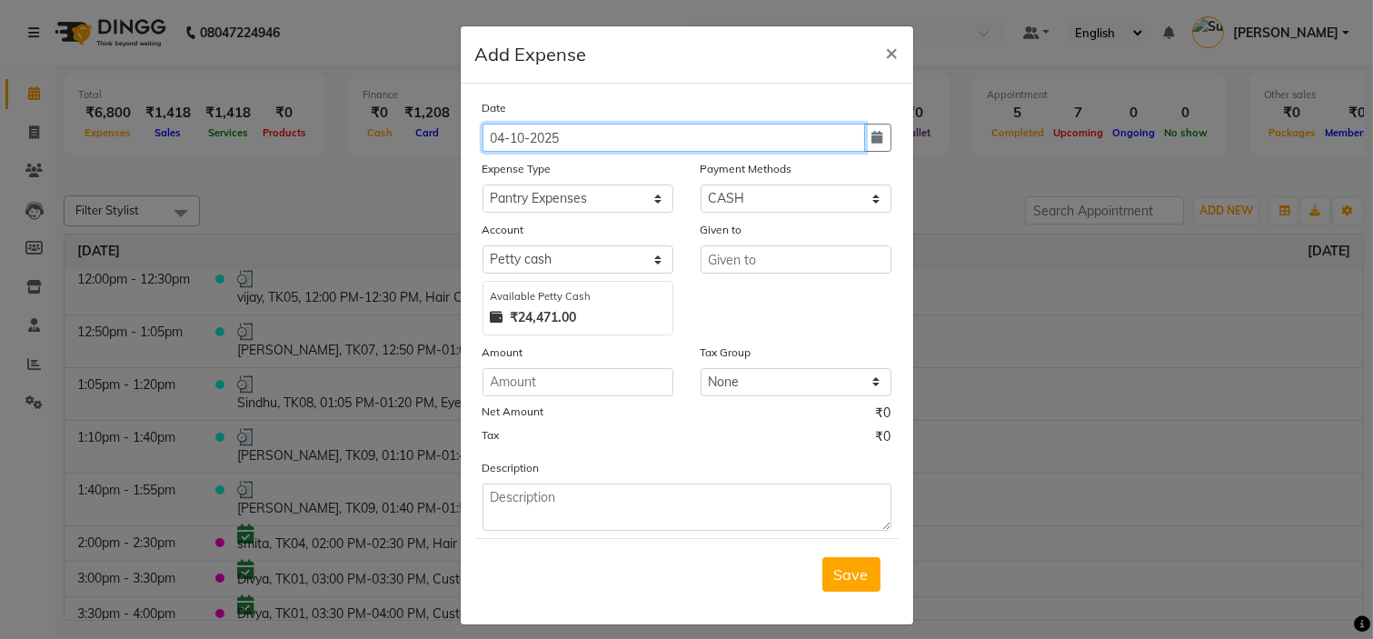
click at [648, 134] on input "04-10-2025" at bounding box center [673, 138] width 383 height 28
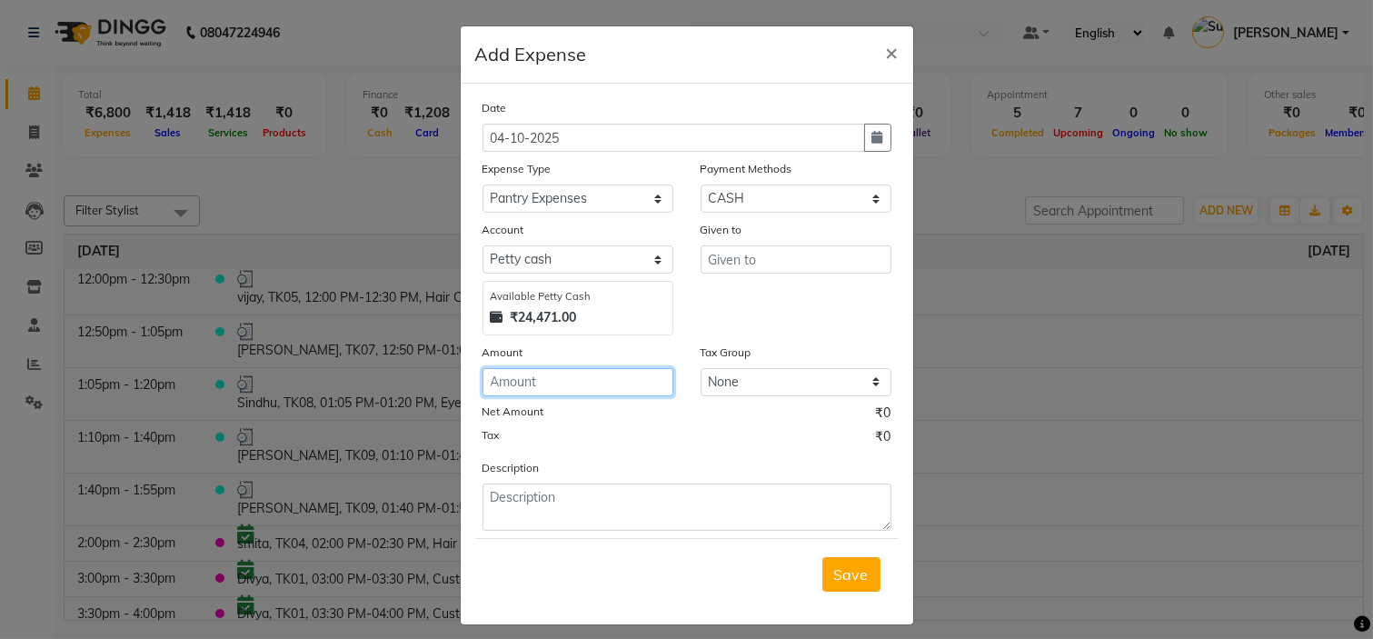
click at [565, 374] on input "number" at bounding box center [577, 382] width 191 height 28
type input "210"
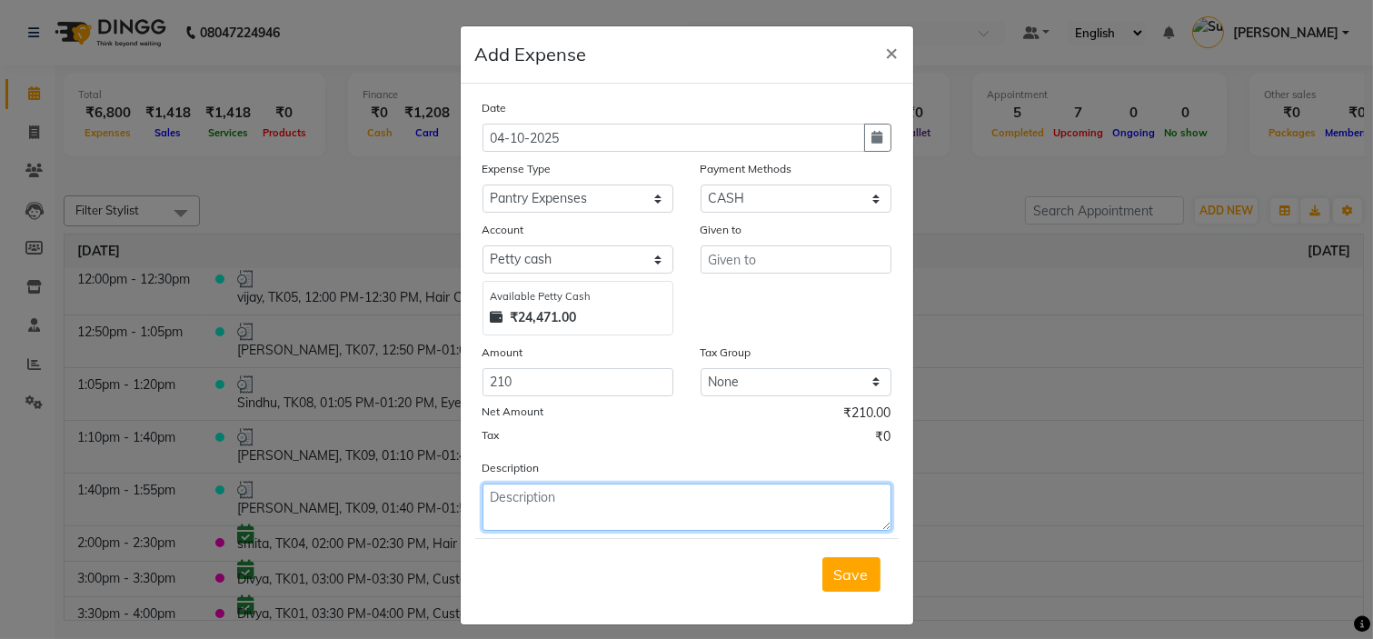
click at [574, 525] on textarea at bounding box center [686, 506] width 409 height 47
type textarea "tea powder"
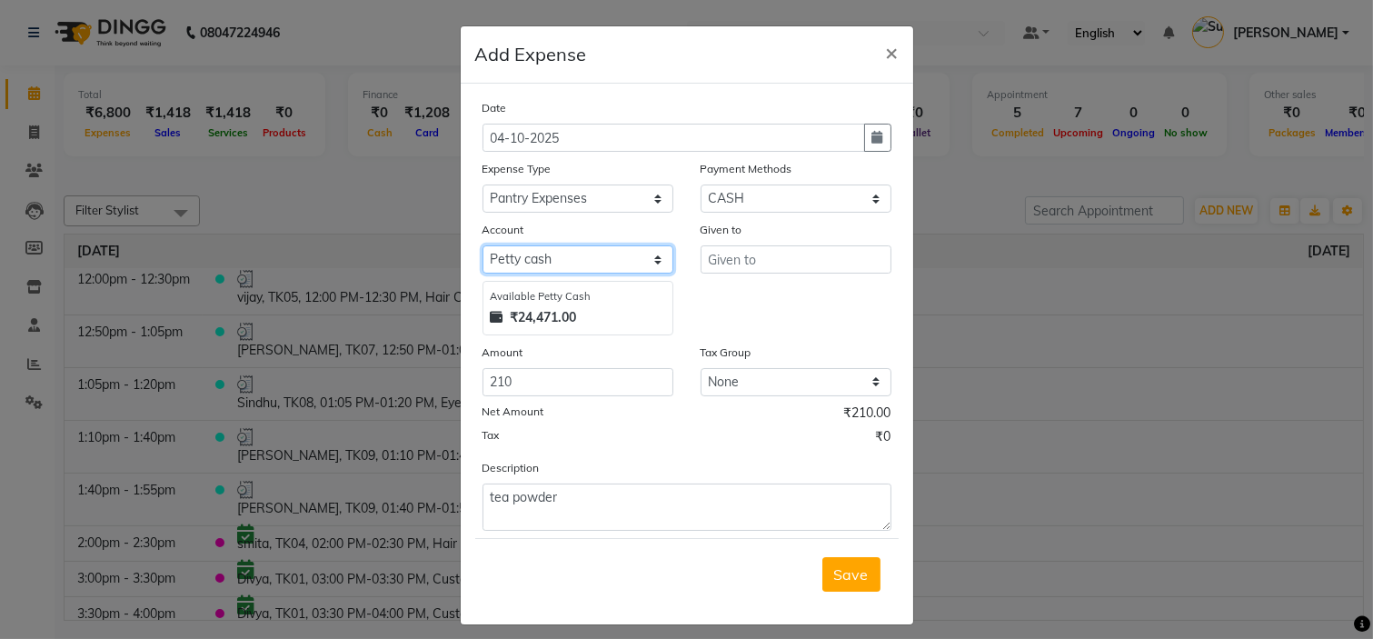
click at [636, 262] on select "Select Petty cash Jayshree Canara Jayshree cash Satff paid MONTHLY EXPENSES" at bounding box center [577, 259] width 191 height 28
select select "6155"
click at [482, 245] on select "Select Petty cash Jayshree Canara Jayshree cash Satff paid MONTHLY EXPENSES" at bounding box center [577, 259] width 191 height 28
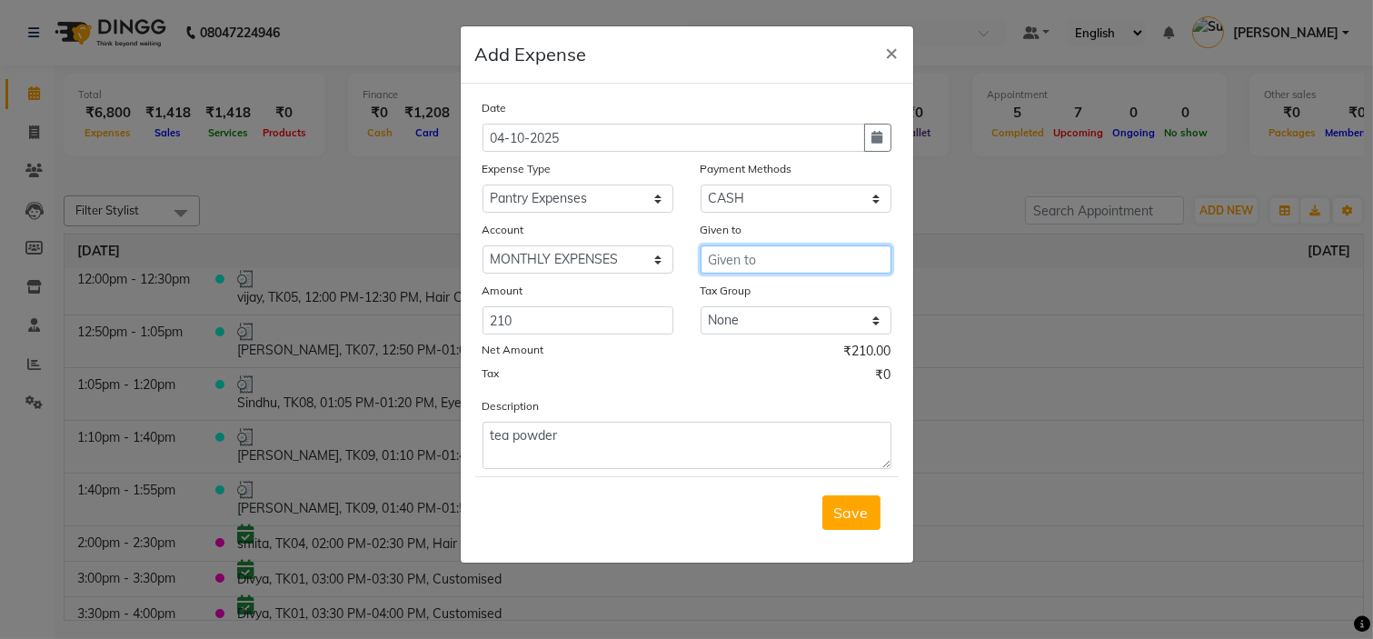
click at [729, 266] on input "text" at bounding box center [795, 259] width 191 height 28
click at [742, 301] on span "Sumit" at bounding box center [742, 298] width 40 height 18
type input "Sumit"
click at [707, 382] on div "Tax ₹0" at bounding box center [686, 377] width 409 height 24
drag, startPoint x: 616, startPoint y: 392, endPoint x: 812, endPoint y: 430, distance: 199.9
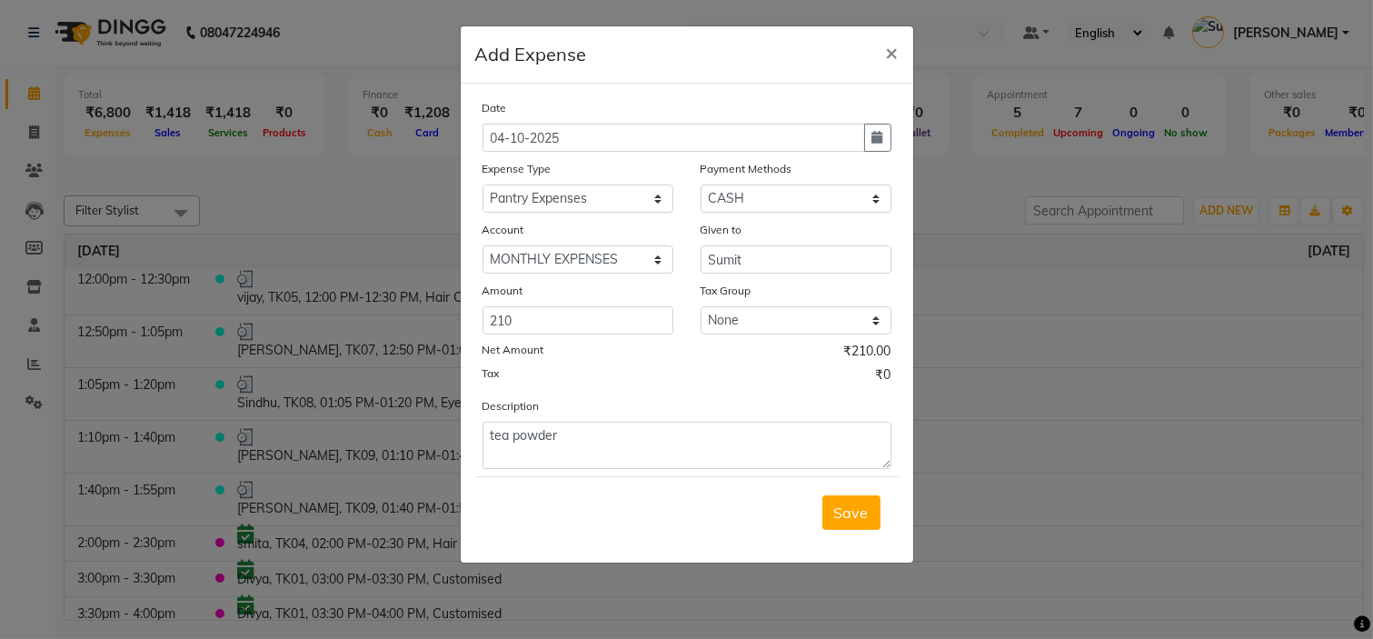
click at [812, 430] on div "Date 04-10-2025 Expense Type Select AC SERVICE Beauty Center BLINKIT BPMP BUILD…" at bounding box center [686, 283] width 409 height 371
click at [845, 516] on span "Save" at bounding box center [851, 512] width 35 height 18
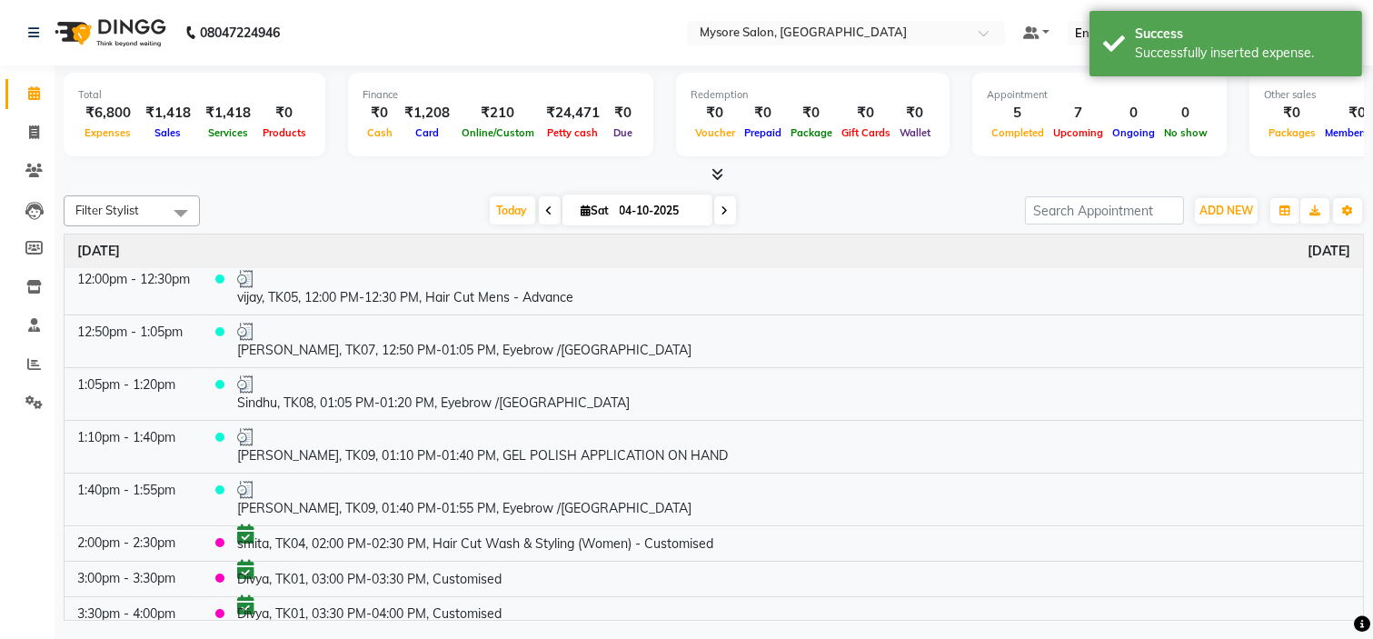
click at [905, 180] on div at bounding box center [714, 174] width 1300 height 19
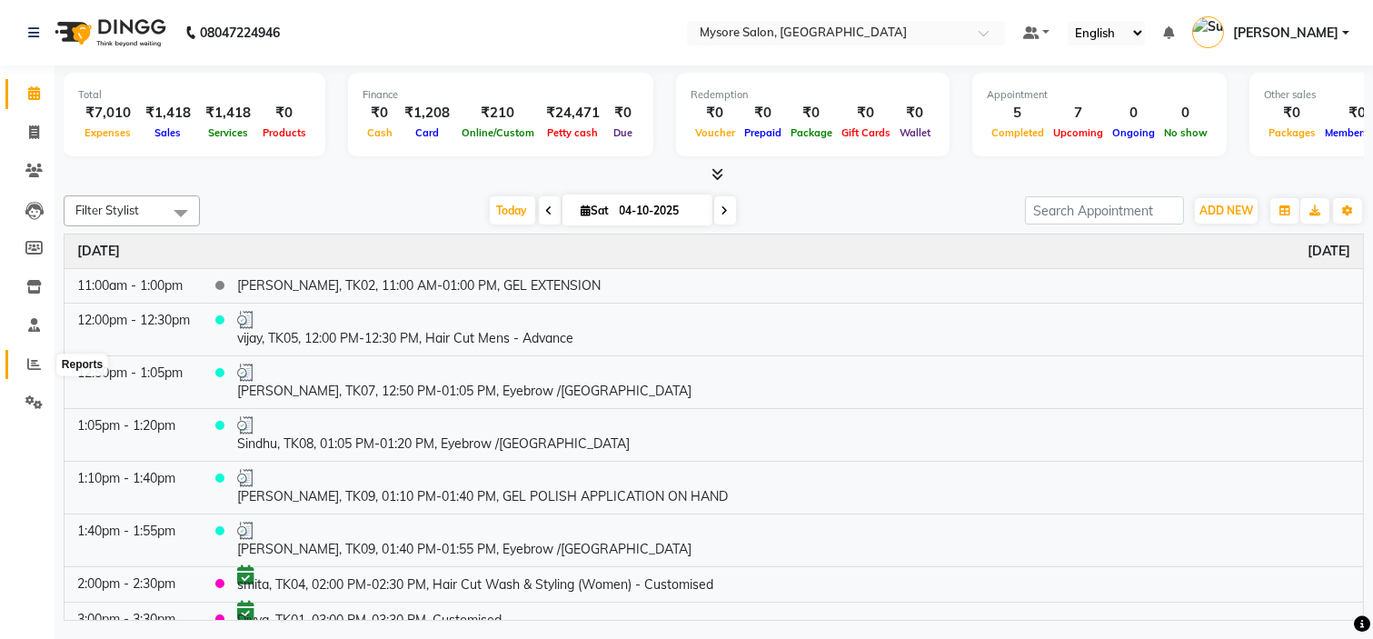
click at [32, 369] on icon at bounding box center [34, 364] width 14 height 14
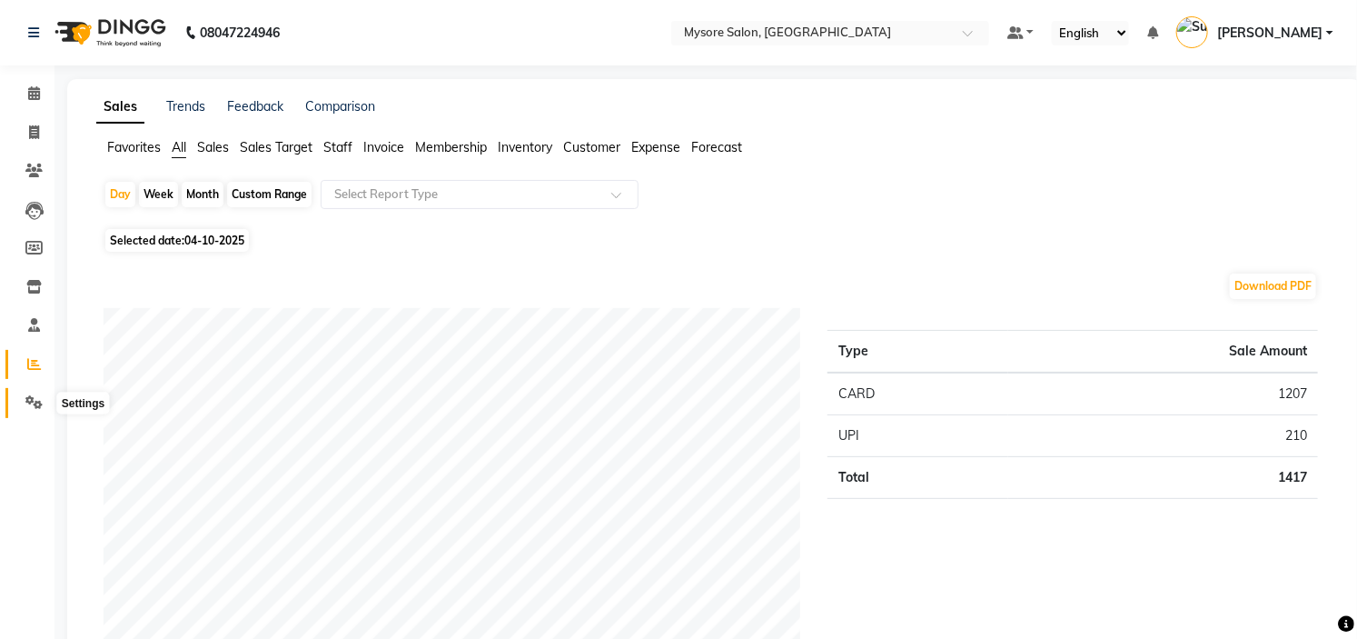
click at [36, 403] on icon at bounding box center [33, 402] width 17 height 14
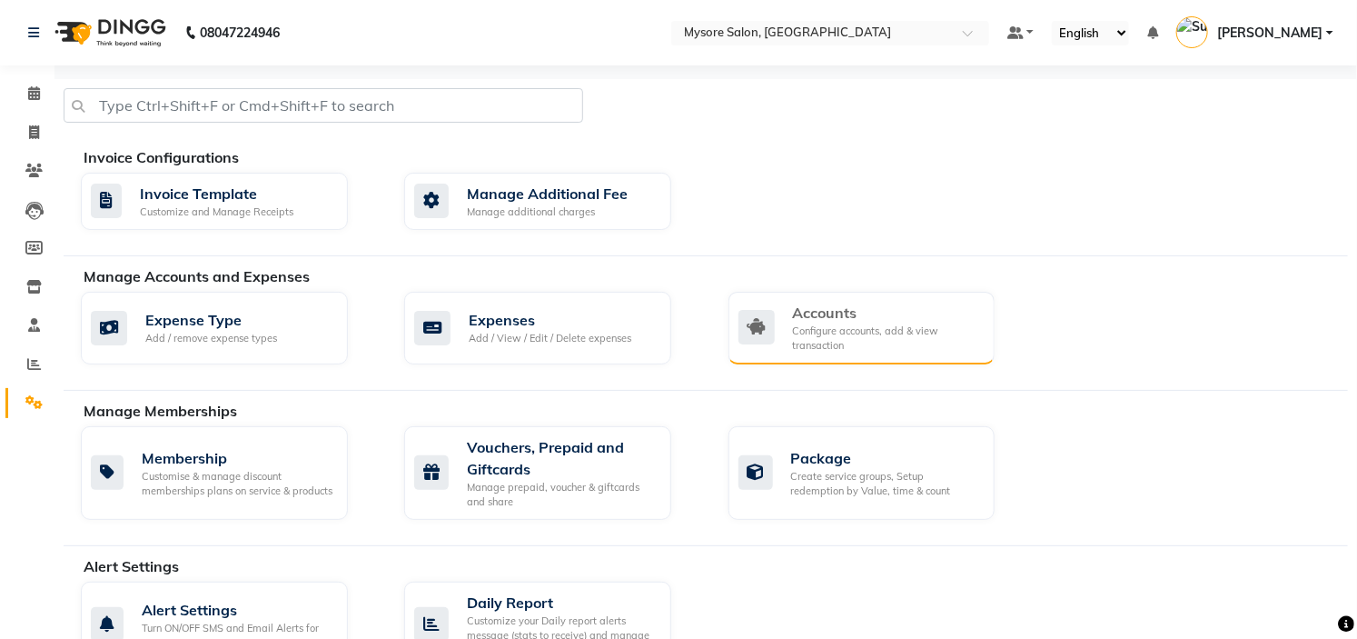
click at [891, 331] on div "Configure accounts, add & view transaction" at bounding box center [887, 338] width 188 height 30
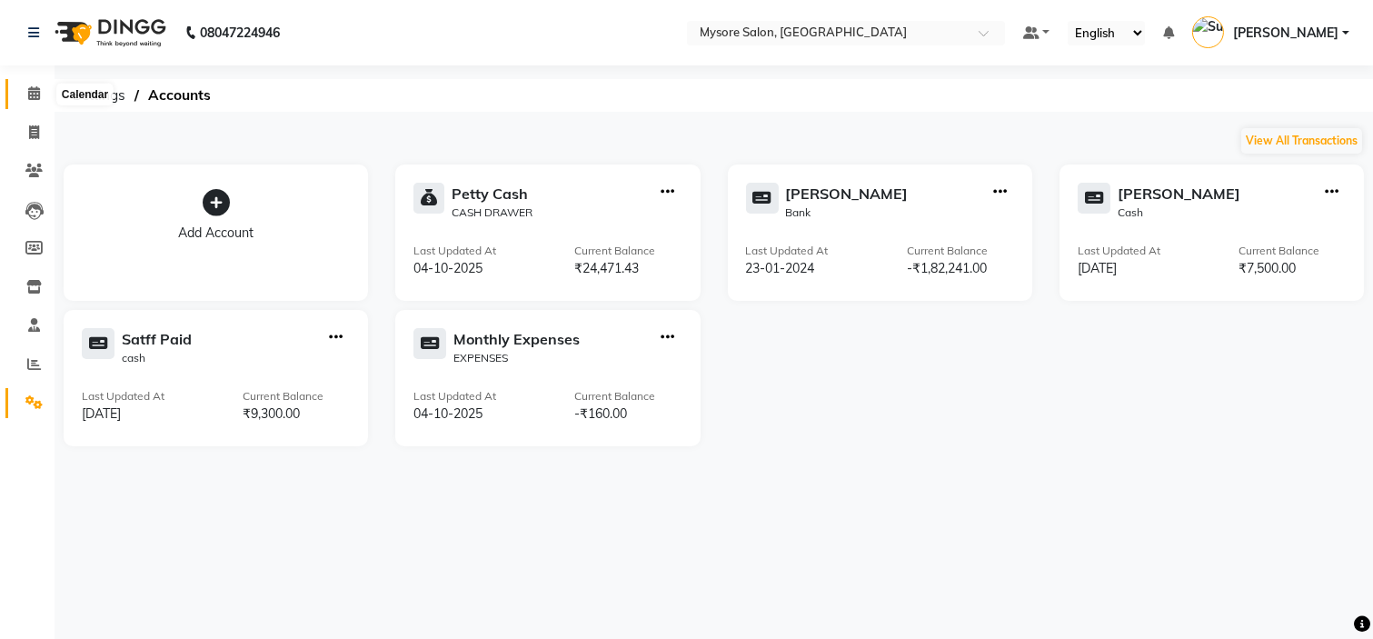
click at [34, 95] on icon at bounding box center [34, 93] width 12 height 14
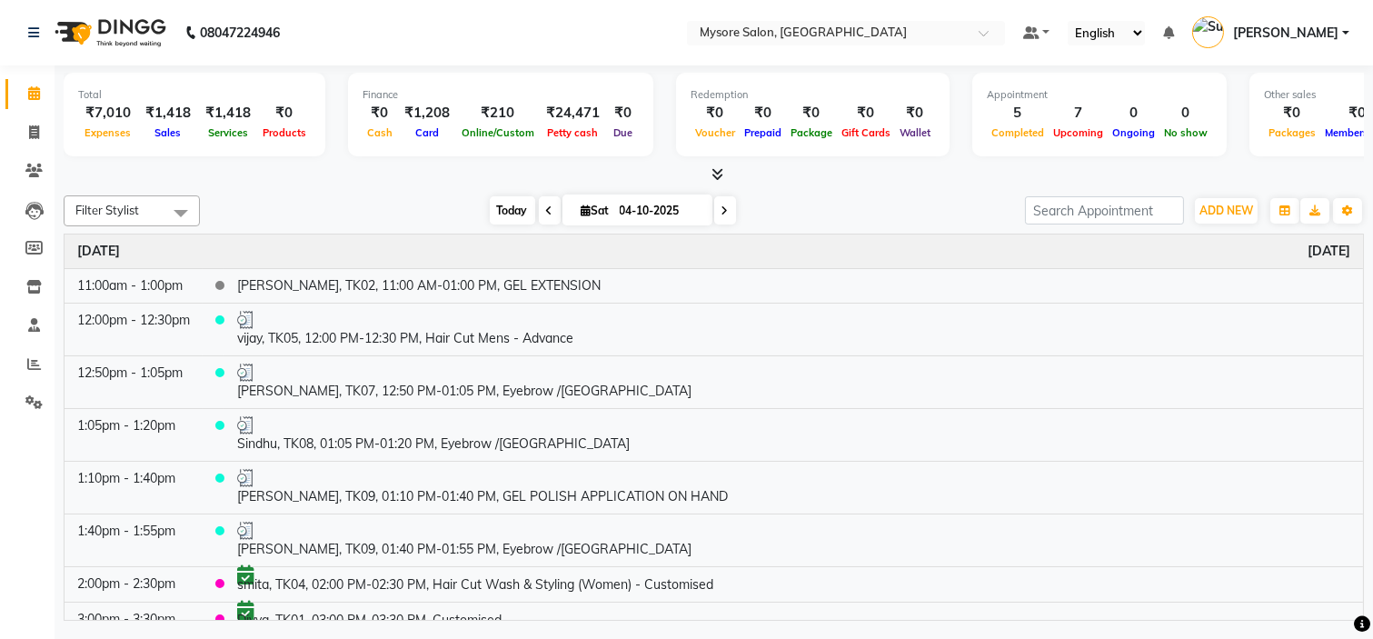
click at [501, 209] on span "Today" at bounding box center [512, 210] width 45 height 28
click at [27, 405] on icon at bounding box center [33, 402] width 17 height 14
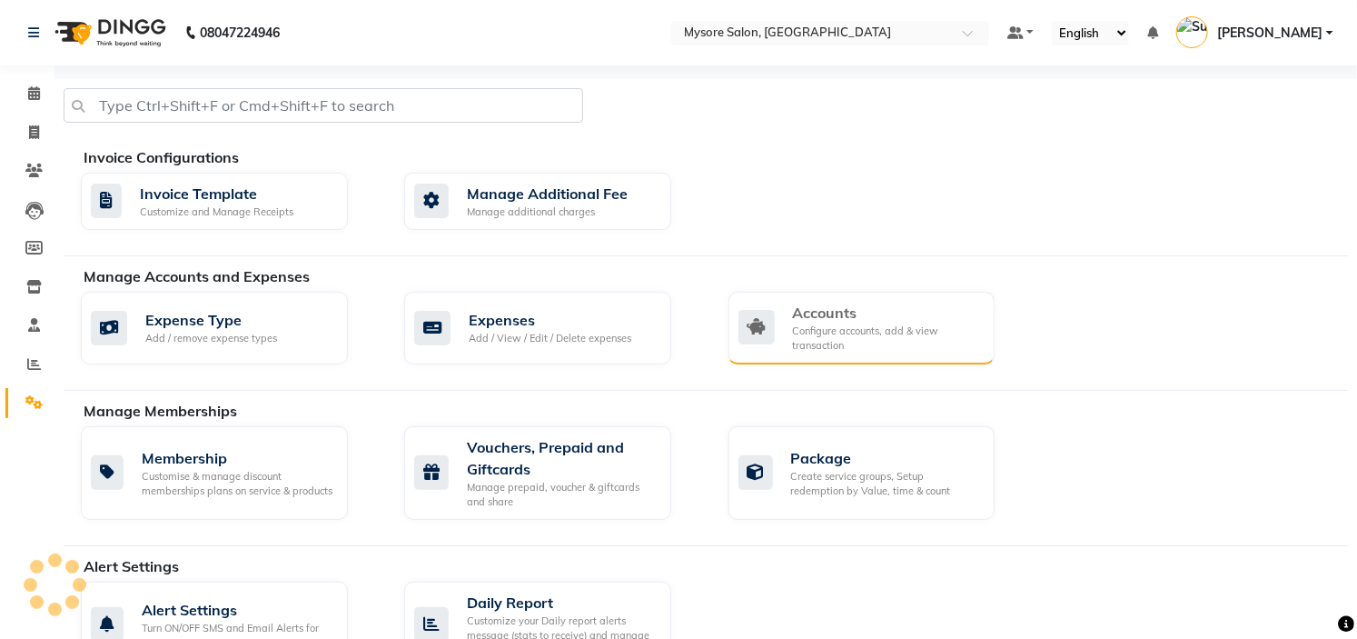
click at [937, 303] on div "Accounts" at bounding box center [887, 313] width 188 height 22
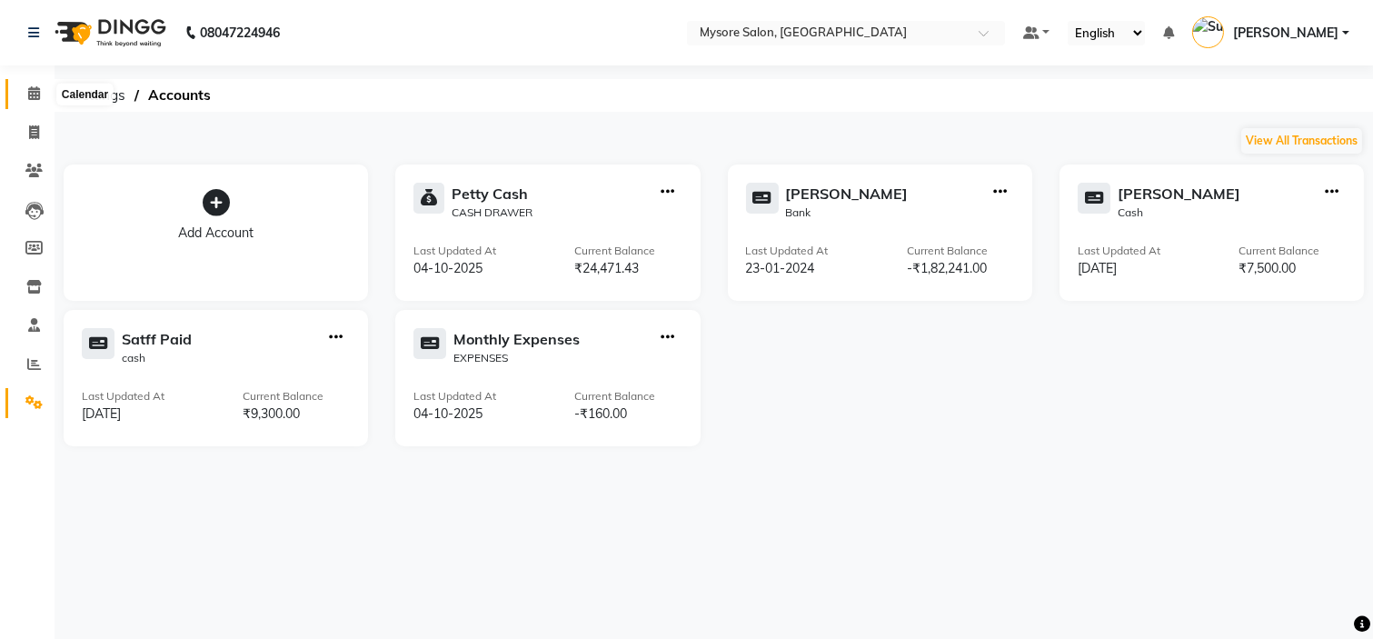
click at [28, 87] on icon at bounding box center [34, 93] width 12 height 14
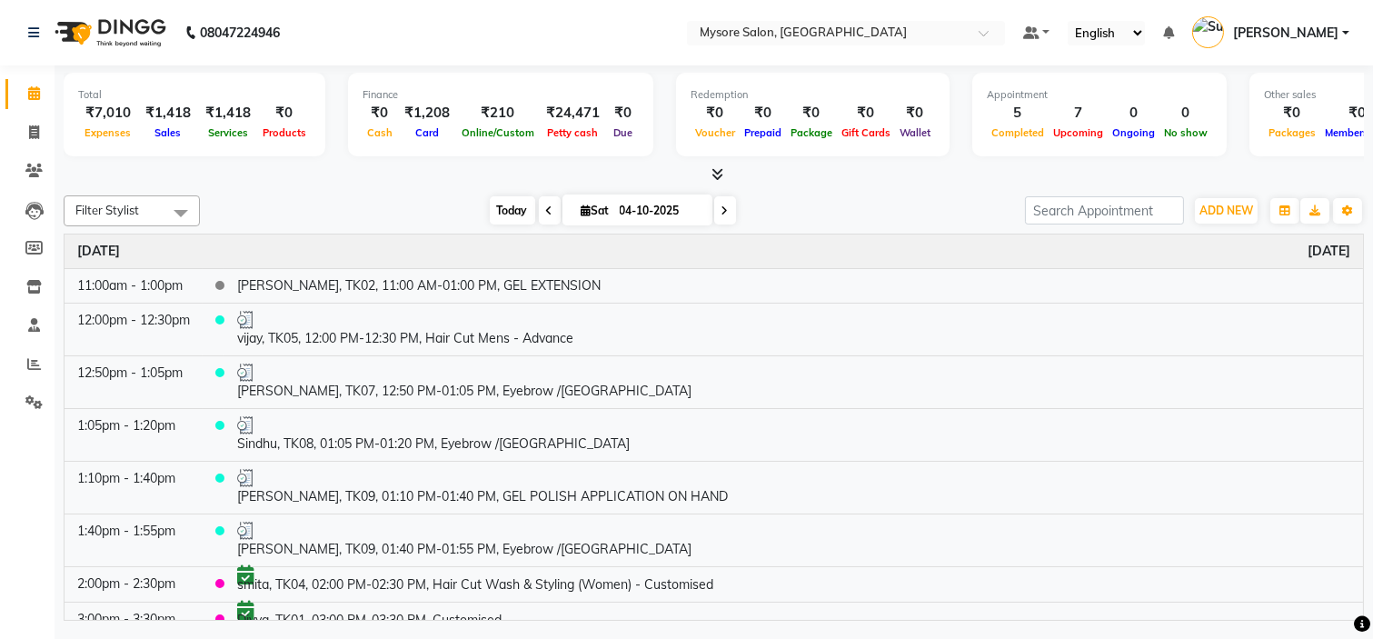
click at [511, 212] on span "Today" at bounding box center [512, 210] width 45 height 28
click at [419, 202] on div "Today Sat 04-10-2025" at bounding box center [612, 210] width 807 height 27
click at [498, 214] on span "Today" at bounding box center [512, 210] width 45 height 28
click at [506, 203] on span "Today" at bounding box center [512, 210] width 45 height 28
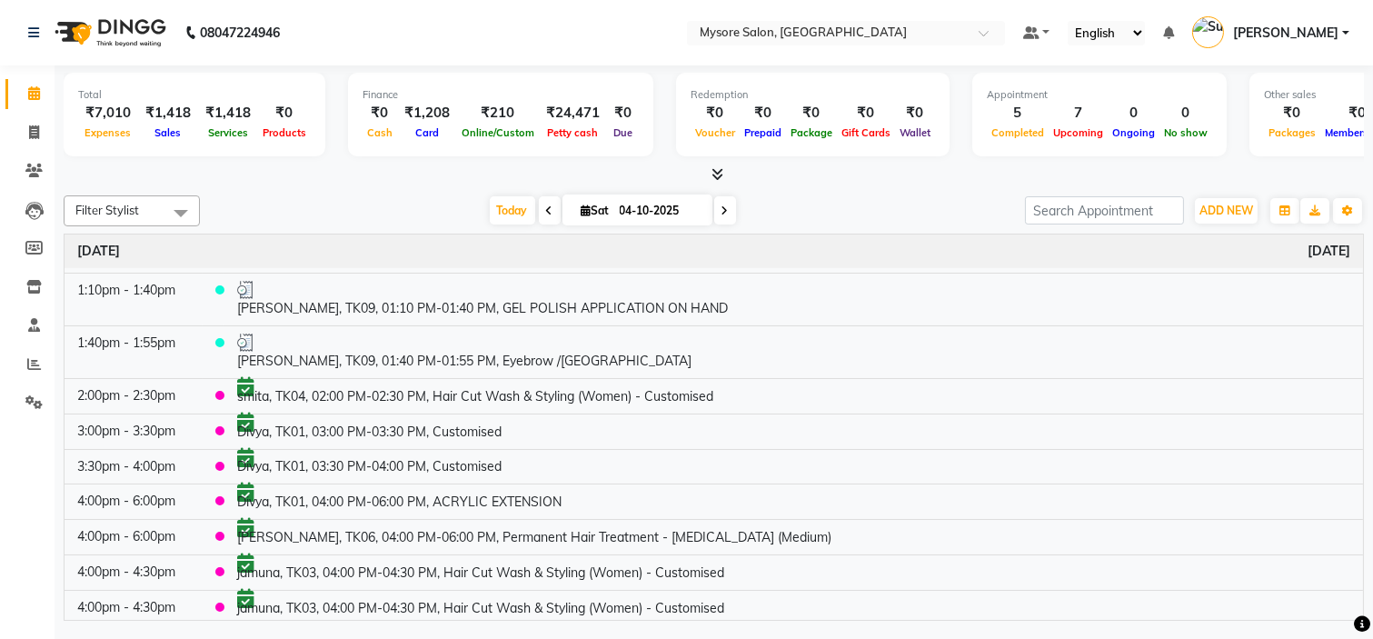
scroll to position [194, 0]
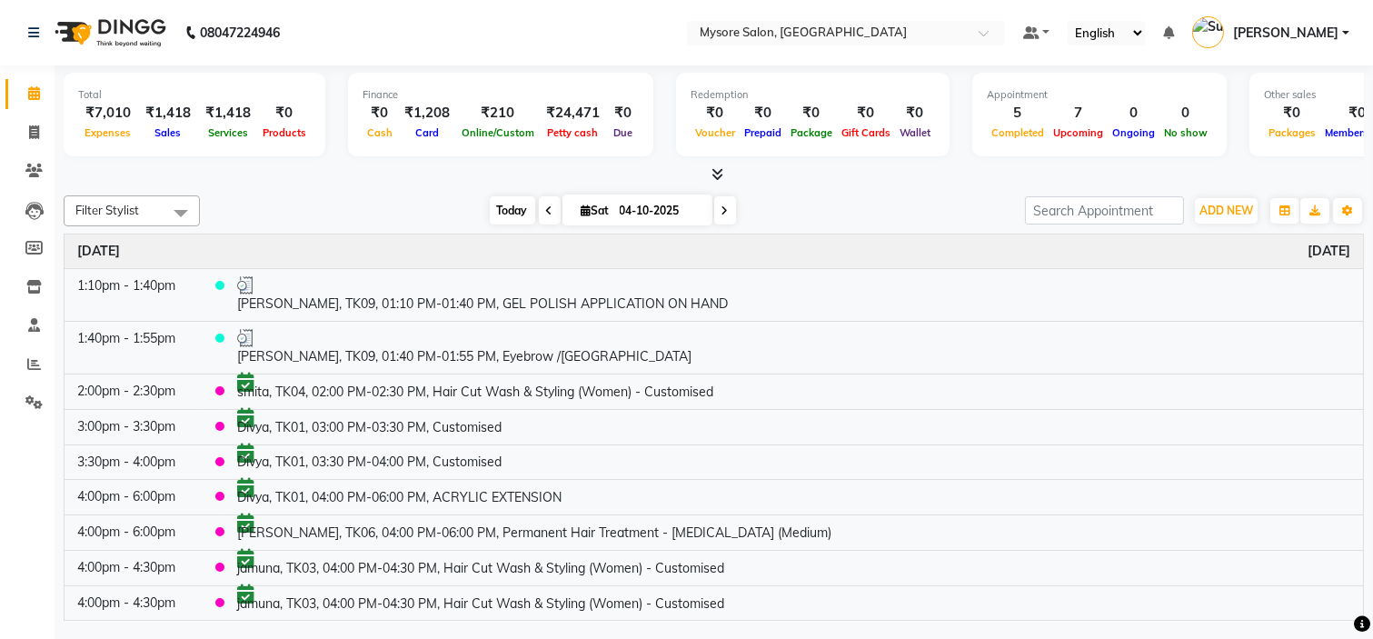
click at [493, 201] on span "Today" at bounding box center [512, 210] width 45 height 28
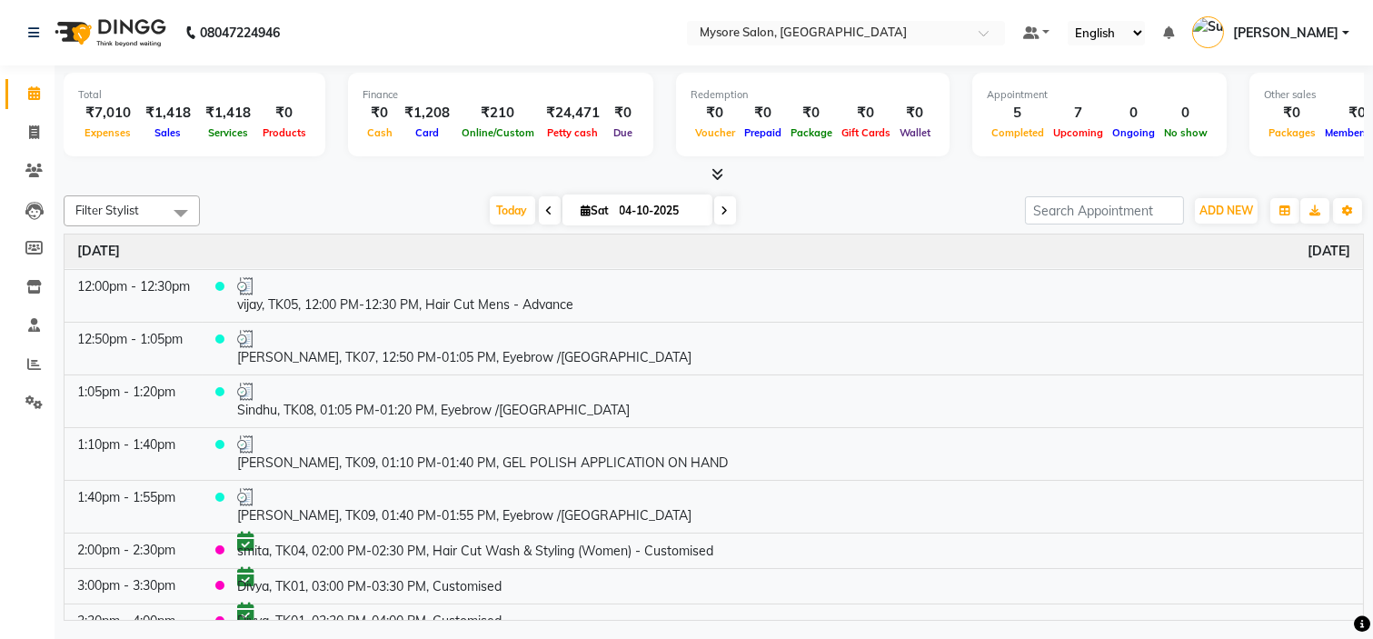
scroll to position [0, 0]
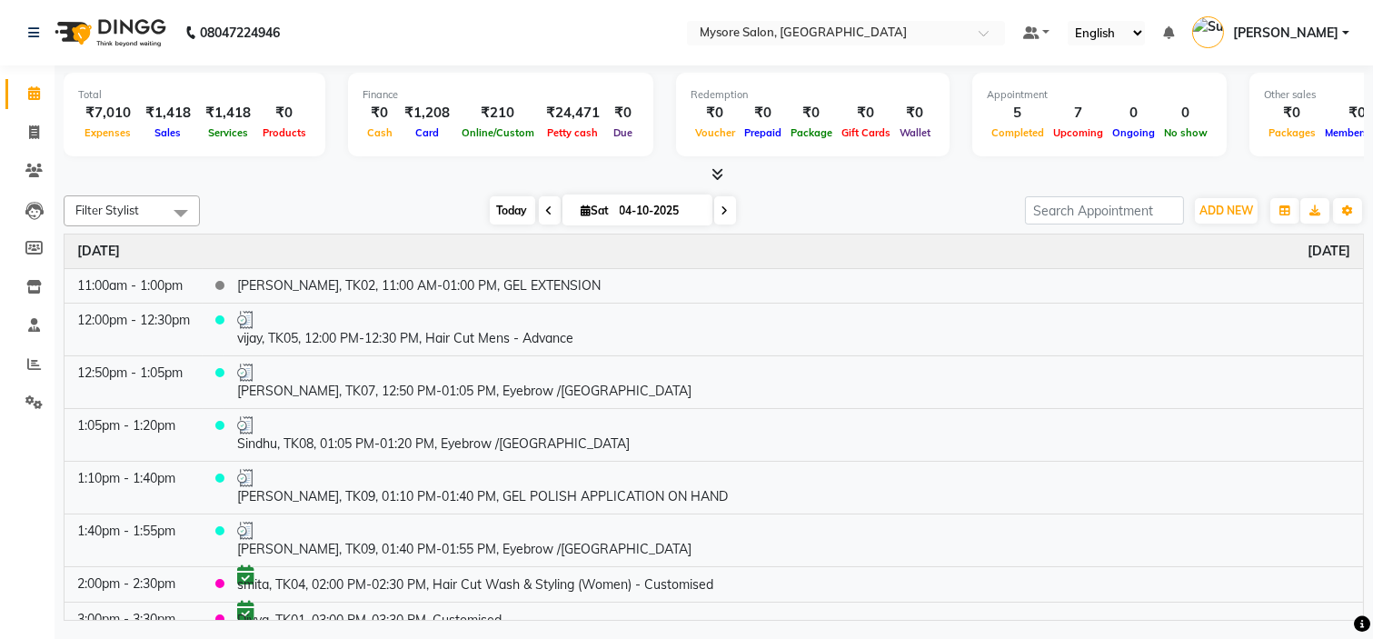
click at [498, 198] on span "Today" at bounding box center [512, 210] width 45 height 28
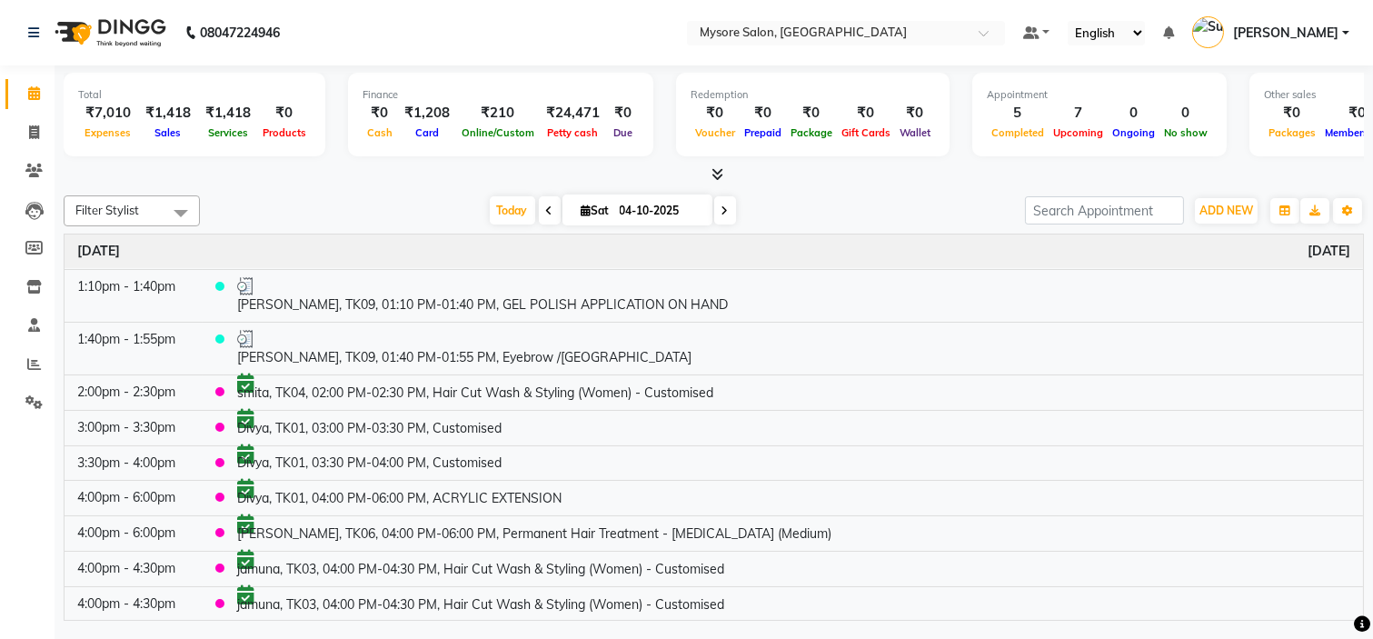
scroll to position [194, 0]
click at [810, 191] on div "Filter Stylist Select All Aning Ankita Arpitha Arti Ashwini Ayaan DR. Apurva Fa…" at bounding box center [714, 404] width 1300 height 432
click at [921, 180] on div at bounding box center [714, 174] width 1300 height 19
click at [497, 211] on span "Today" at bounding box center [512, 210] width 45 height 28
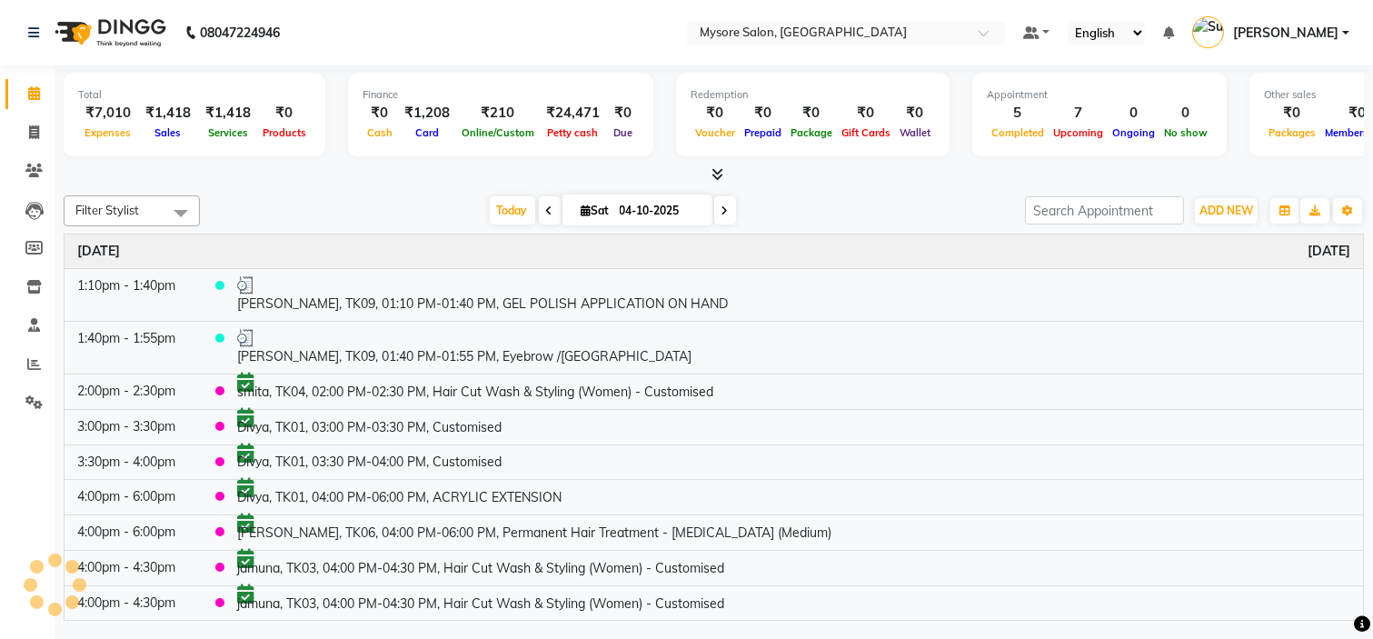
click at [423, 200] on div "Today Sat 04-10-2025" at bounding box center [612, 210] width 807 height 27
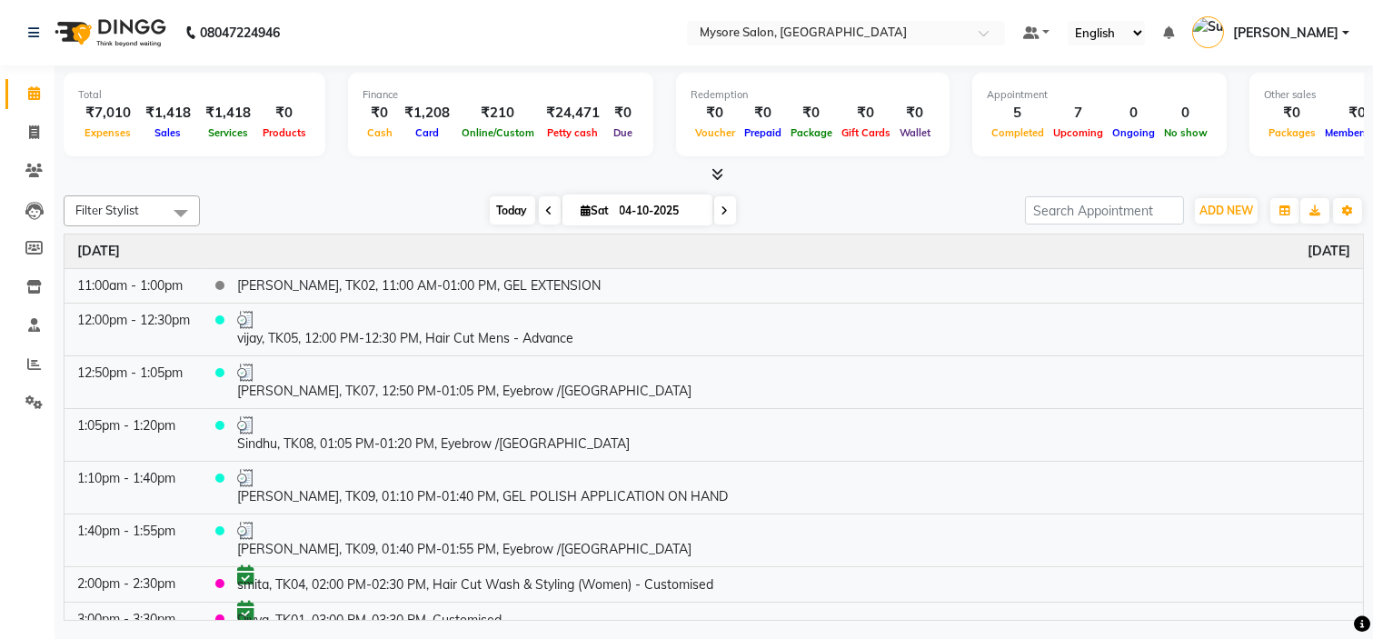
click at [491, 205] on span "Today" at bounding box center [512, 210] width 45 height 28
click at [20, 129] on span at bounding box center [34, 133] width 32 height 21
select select "service"
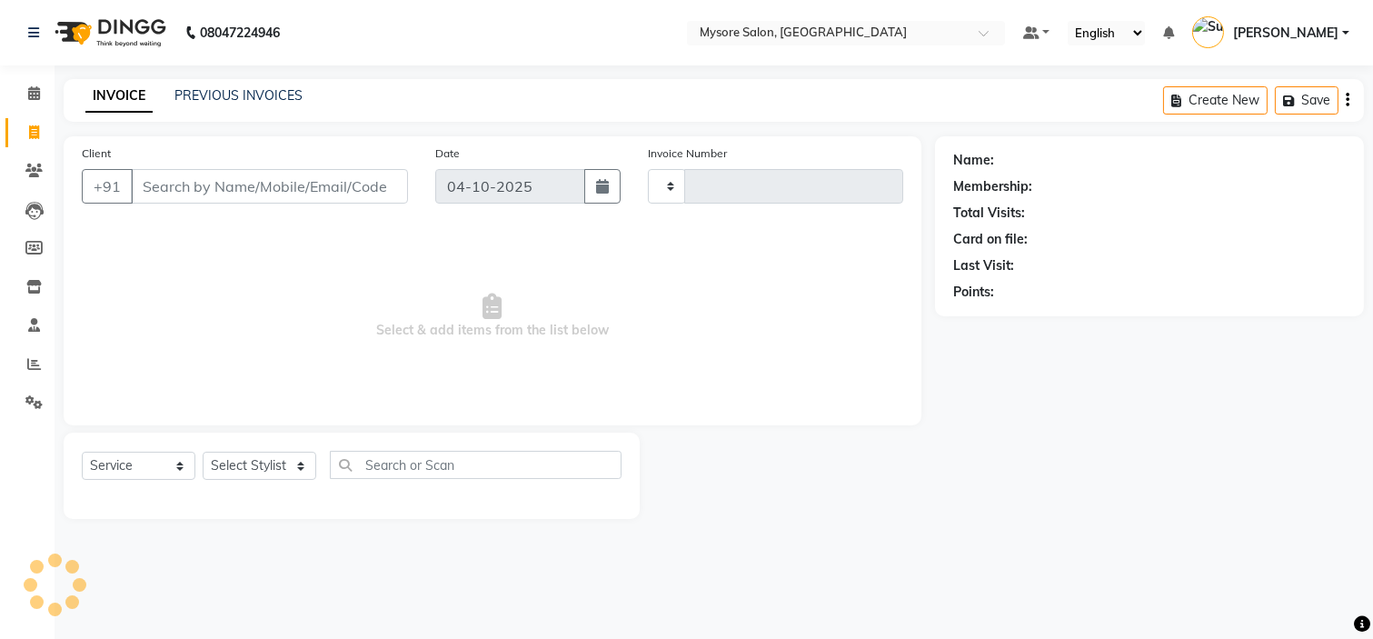
type input "1381"
select select "4255"
click at [232, 192] on input "Client" at bounding box center [269, 186] width 277 height 35
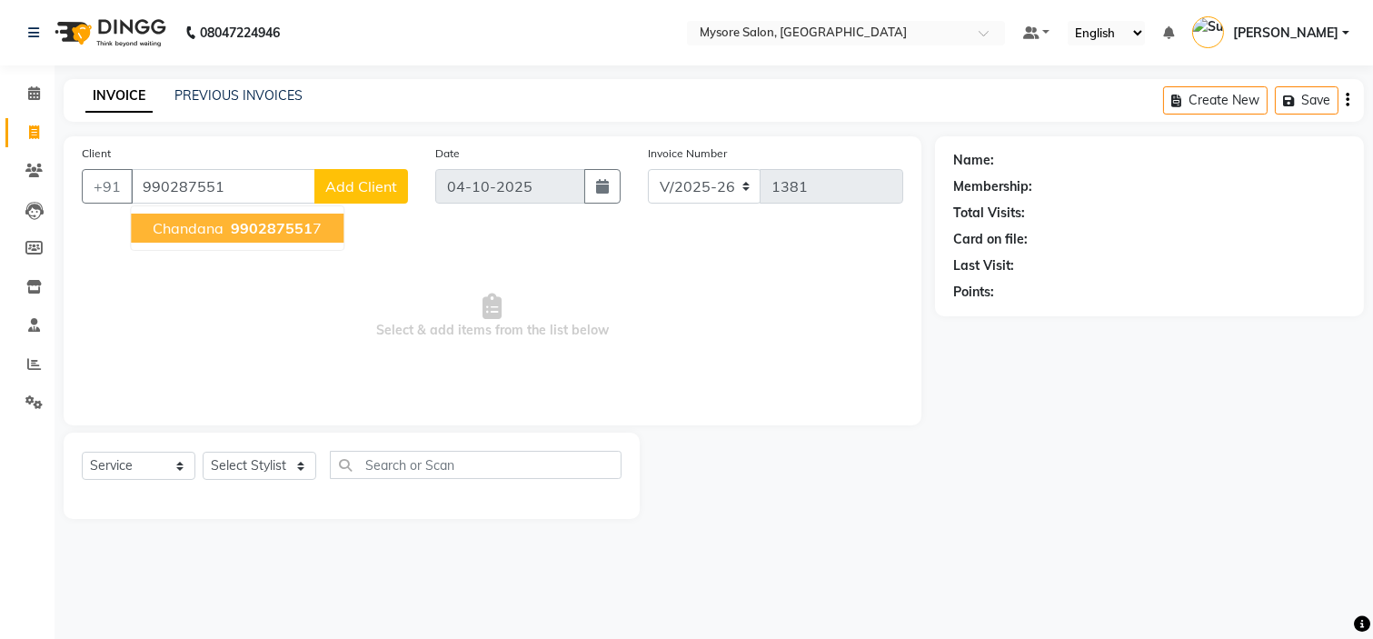
click at [266, 222] on span "990287551" at bounding box center [272, 228] width 82 height 18
type input "9902875517"
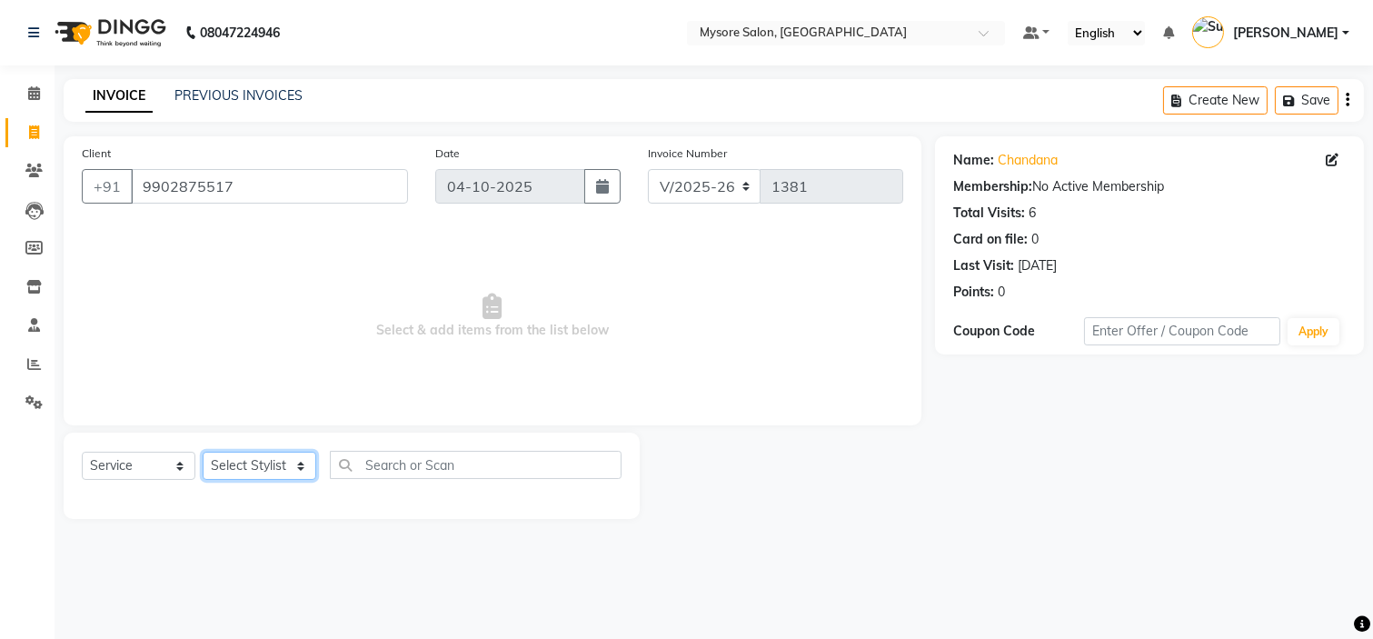
click at [263, 479] on select "Select Stylist [PERSON_NAME] [PERSON_NAME] Ashwini Ayaan DR. Apurva [PERSON_NAM…" at bounding box center [260, 466] width 114 height 28
select select "89044"
click at [203, 452] on select "Select Stylist [PERSON_NAME] [PERSON_NAME] Ashwini Ayaan DR. Apurva [PERSON_NAM…" at bounding box center [260, 466] width 114 height 28
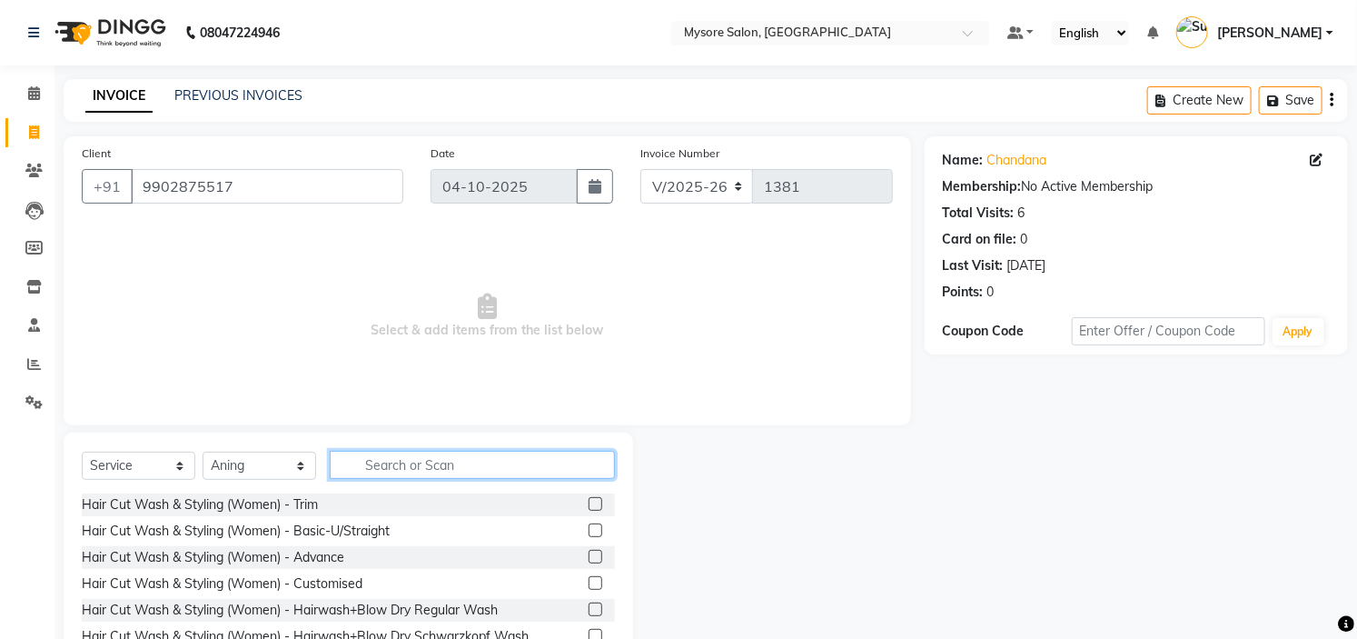
click at [515, 458] on input "text" at bounding box center [472, 465] width 285 height 28
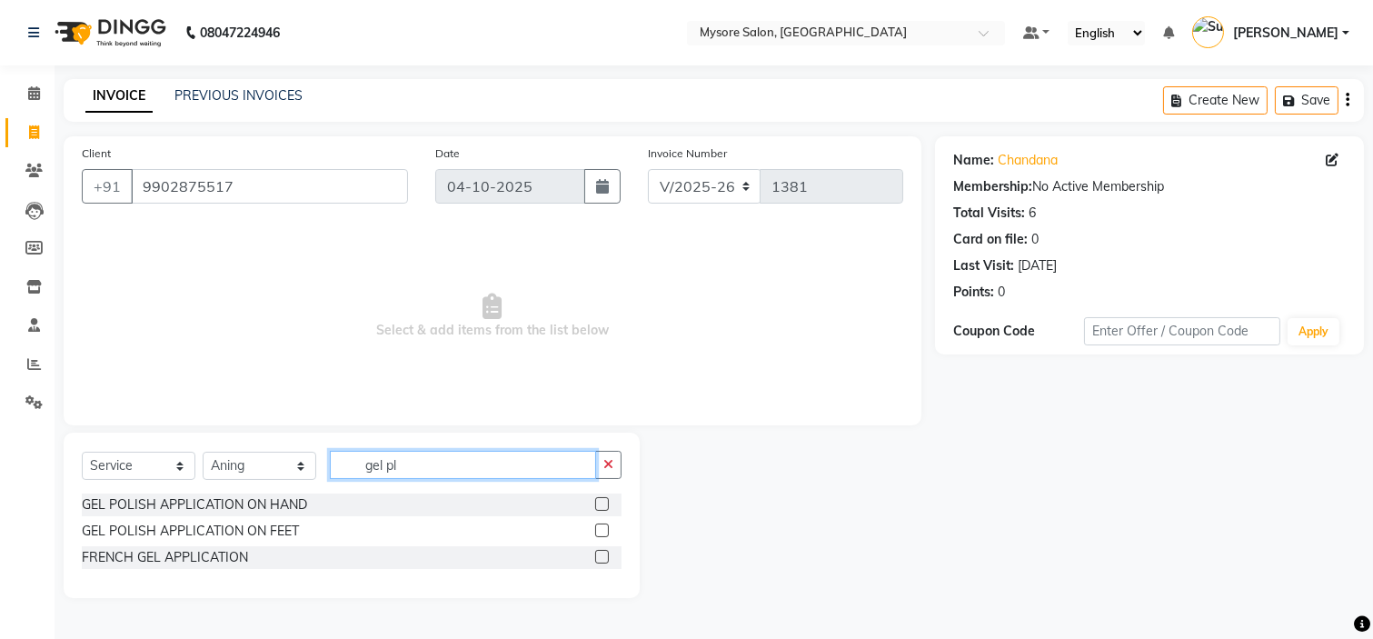
type input "gel pl"
click at [600, 502] on label at bounding box center [602, 504] width 14 height 14
click at [600, 502] on input "checkbox" at bounding box center [601, 505] width 12 height 12
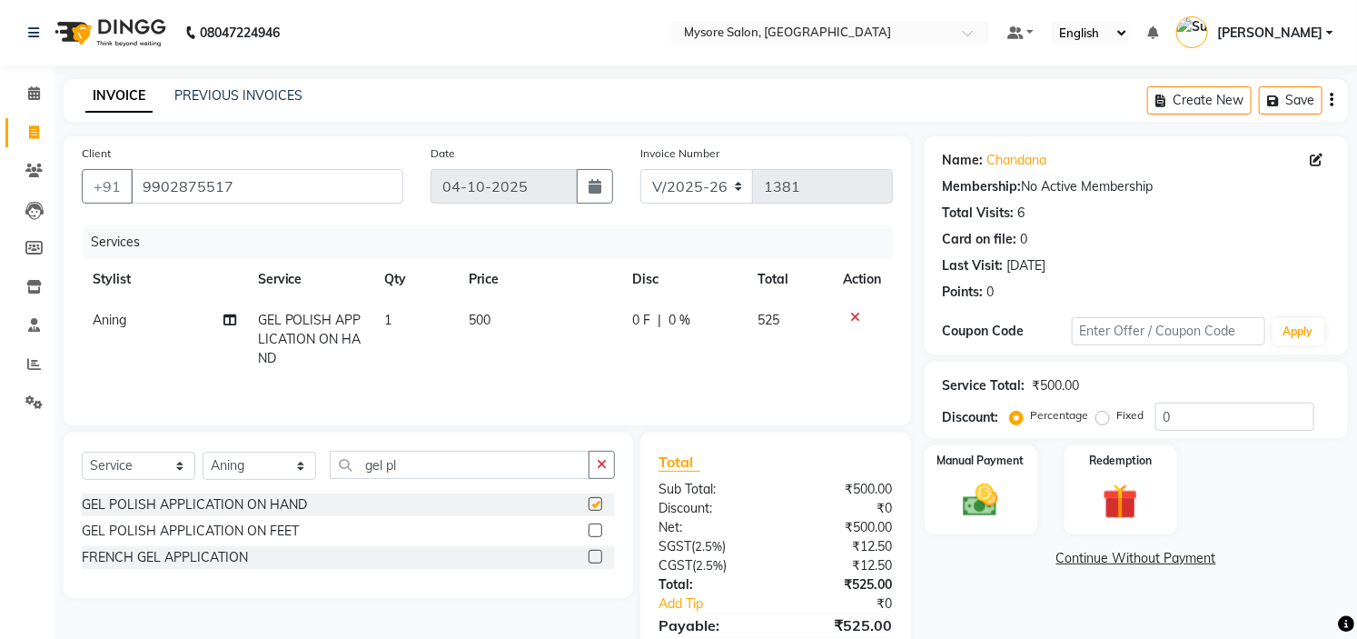
checkbox input "false"
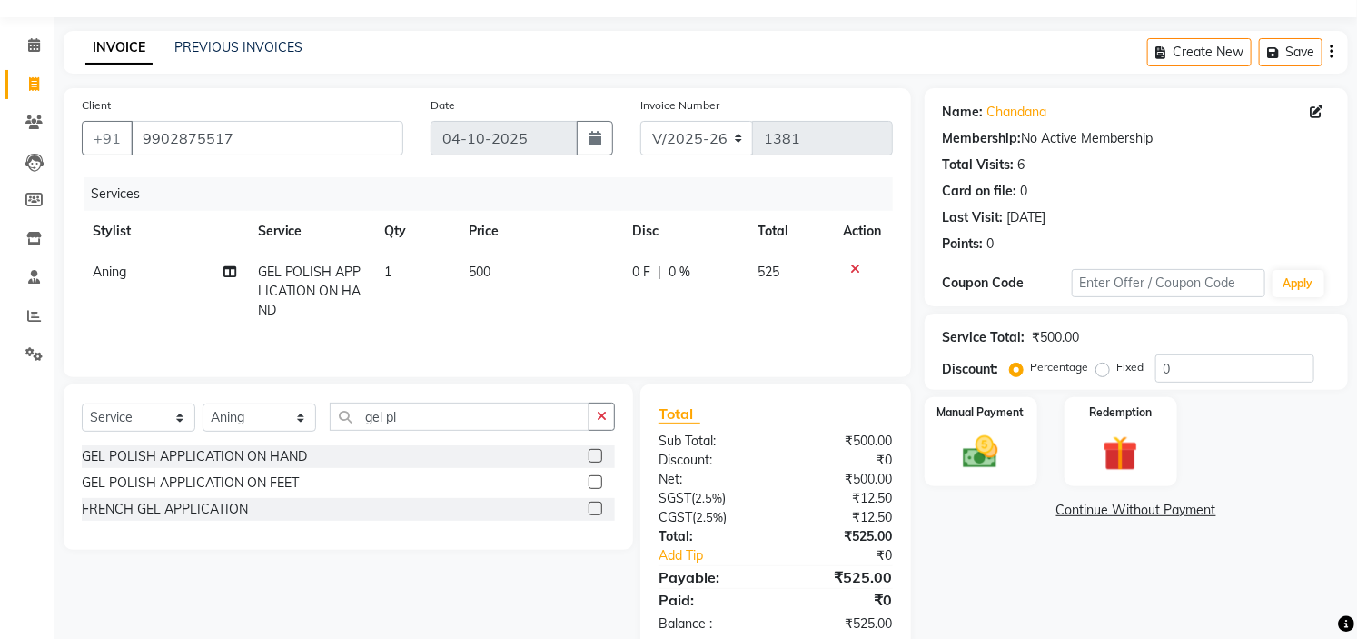
scroll to position [89, 0]
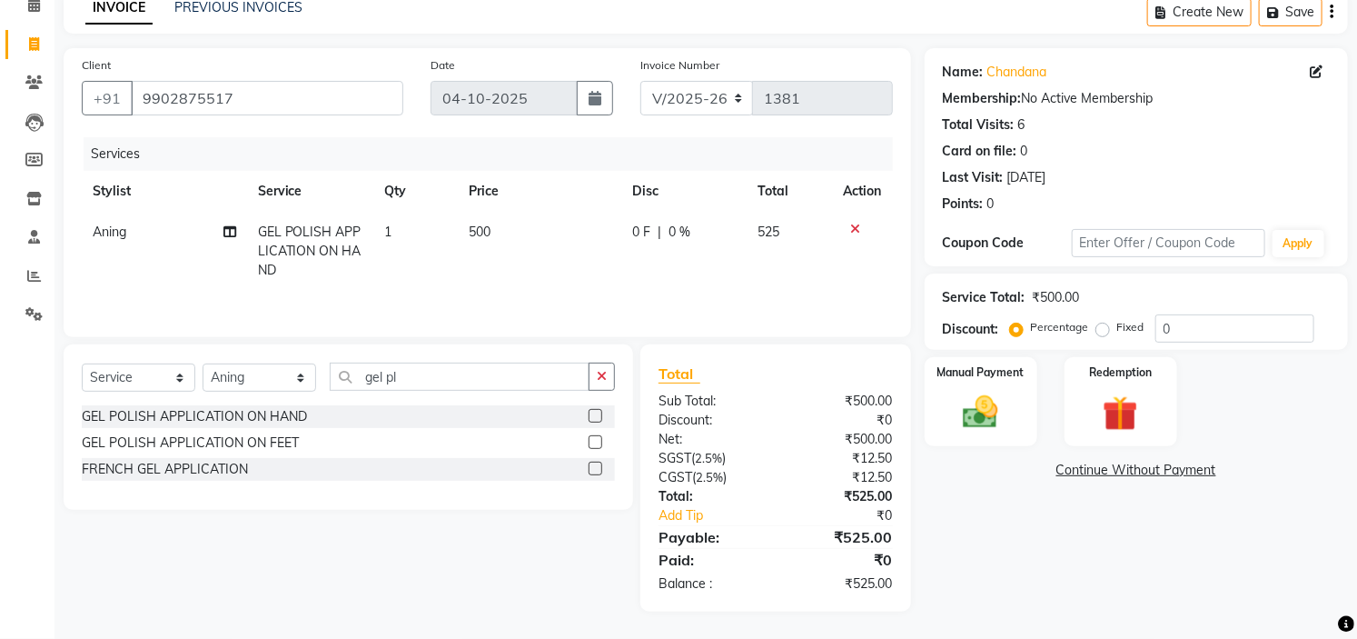
click at [402, 233] on td "1" at bounding box center [415, 251] width 84 height 79
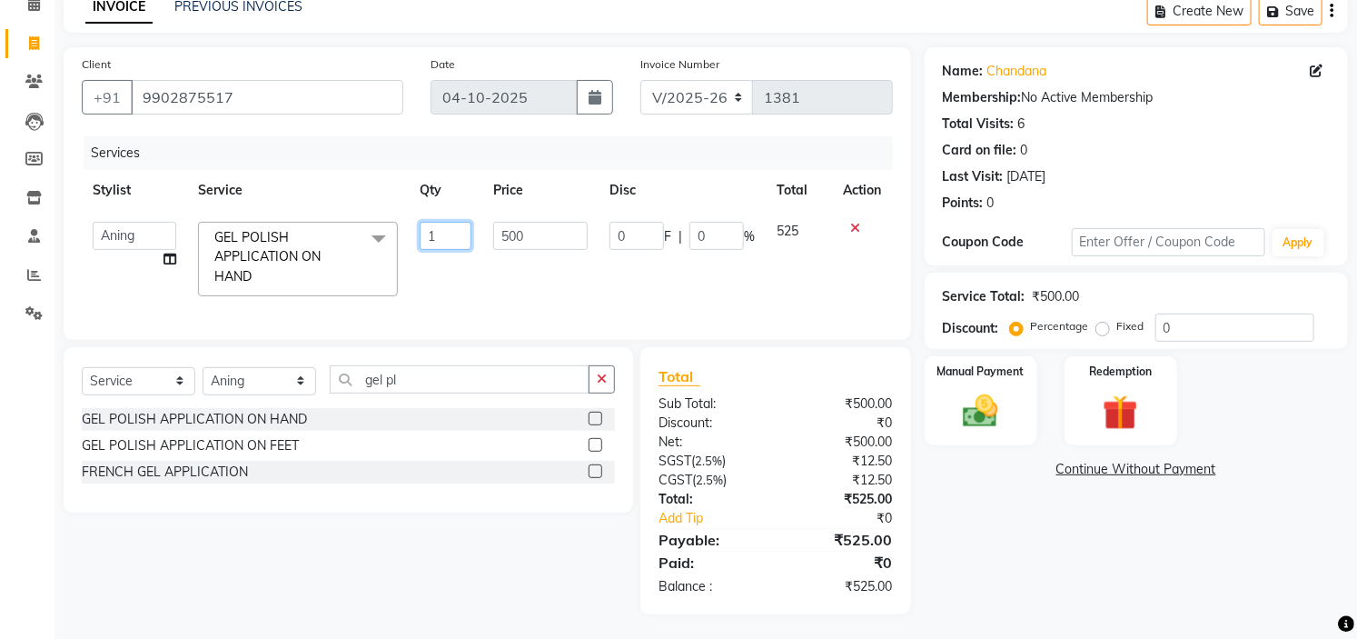
click at [456, 234] on input "1" at bounding box center [446, 236] width 52 height 28
type input "2"
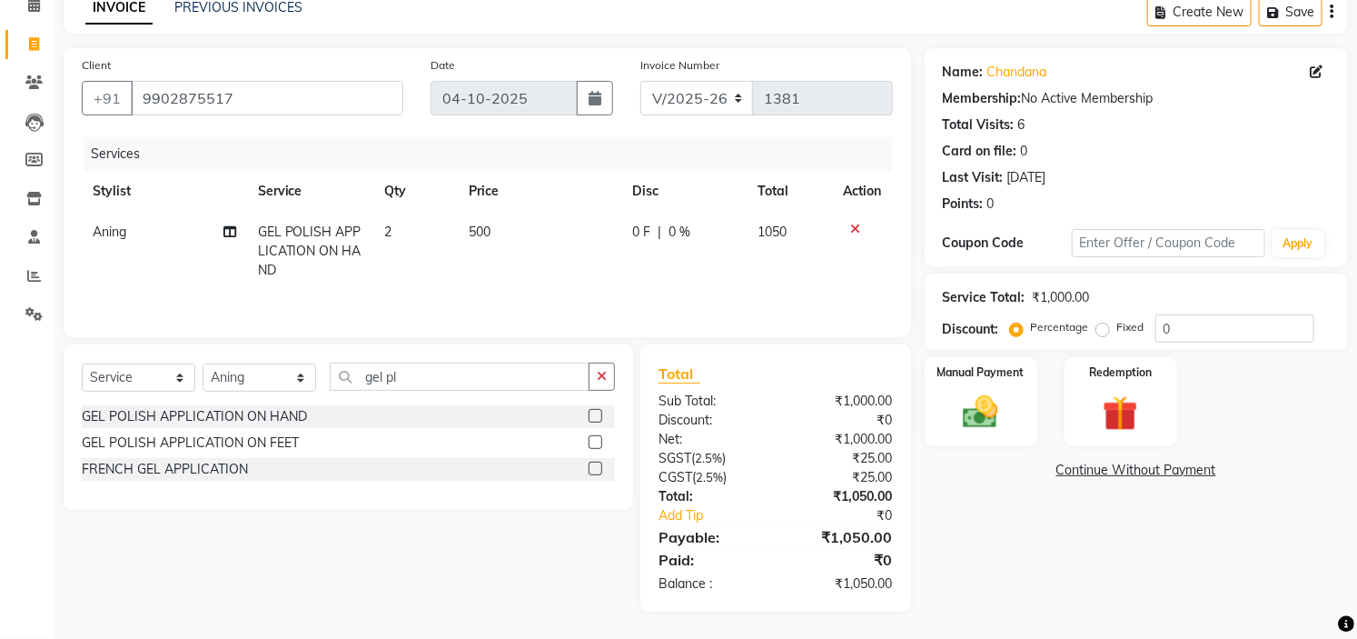
click at [611, 295] on div "Services Stylist Service Qty Price Disc Total Action Aning GEL POLISH APPLICATI…" at bounding box center [487, 228] width 811 height 182
click at [968, 396] on img at bounding box center [981, 413] width 60 height 42
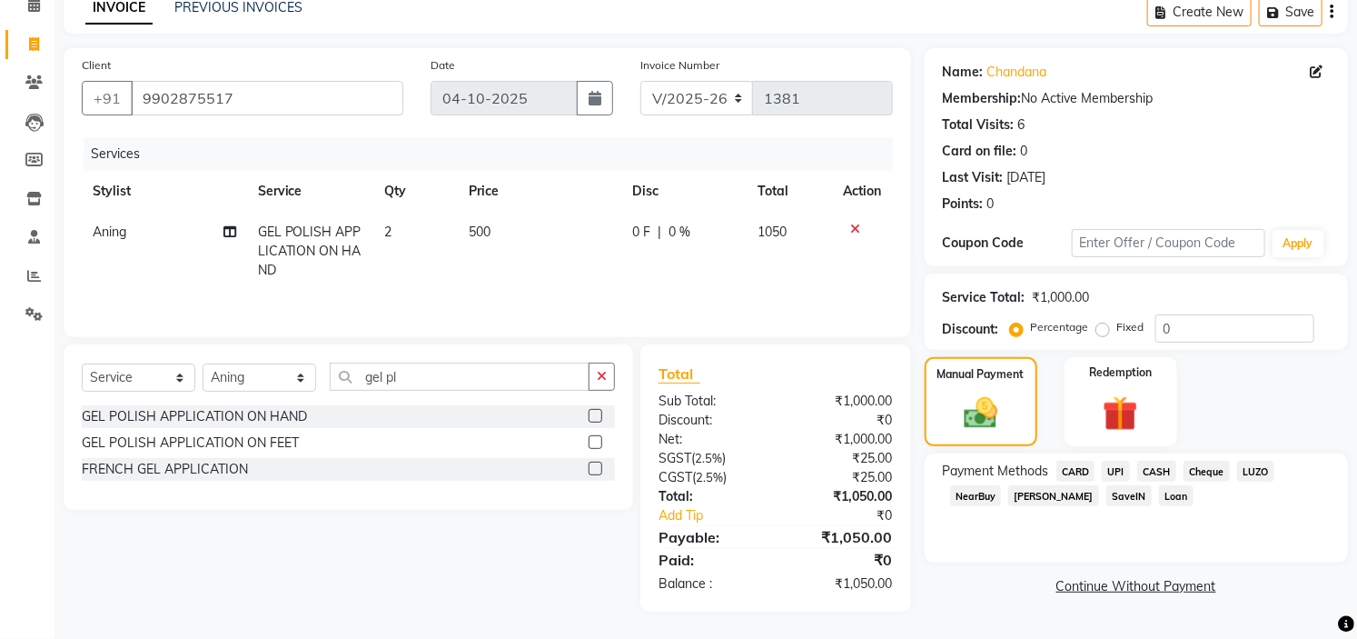
click at [1149, 466] on span "CASH" at bounding box center [1157, 471] width 39 height 21
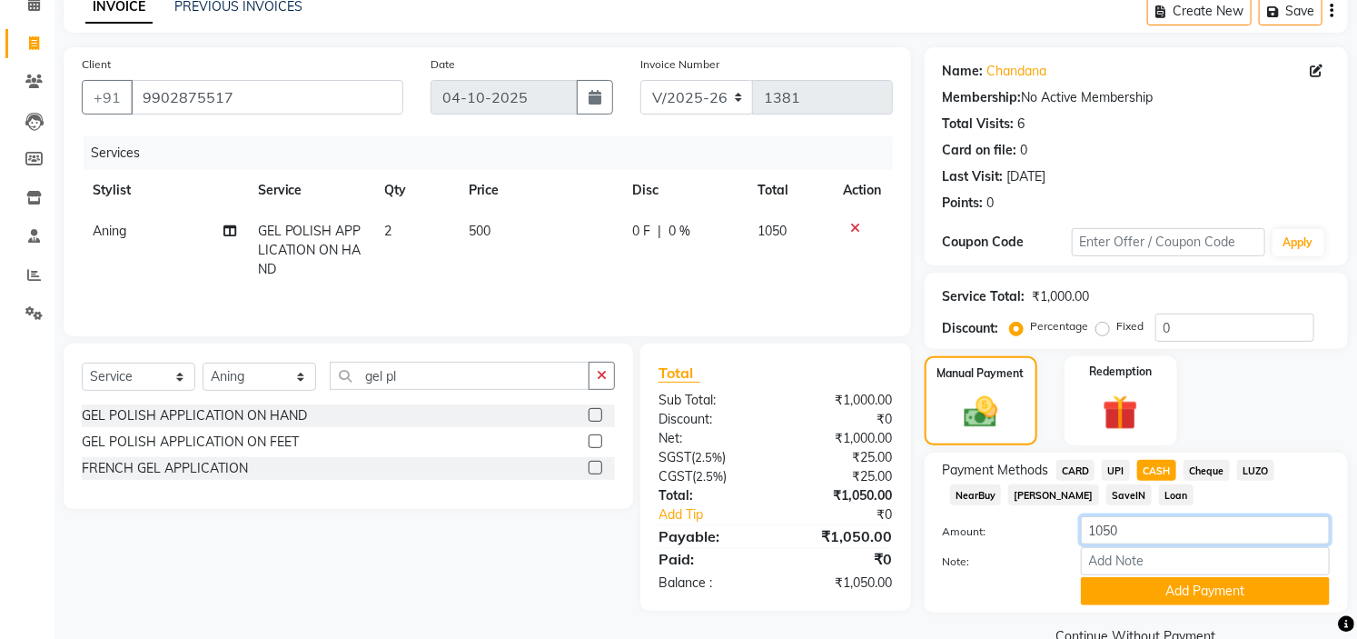
click at [1163, 521] on input "1050" at bounding box center [1205, 530] width 249 height 28
type input "1000"
click at [1172, 579] on button "Add Payment" at bounding box center [1205, 591] width 249 height 28
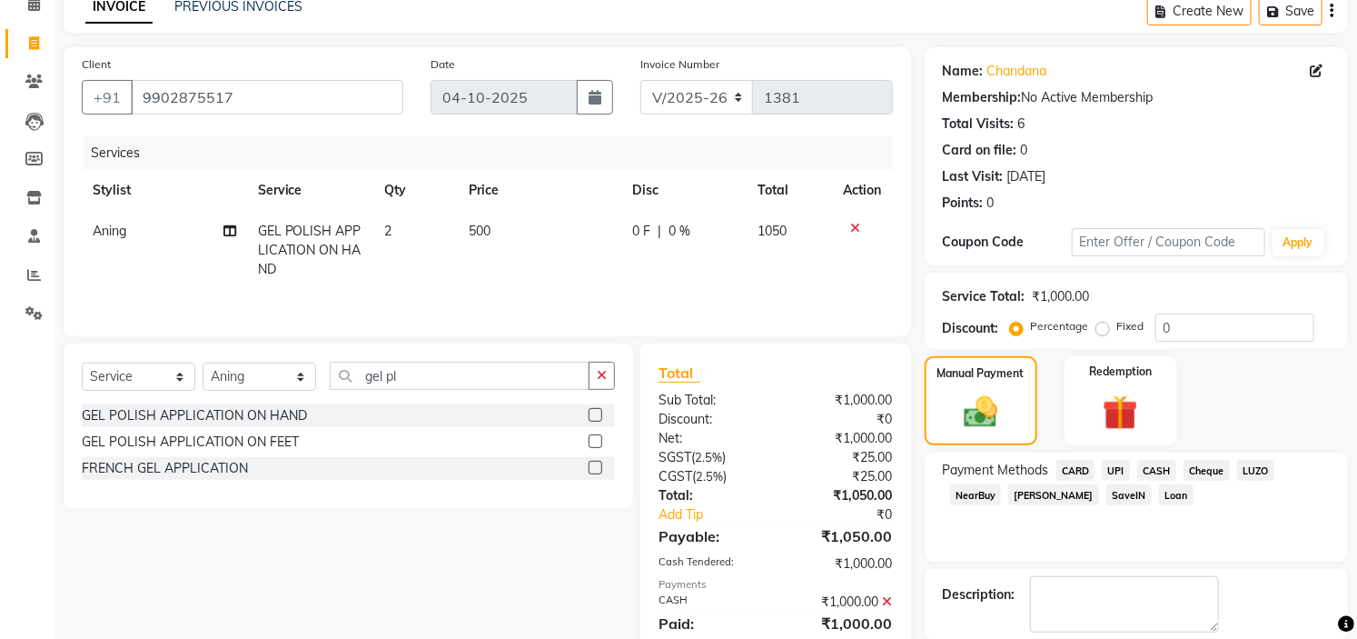
click at [1123, 466] on span "UPI" at bounding box center [1116, 470] width 28 height 21
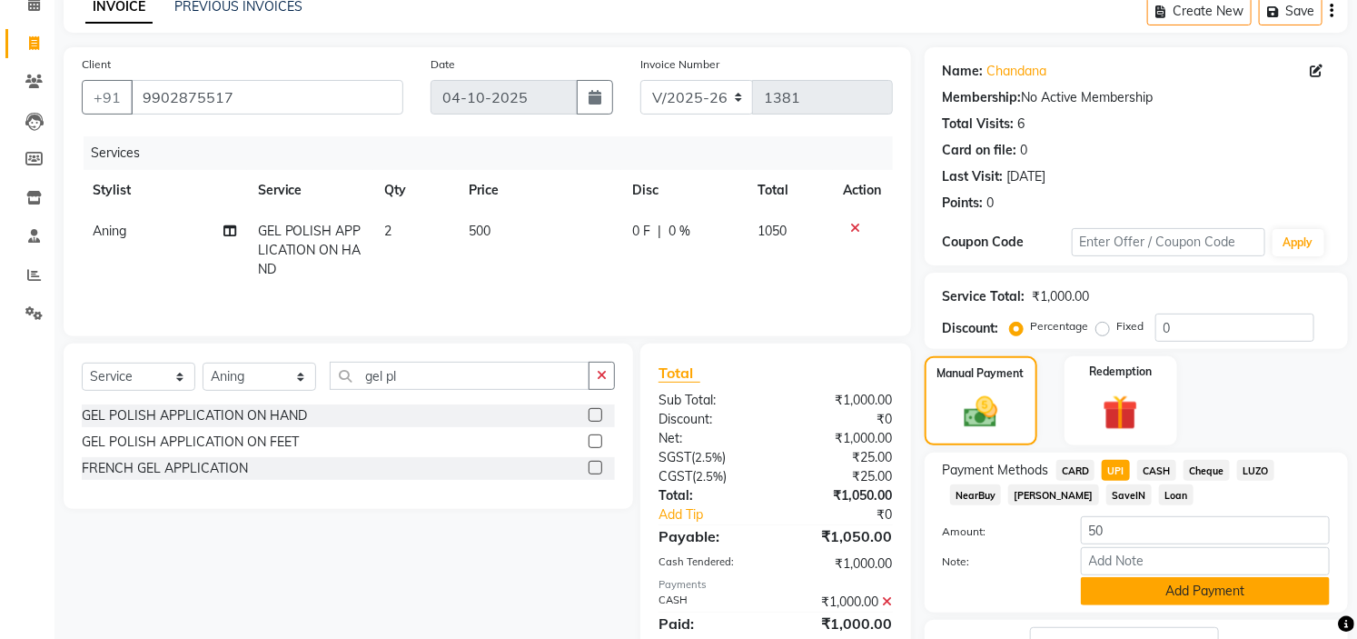
click at [1178, 592] on button "Add Payment" at bounding box center [1205, 591] width 249 height 28
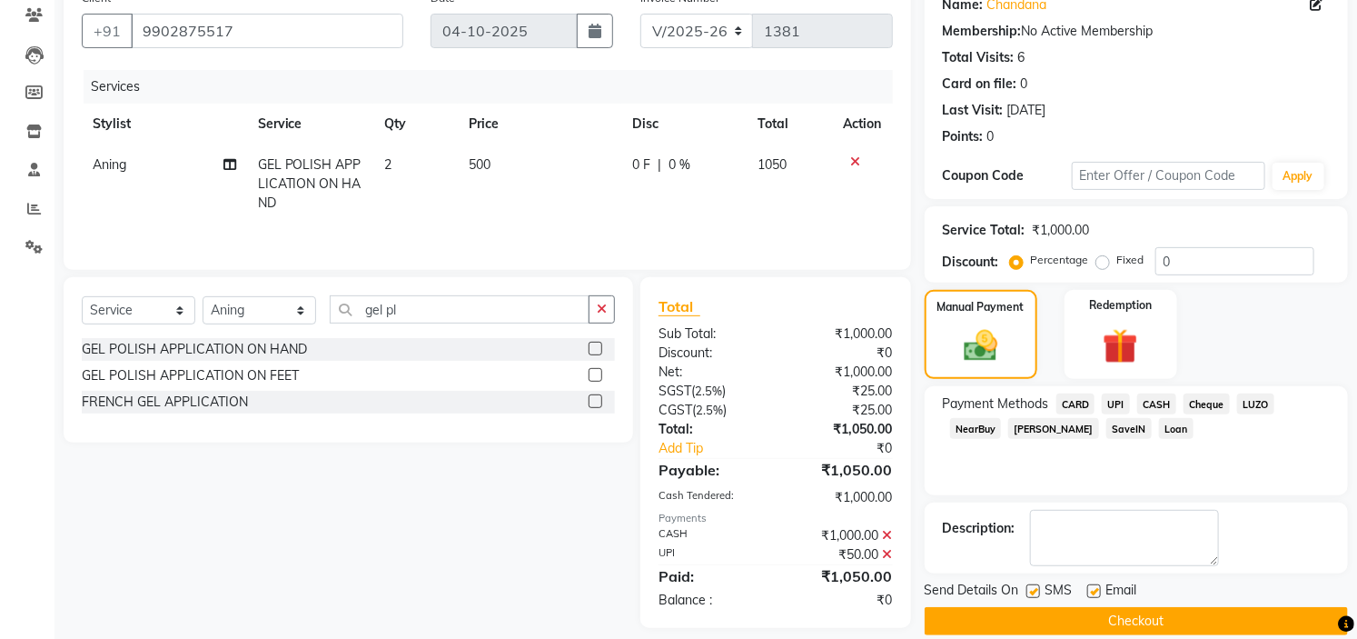
scroll to position [178, 0]
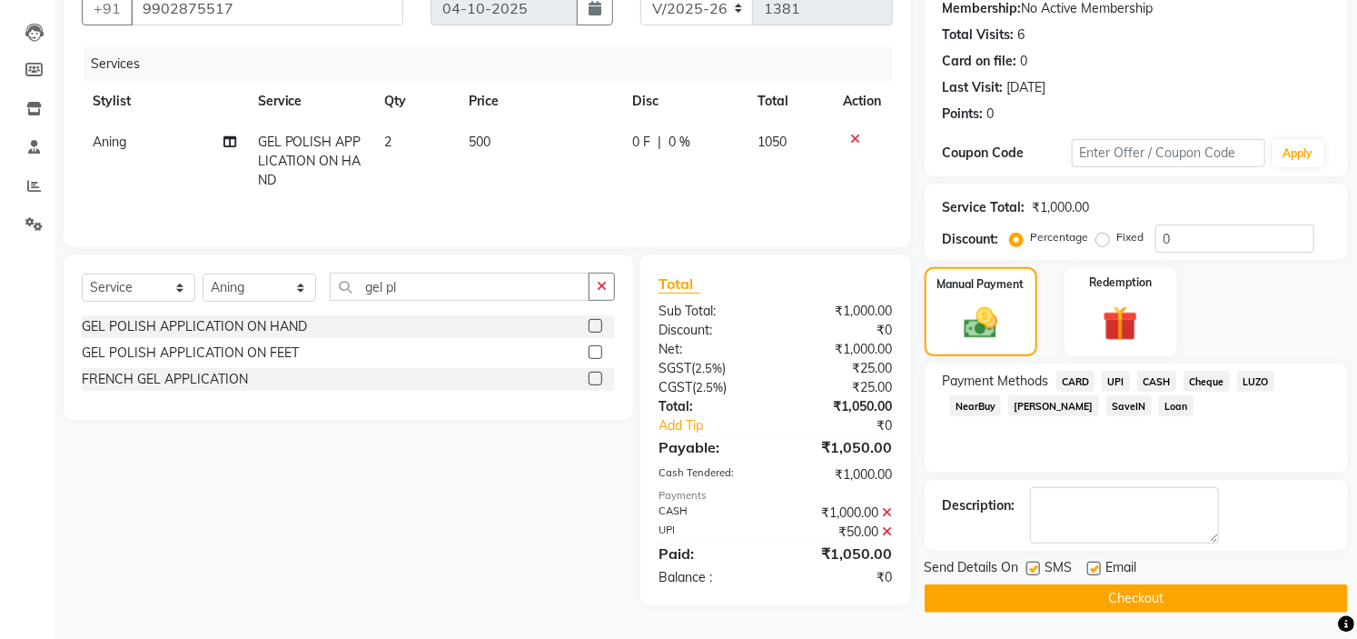
click at [1225, 598] on button "Checkout" at bounding box center [1136, 598] width 423 height 28
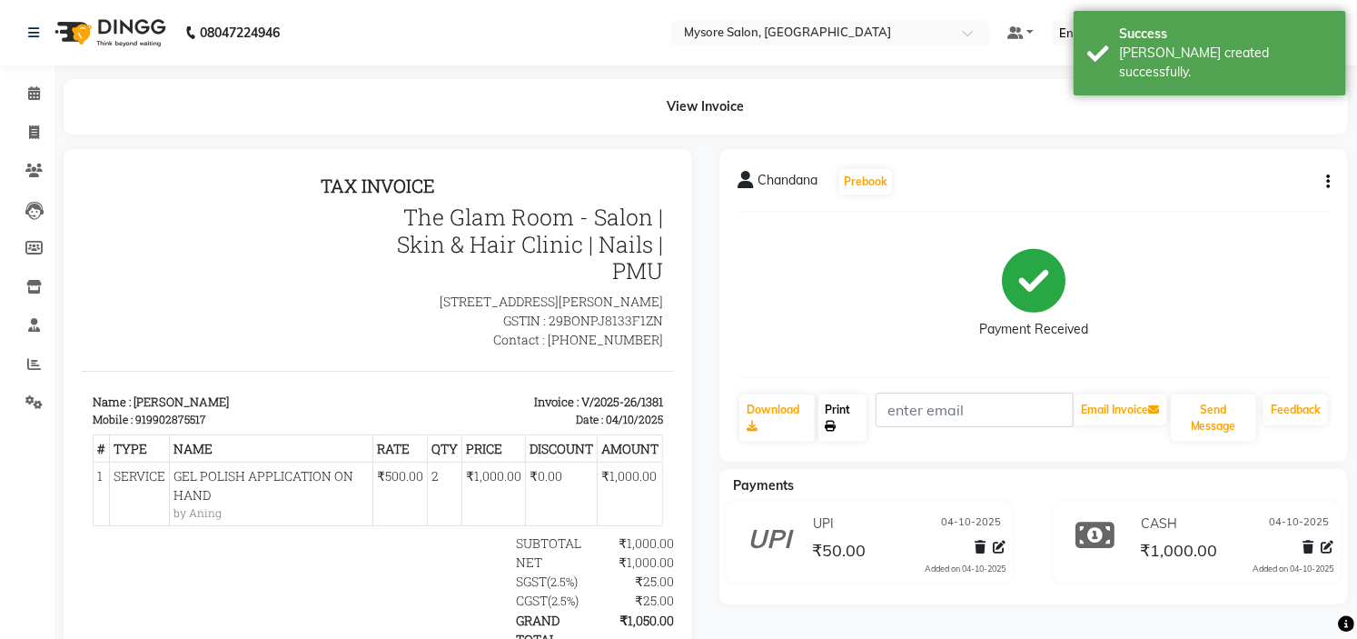
click at [822, 404] on link "Print" at bounding box center [843, 417] width 49 height 47
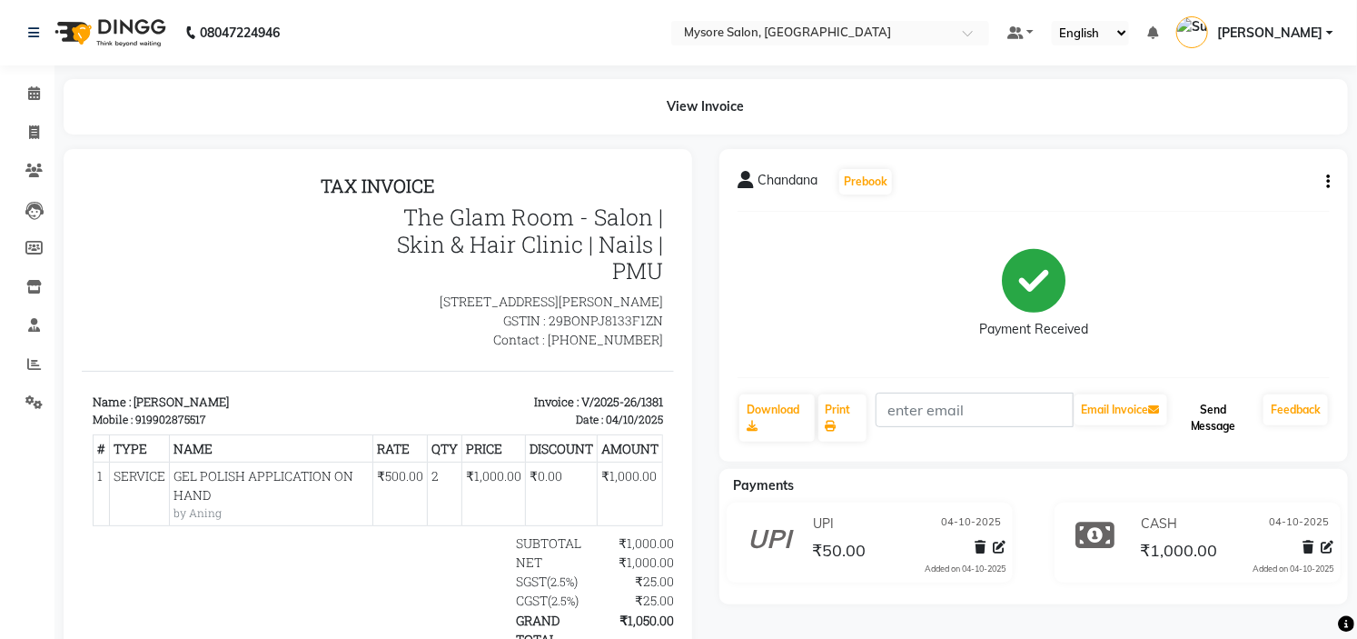
click at [1221, 415] on button "Send Message" at bounding box center [1213, 417] width 85 height 47
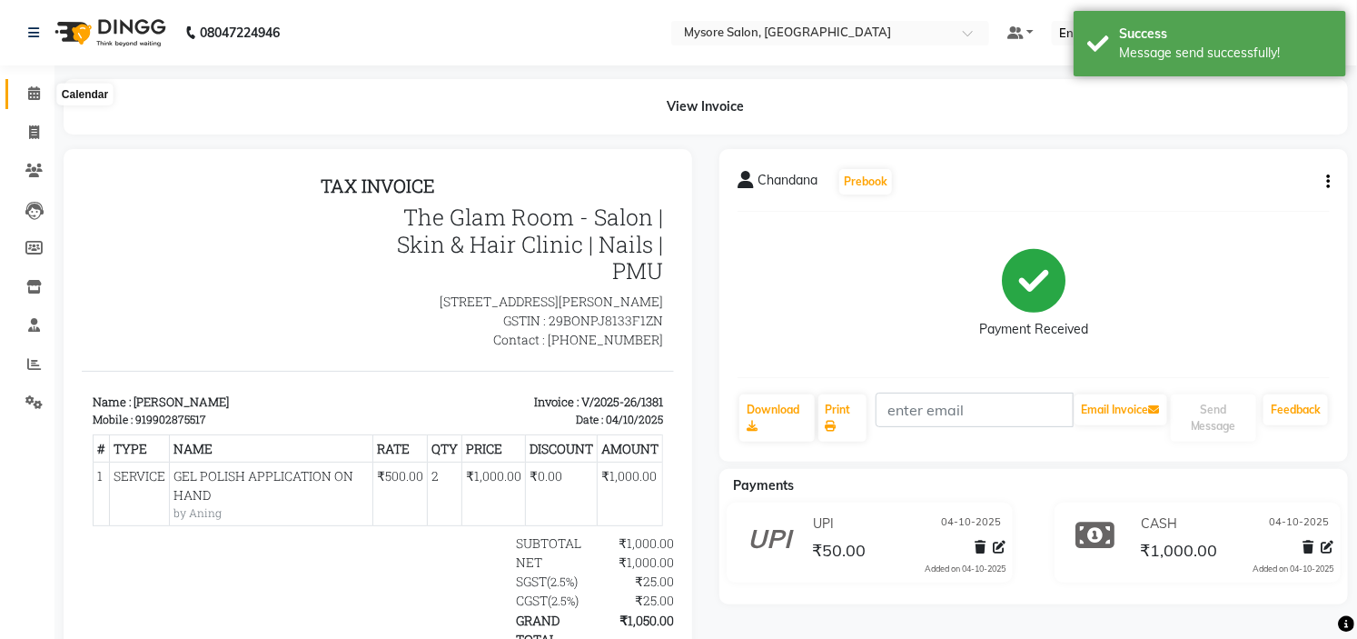
click at [37, 98] on icon at bounding box center [34, 93] width 12 height 14
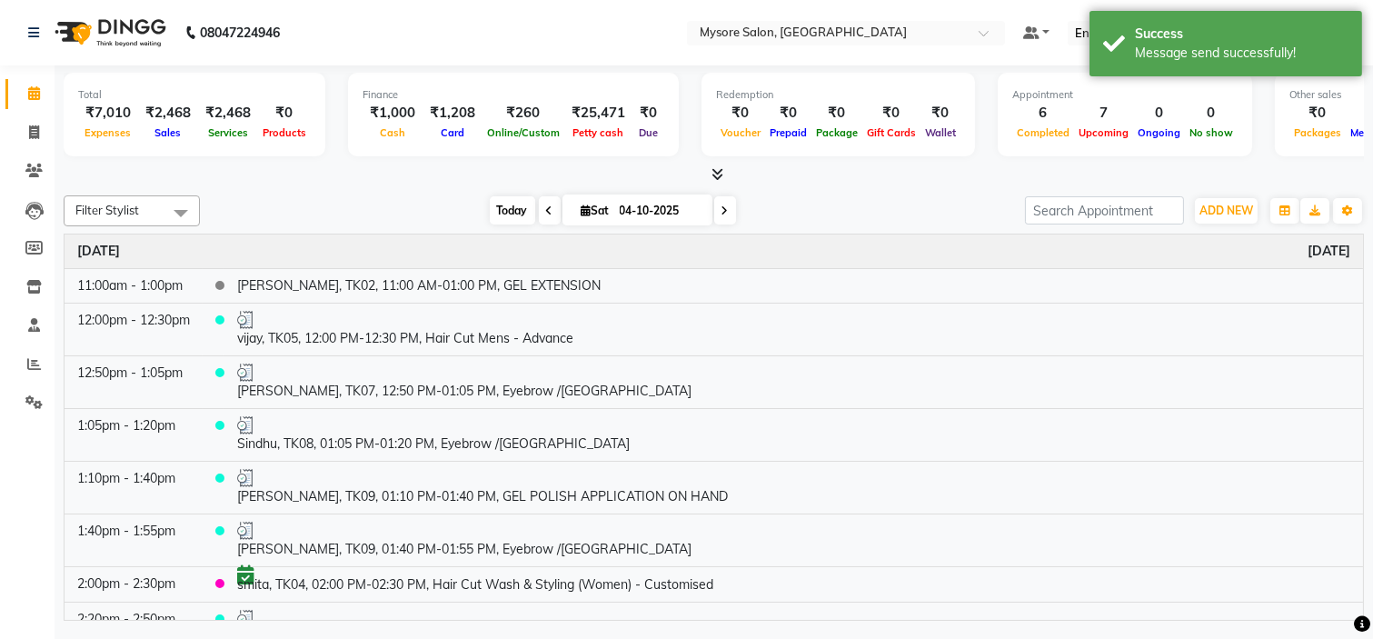
click at [513, 212] on span "Today" at bounding box center [512, 210] width 45 height 28
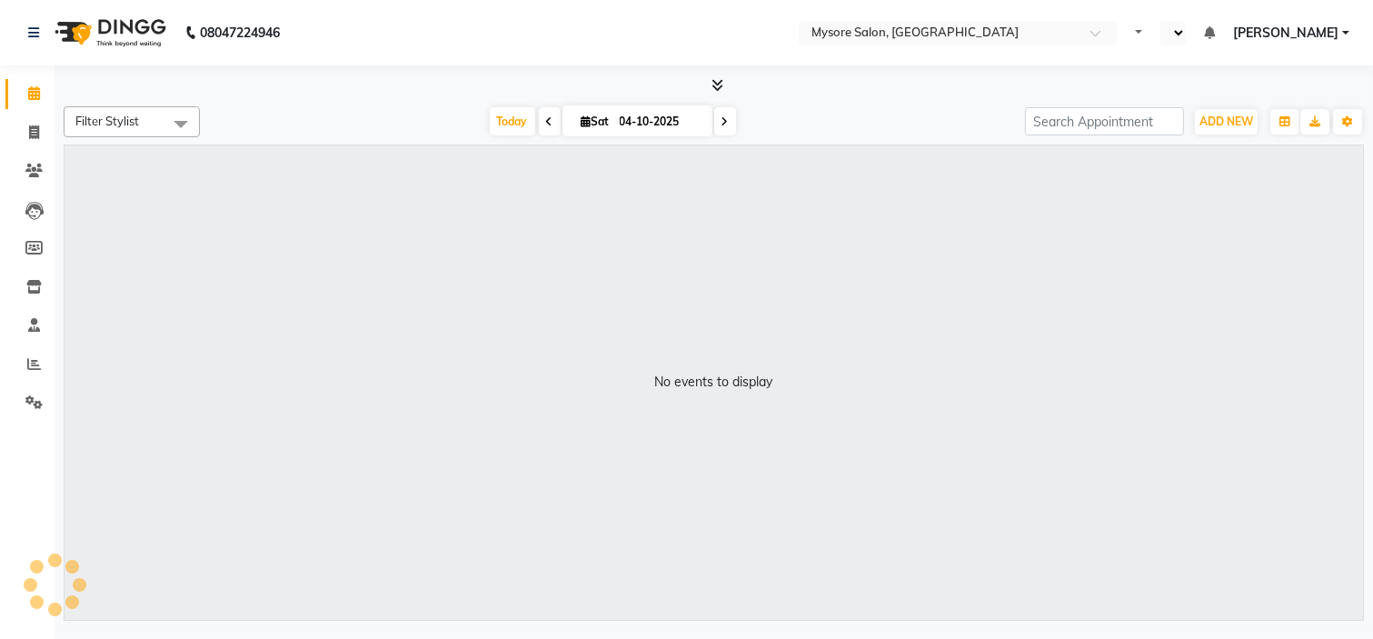
select select "en"
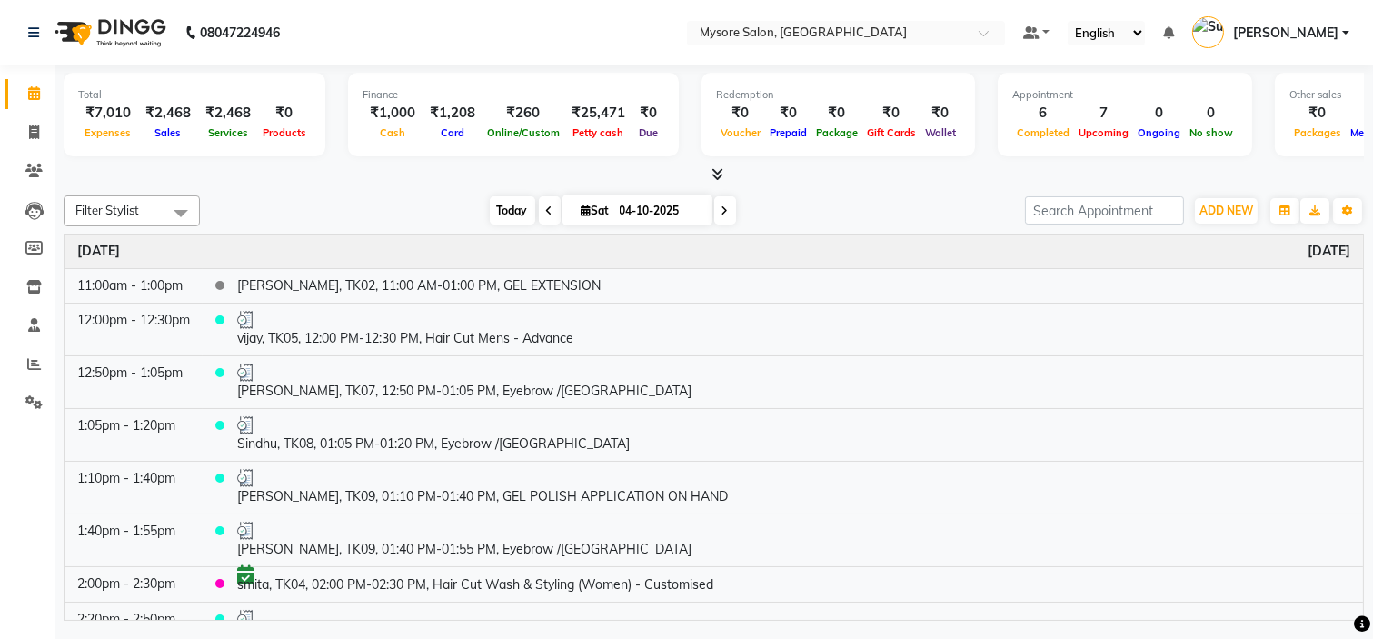
click at [501, 212] on span "Today" at bounding box center [512, 210] width 45 height 28
click at [495, 198] on span "Today" at bounding box center [512, 210] width 45 height 28
click at [404, 198] on div "[DATE] [DATE]" at bounding box center [612, 210] width 807 height 27
click at [502, 210] on span "Today" at bounding box center [512, 210] width 45 height 28
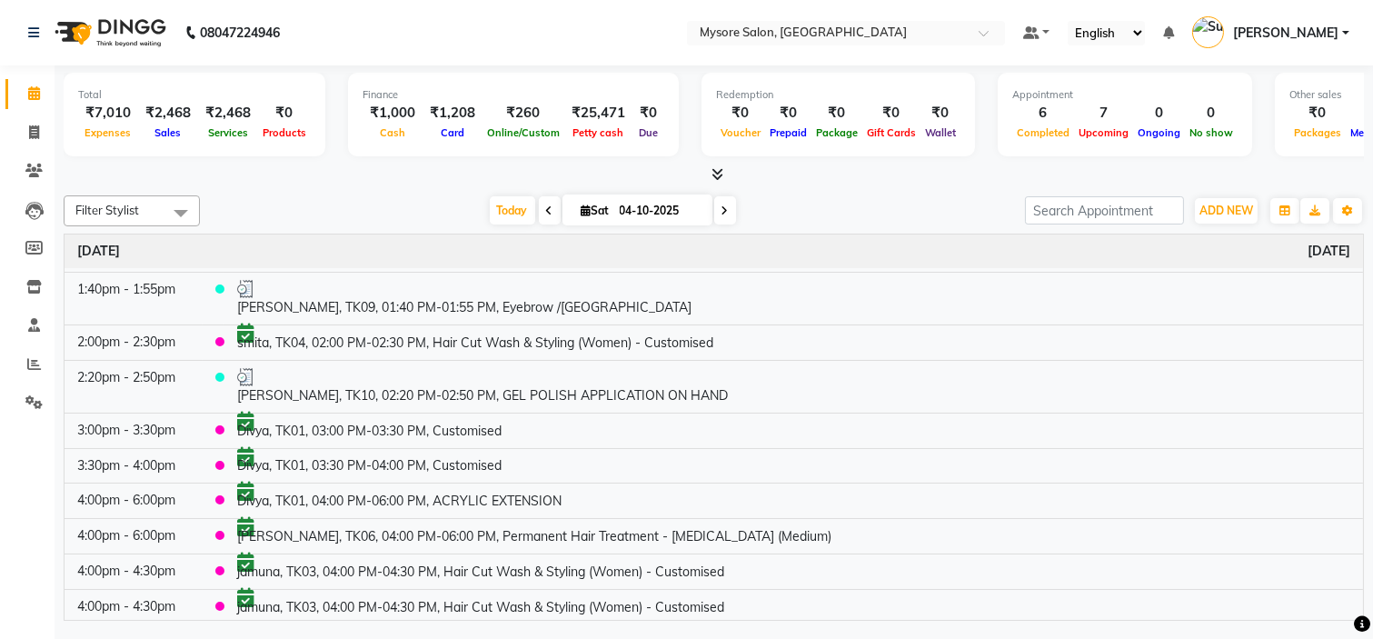
scroll to position [246, 0]
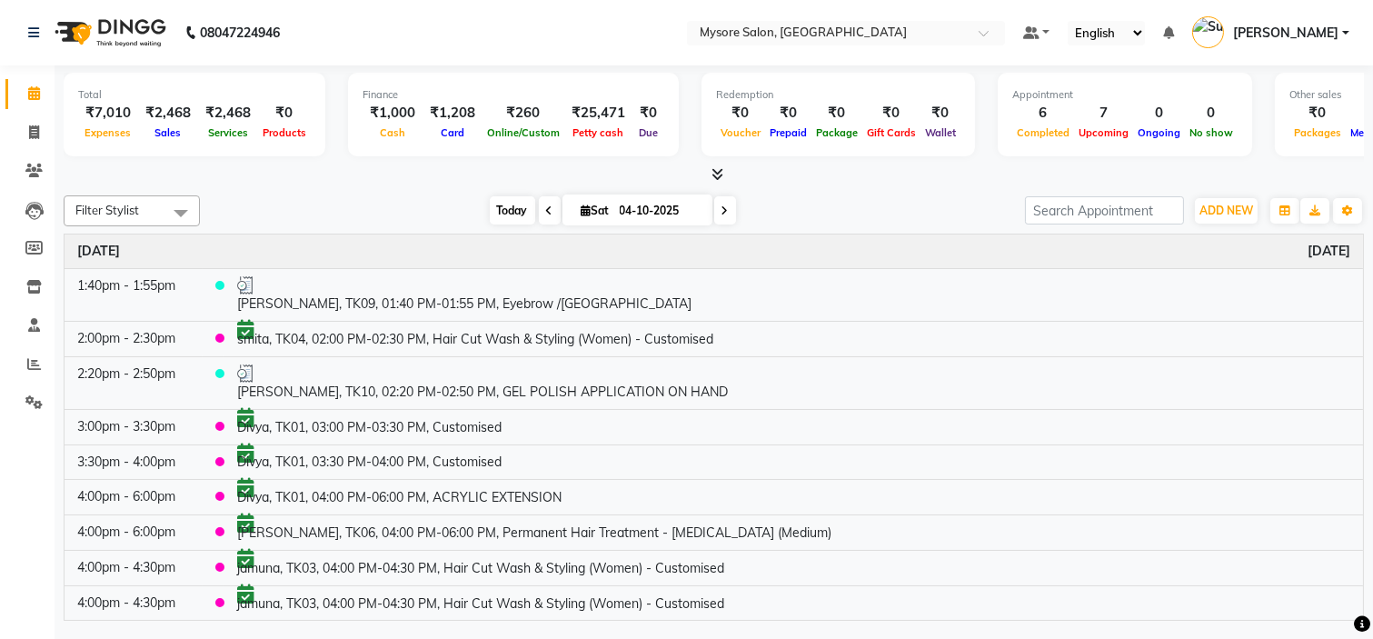
click at [490, 197] on span "Today" at bounding box center [512, 210] width 45 height 28
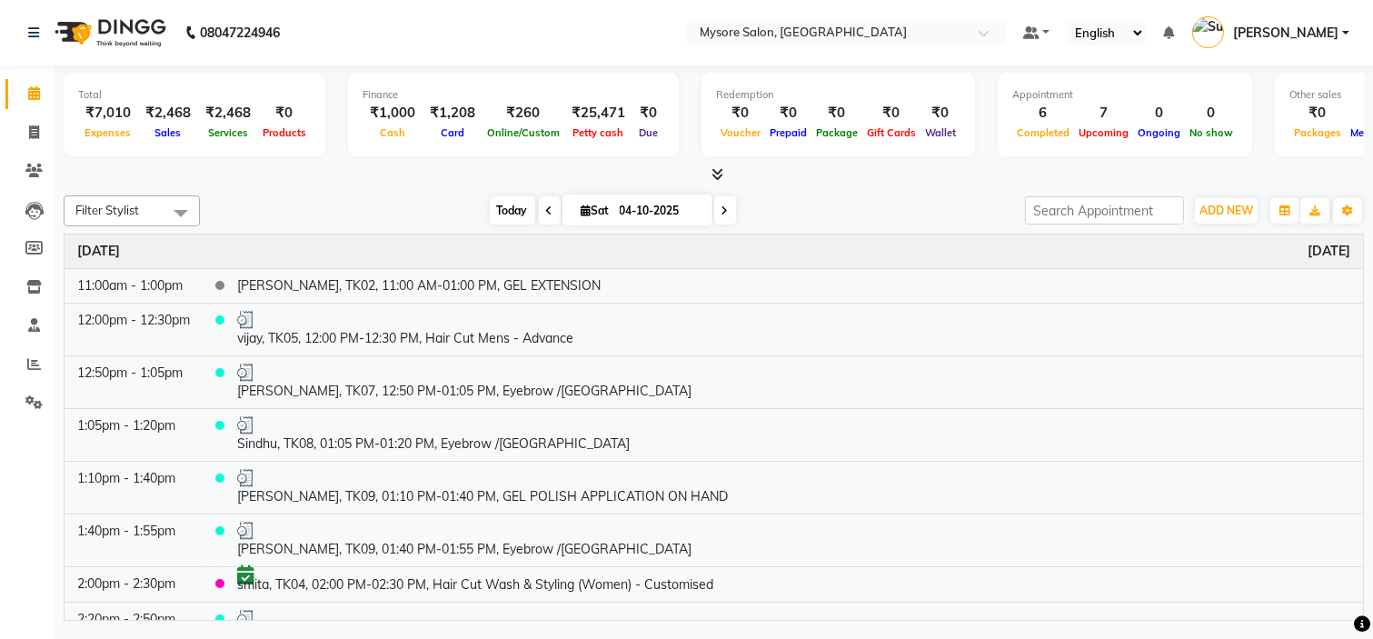
click at [507, 207] on span "Today" at bounding box center [512, 210] width 45 height 28
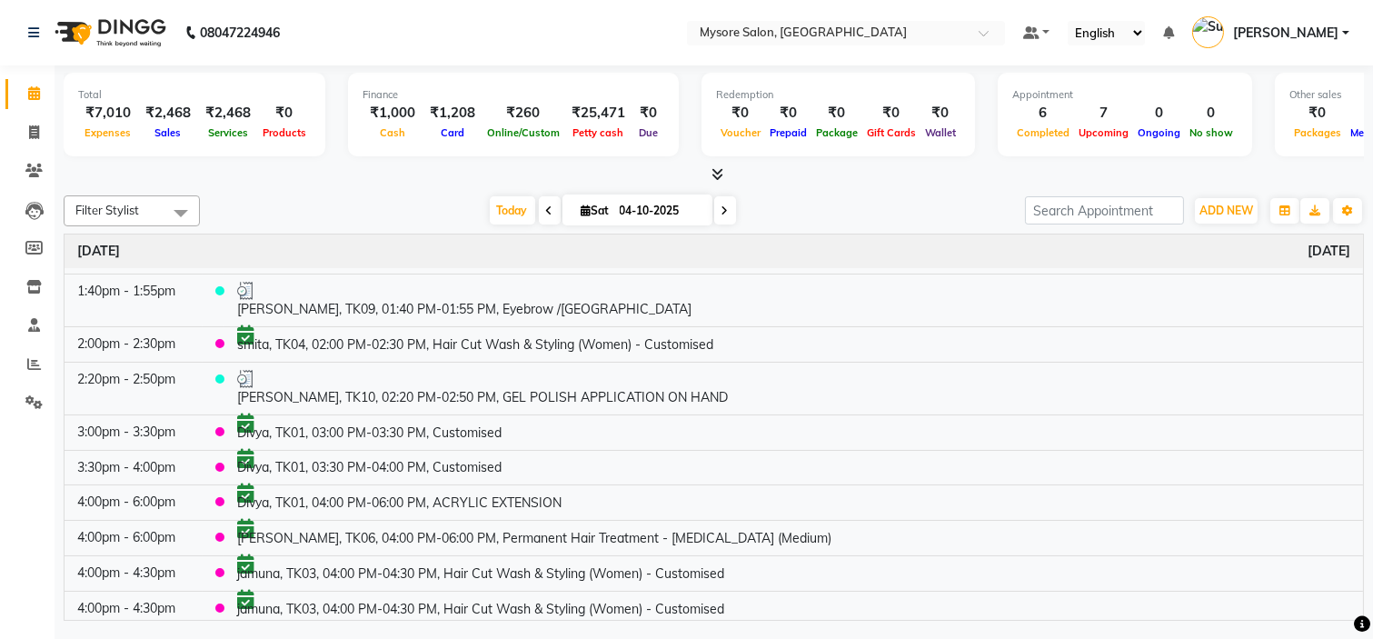
scroll to position [246, 0]
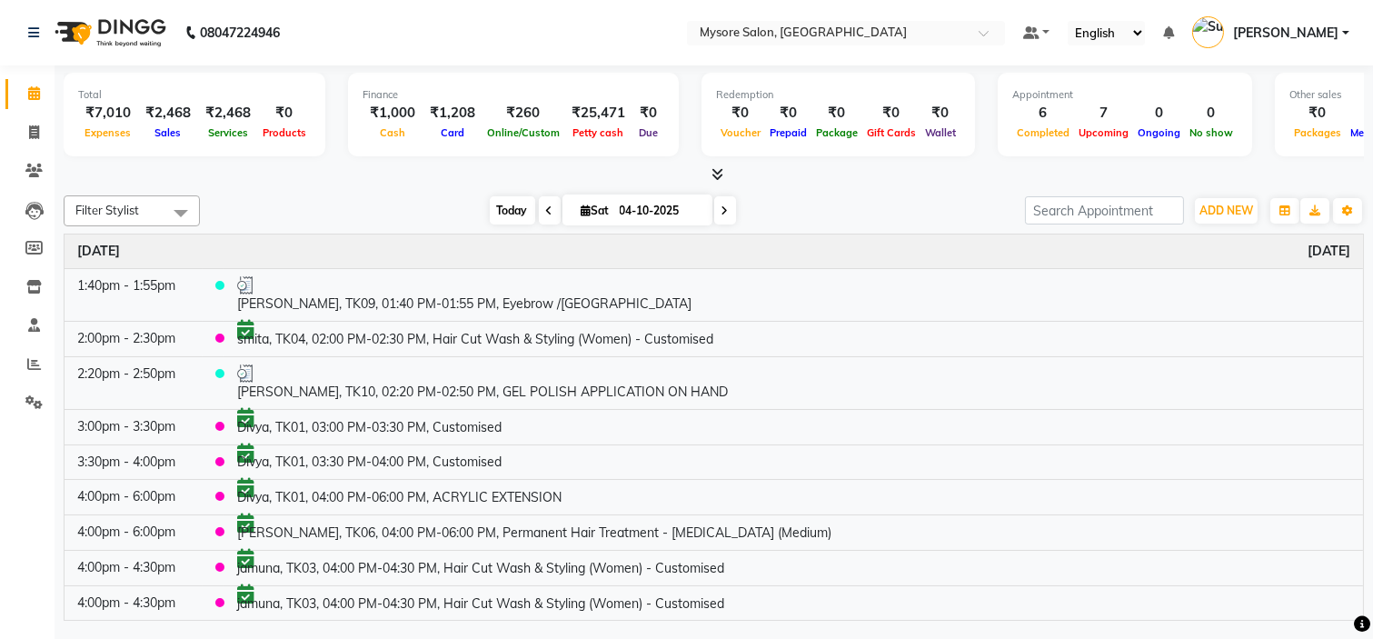
click at [504, 220] on span "Today" at bounding box center [512, 210] width 45 height 28
click at [503, 211] on span "Today" at bounding box center [512, 210] width 45 height 28
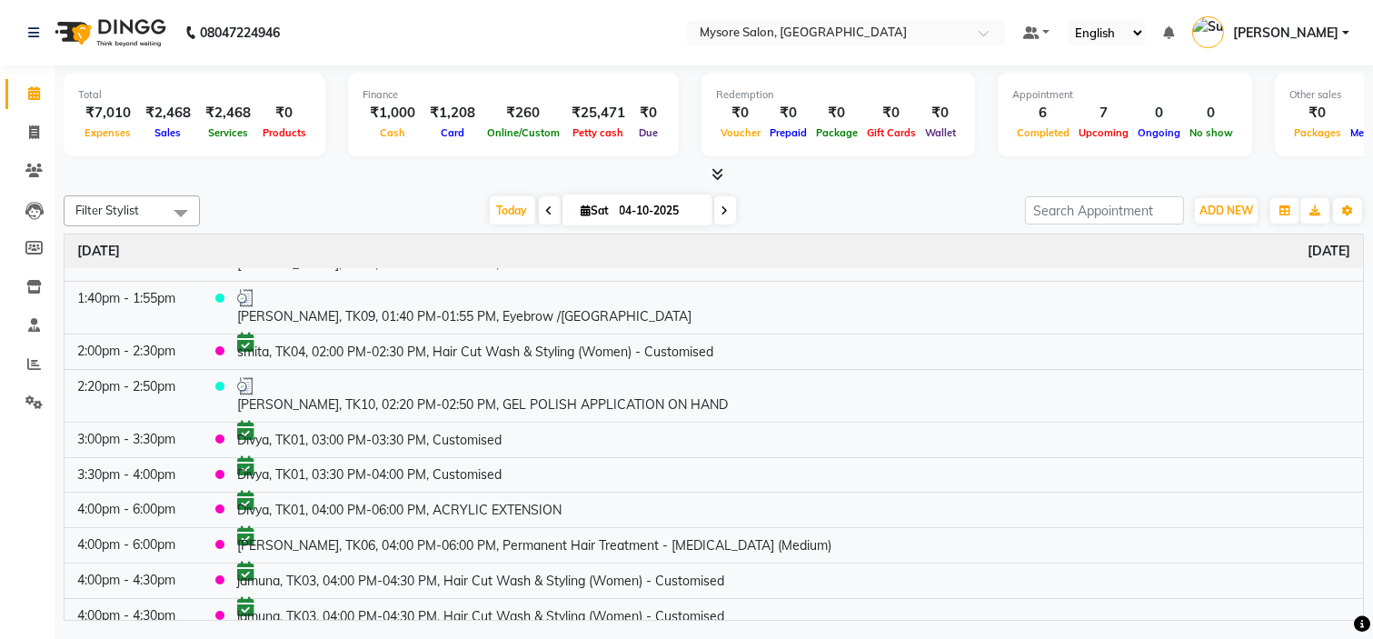
scroll to position [246, 0]
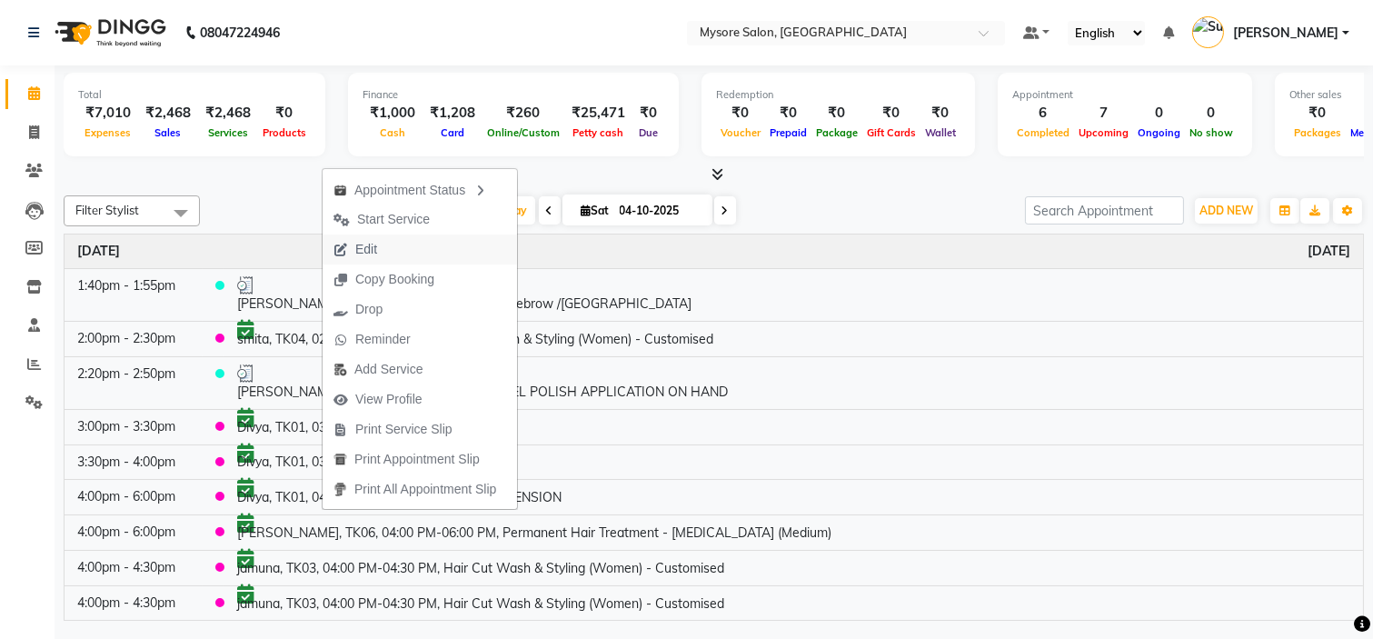
click at [405, 243] on button "Edit" at bounding box center [420, 249] width 194 height 30
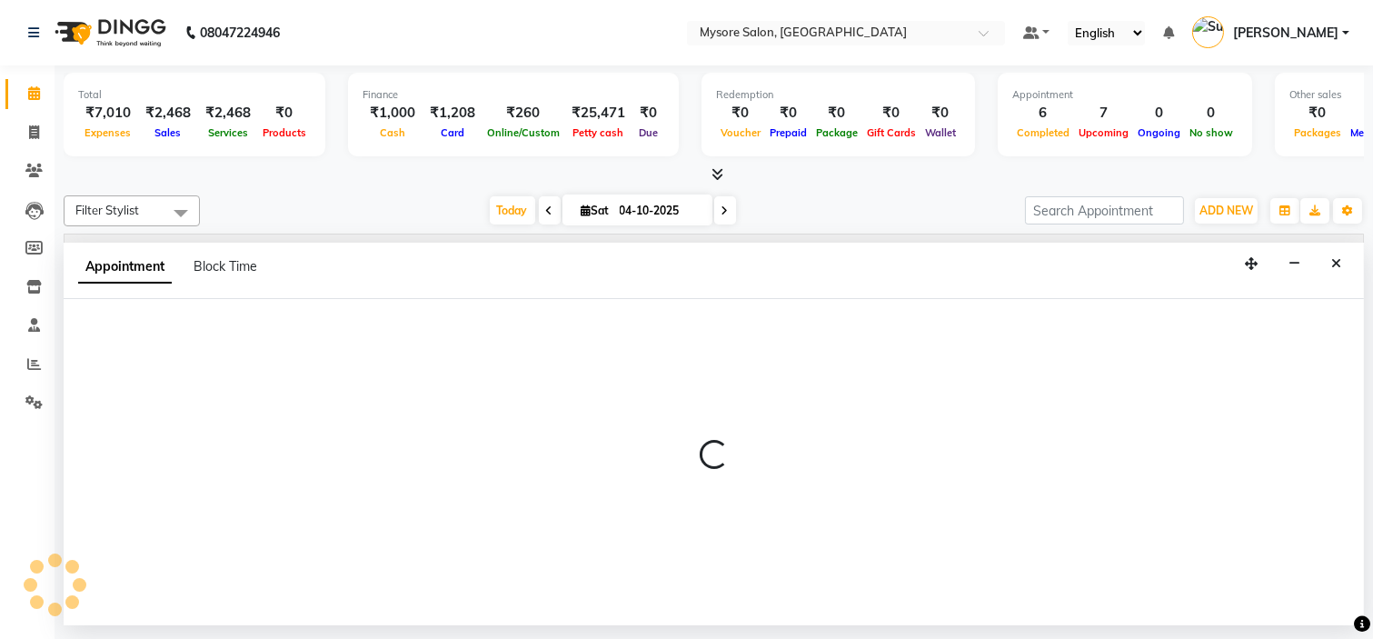
select select "tentative"
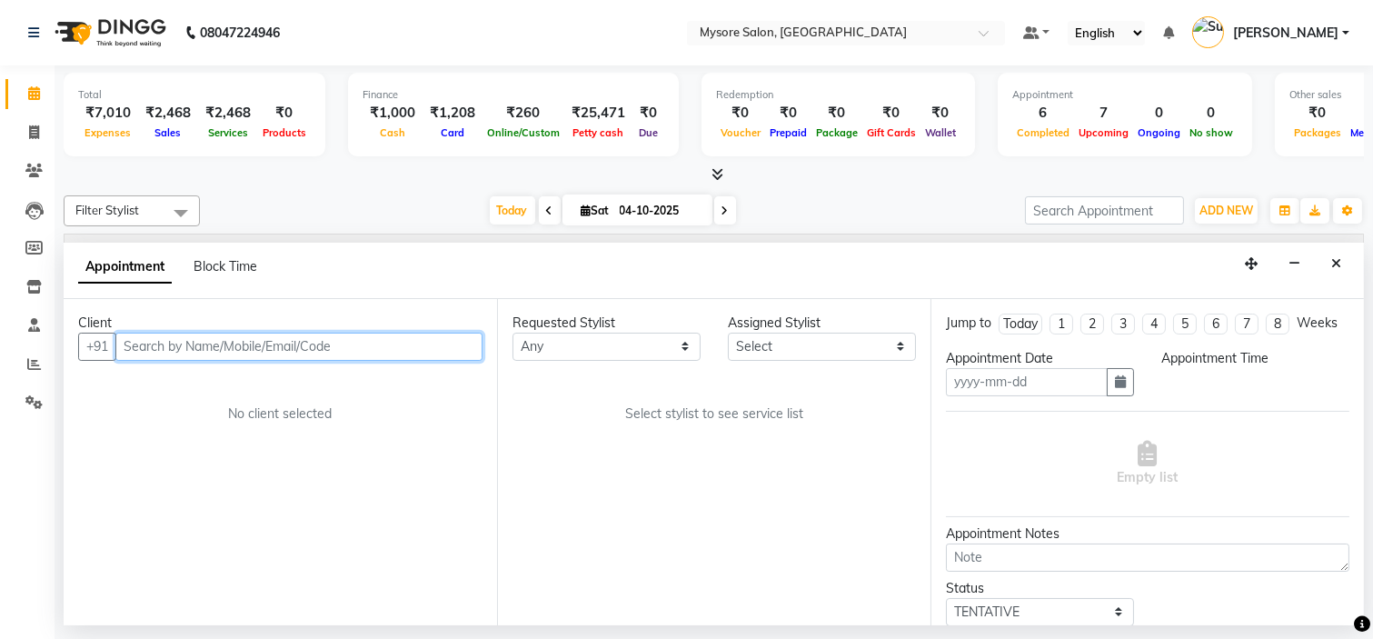
type input "04-10-2025"
select select "35251"
select select "confirm booking"
select select "840"
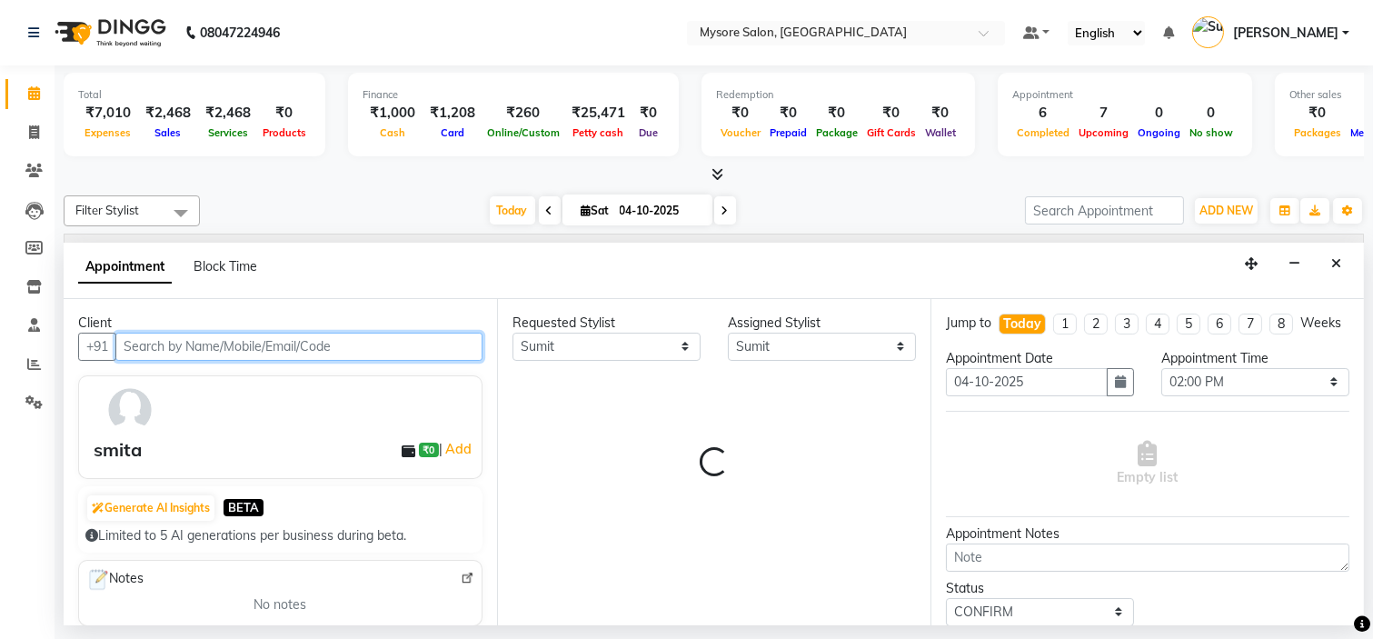
select select "1799"
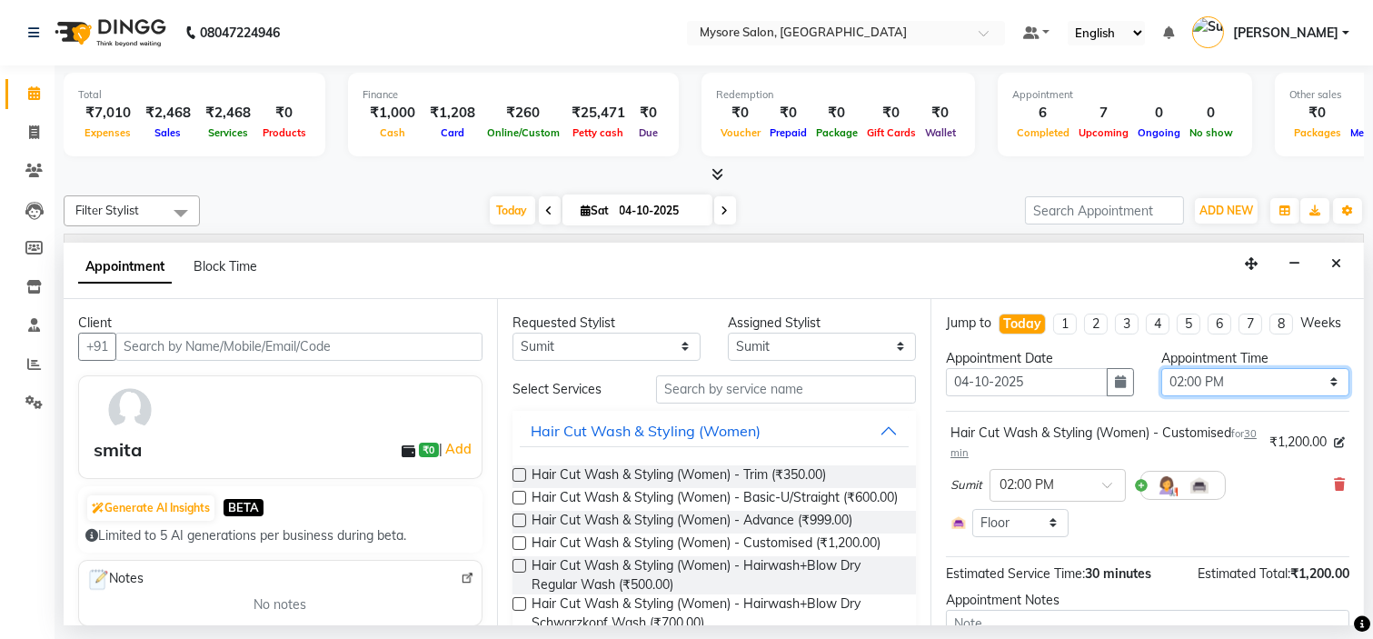
click at [1227, 396] on select "Select 09:00 AM 09:15 AM 09:30 AM 09:45 AM 10:00 AM 10:15 AM 10:30 AM 10:45 AM …" at bounding box center [1255, 382] width 188 height 28
select select "900"
click at [1161, 383] on select "Select 09:00 AM 09:15 AM 09:30 AM 09:45 AM 10:00 AM 10:15 AM 10:30 AM 10:45 AM …" at bounding box center [1255, 382] width 188 height 28
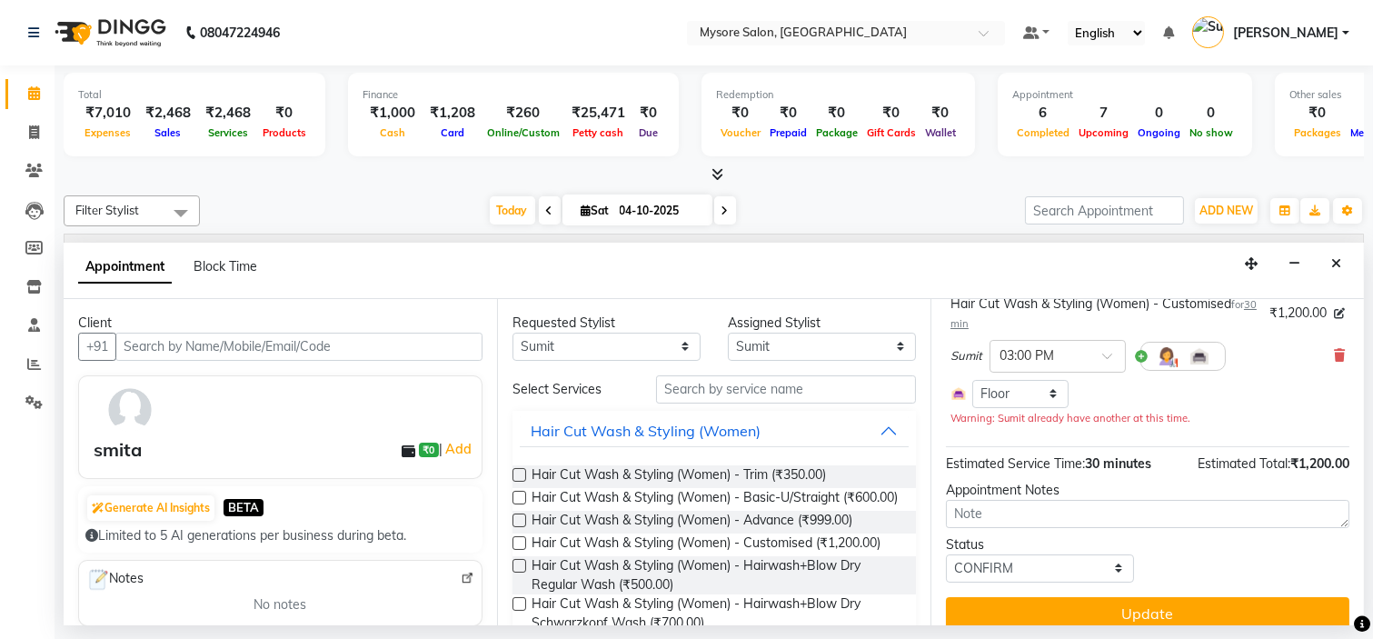
scroll to position [164, 0]
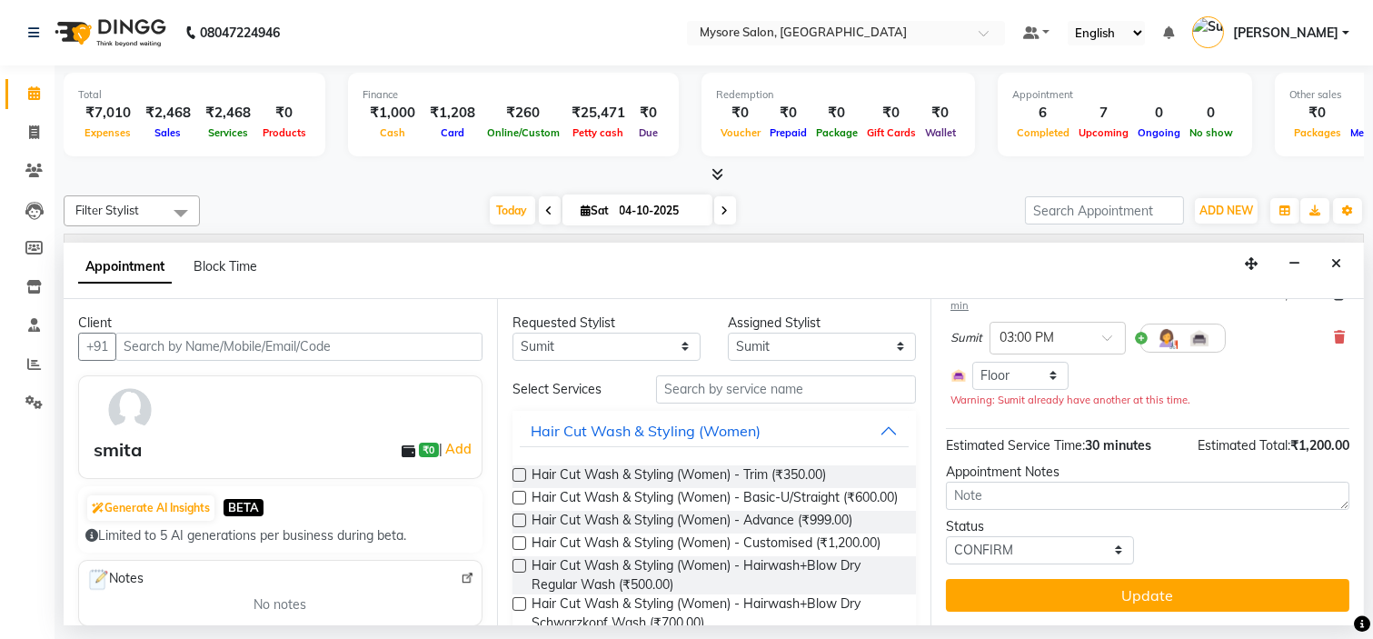
click at [1224, 611] on div "Jump to Today 1 2 3 4 5 6 7 8 Weeks Appointment Date 04-10-2025 Appointment Tim…" at bounding box center [1146, 462] width 433 height 327
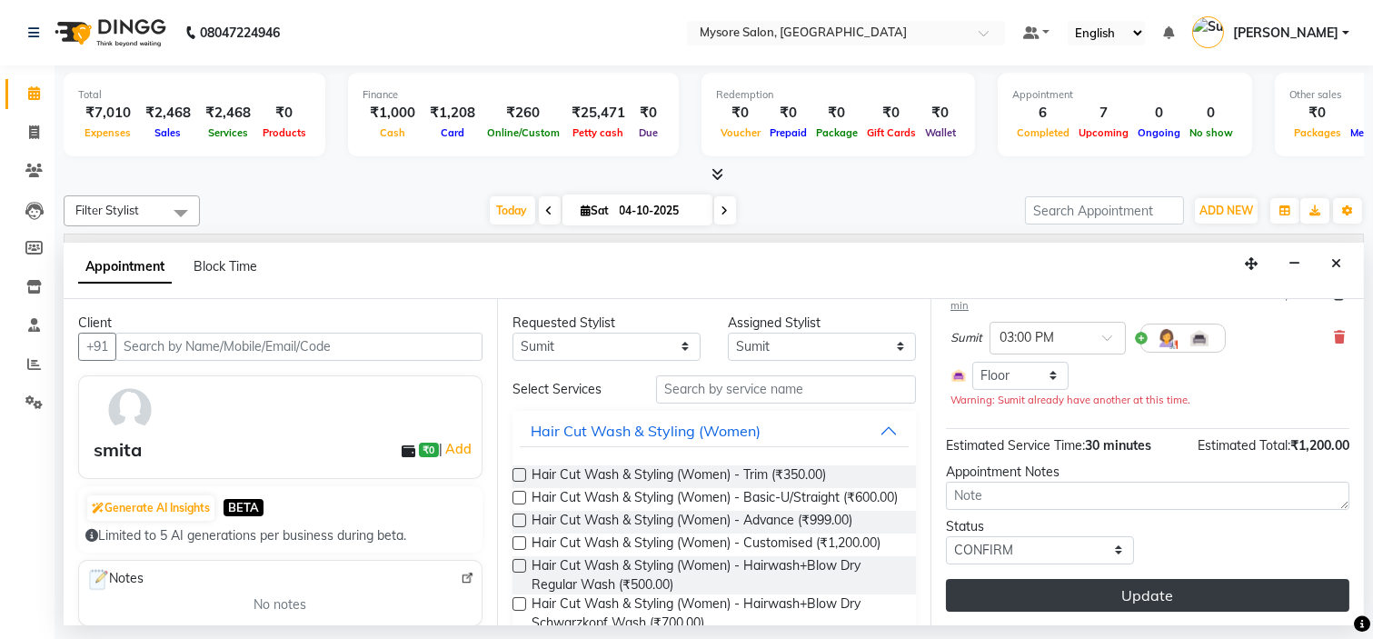
click at [1221, 601] on button "Update" at bounding box center [1147, 595] width 403 height 33
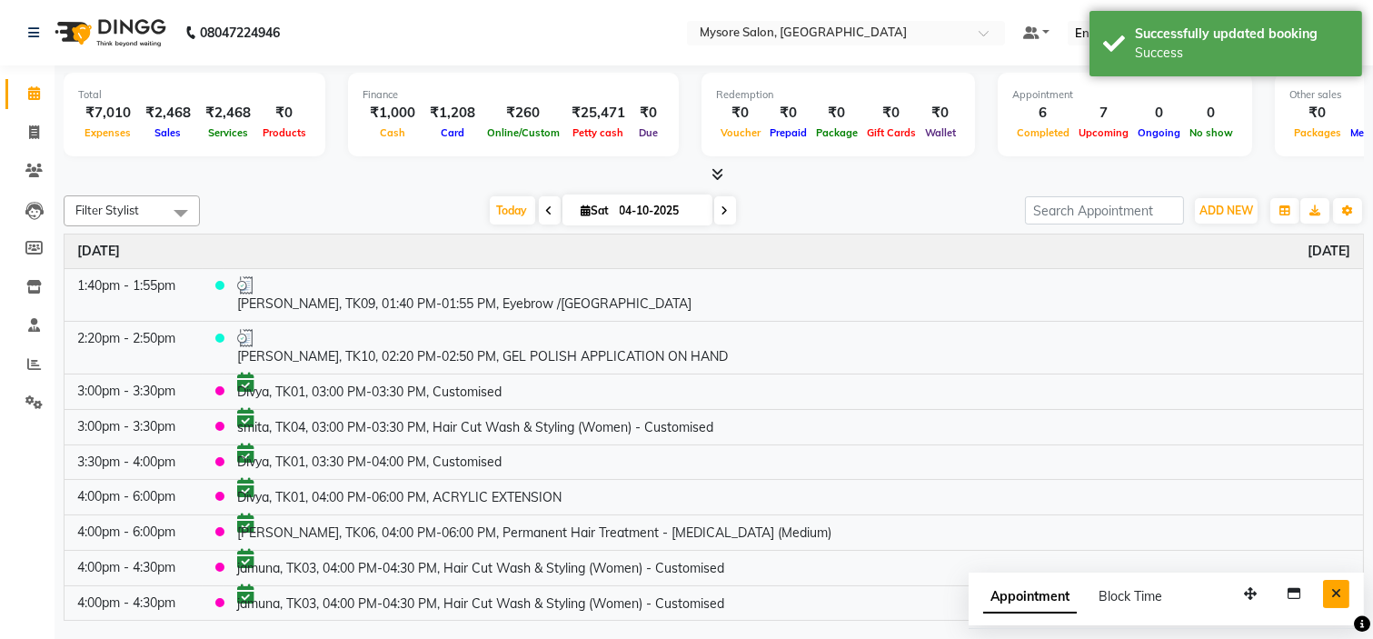
click at [1341, 582] on button "Close" at bounding box center [1336, 594] width 26 height 28
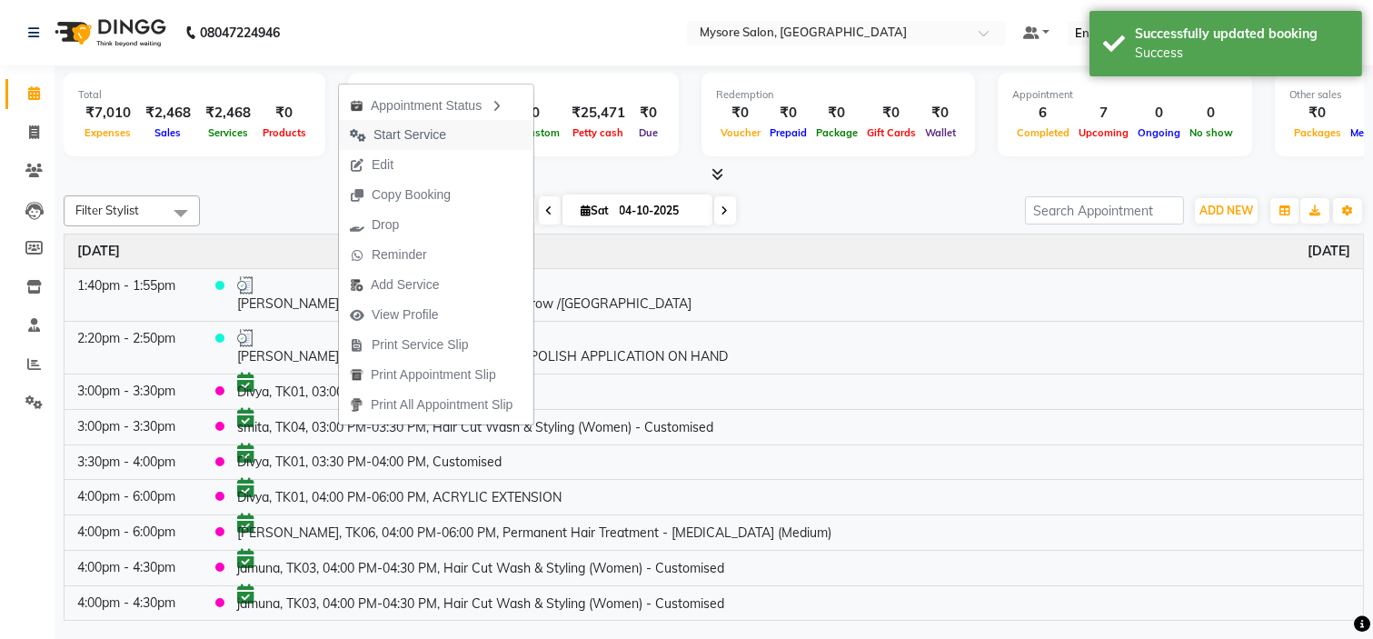
click at [412, 134] on span "Start Service" at bounding box center [409, 134] width 73 height 19
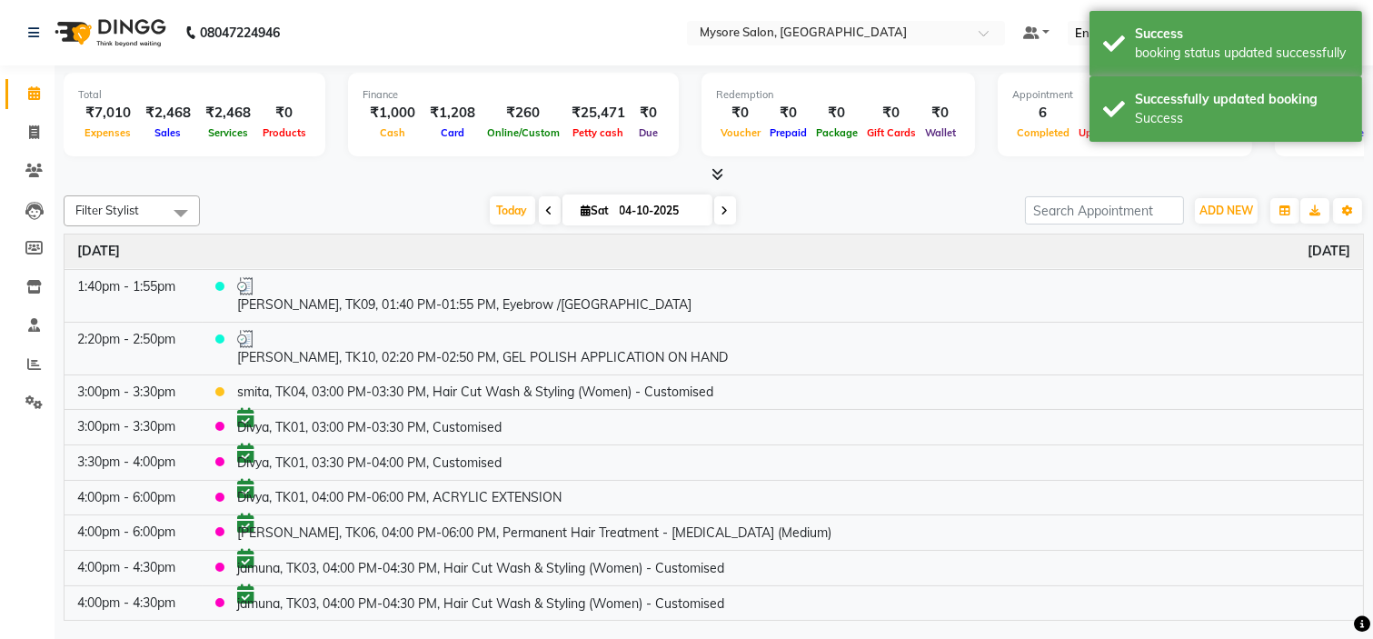
click at [397, 206] on div "Today Sat 04-10-2025" at bounding box center [612, 210] width 807 height 27
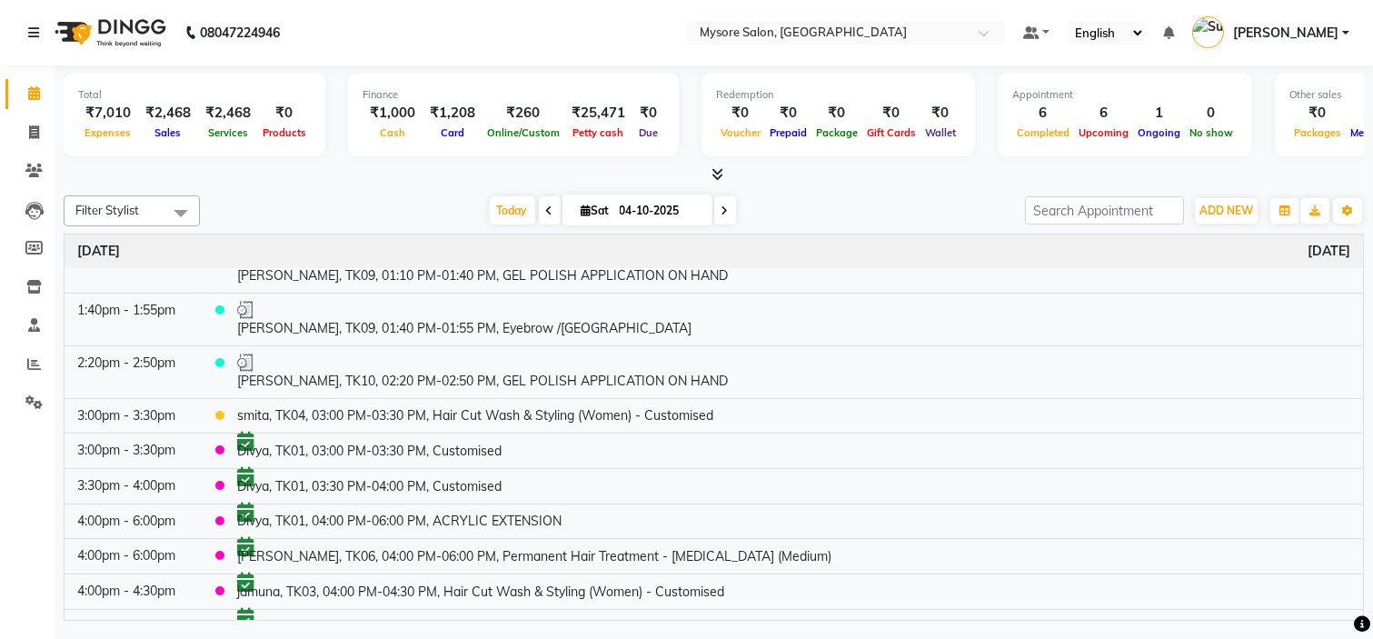
scroll to position [245, 0]
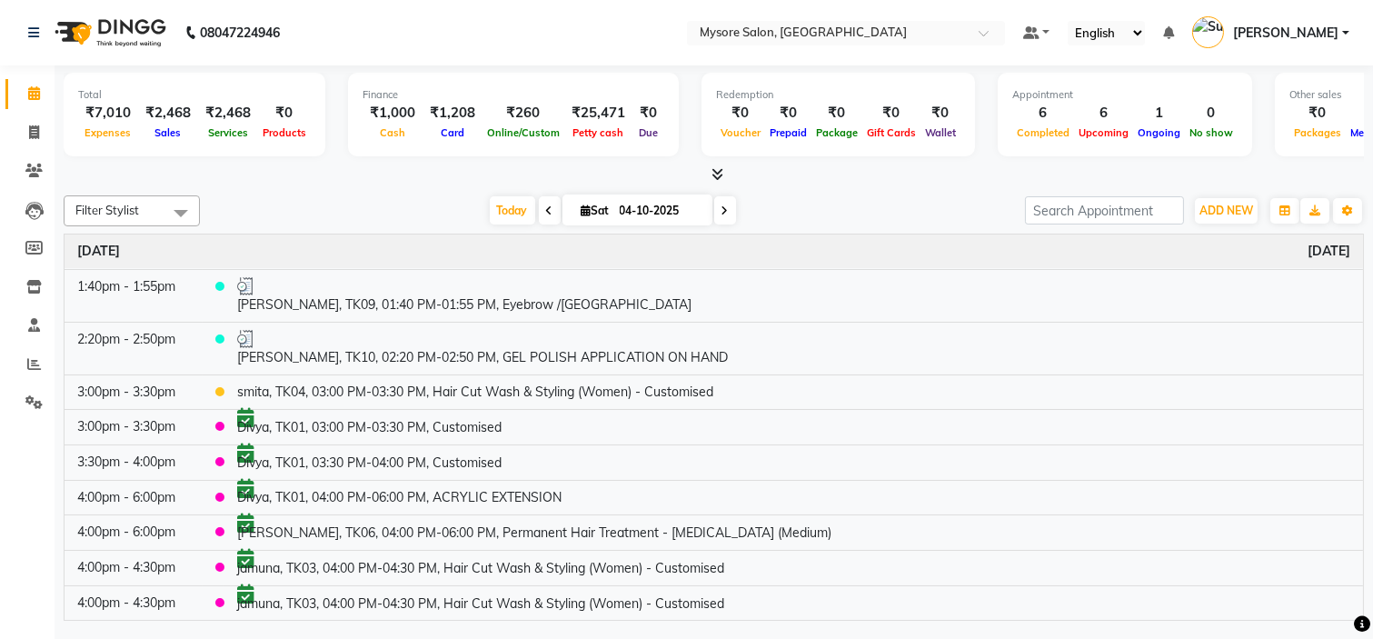
click at [857, 203] on div "Today Sat 04-10-2025" at bounding box center [612, 210] width 807 height 27
drag, startPoint x: 857, startPoint y: 203, endPoint x: 777, endPoint y: 212, distance: 80.5
click at [777, 212] on div "Today Sat 04-10-2025" at bounding box center [612, 210] width 807 height 27
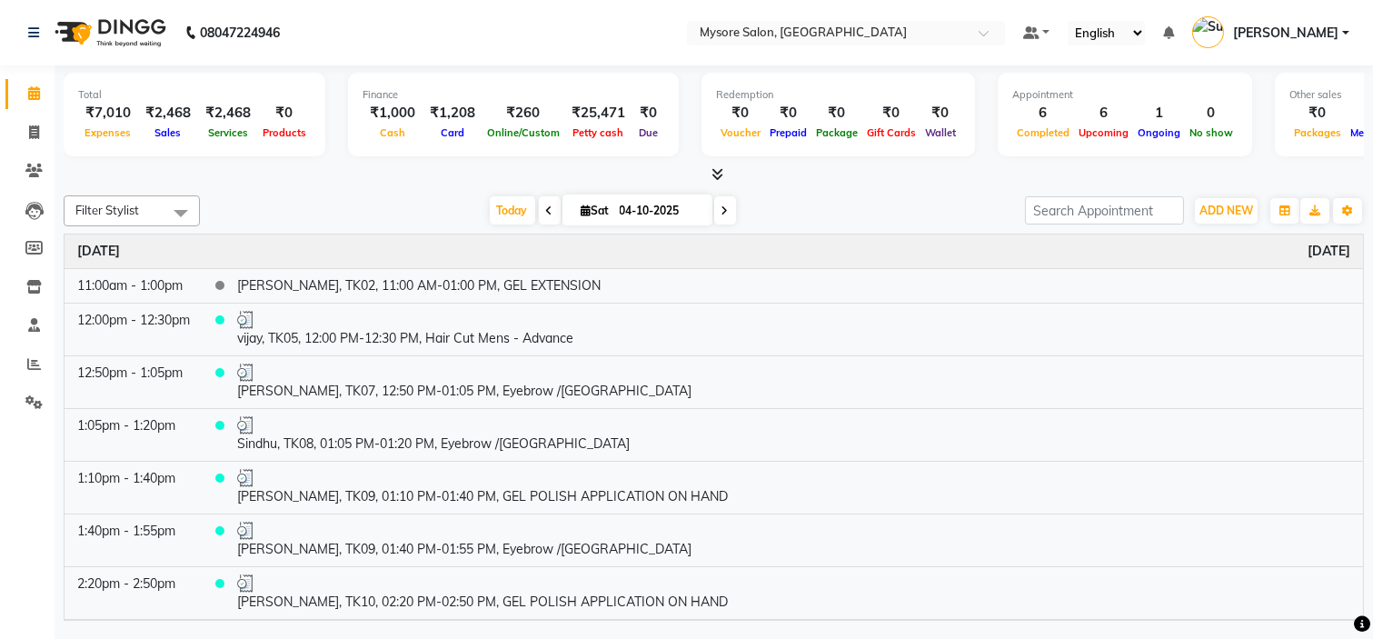
scroll to position [245, 0]
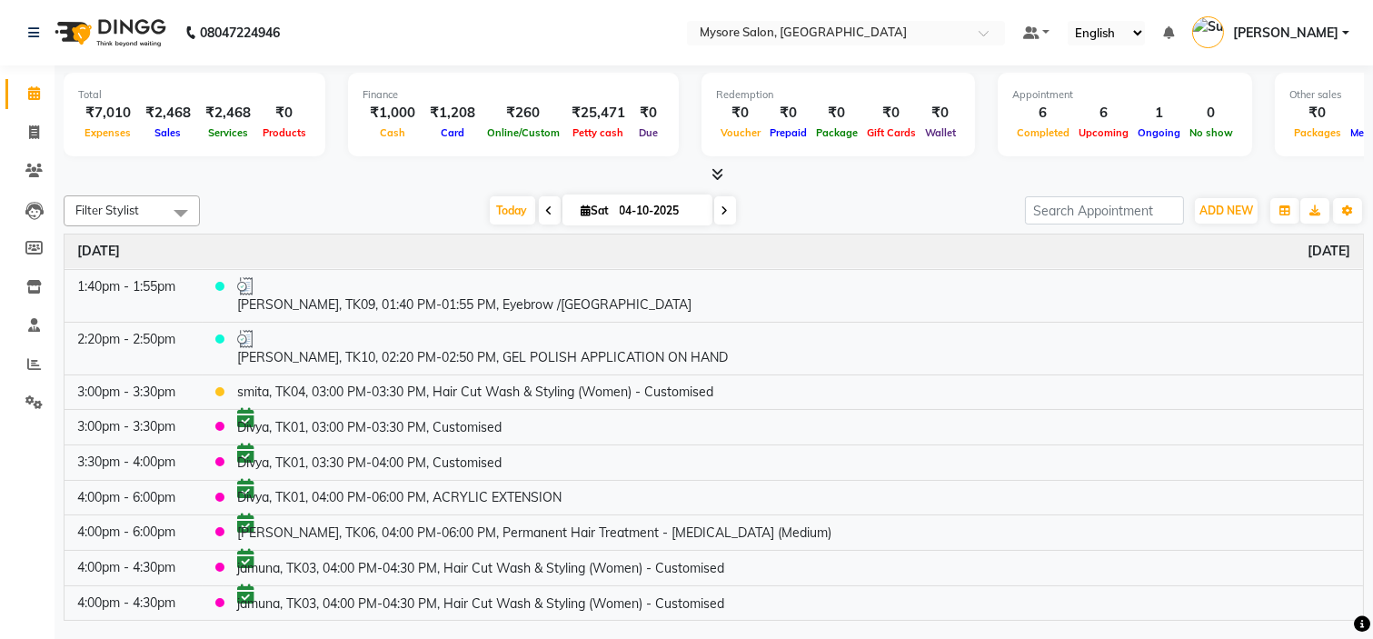
click at [820, 183] on div at bounding box center [714, 174] width 1300 height 19
